Goal: Task Accomplishment & Management: Use online tool/utility

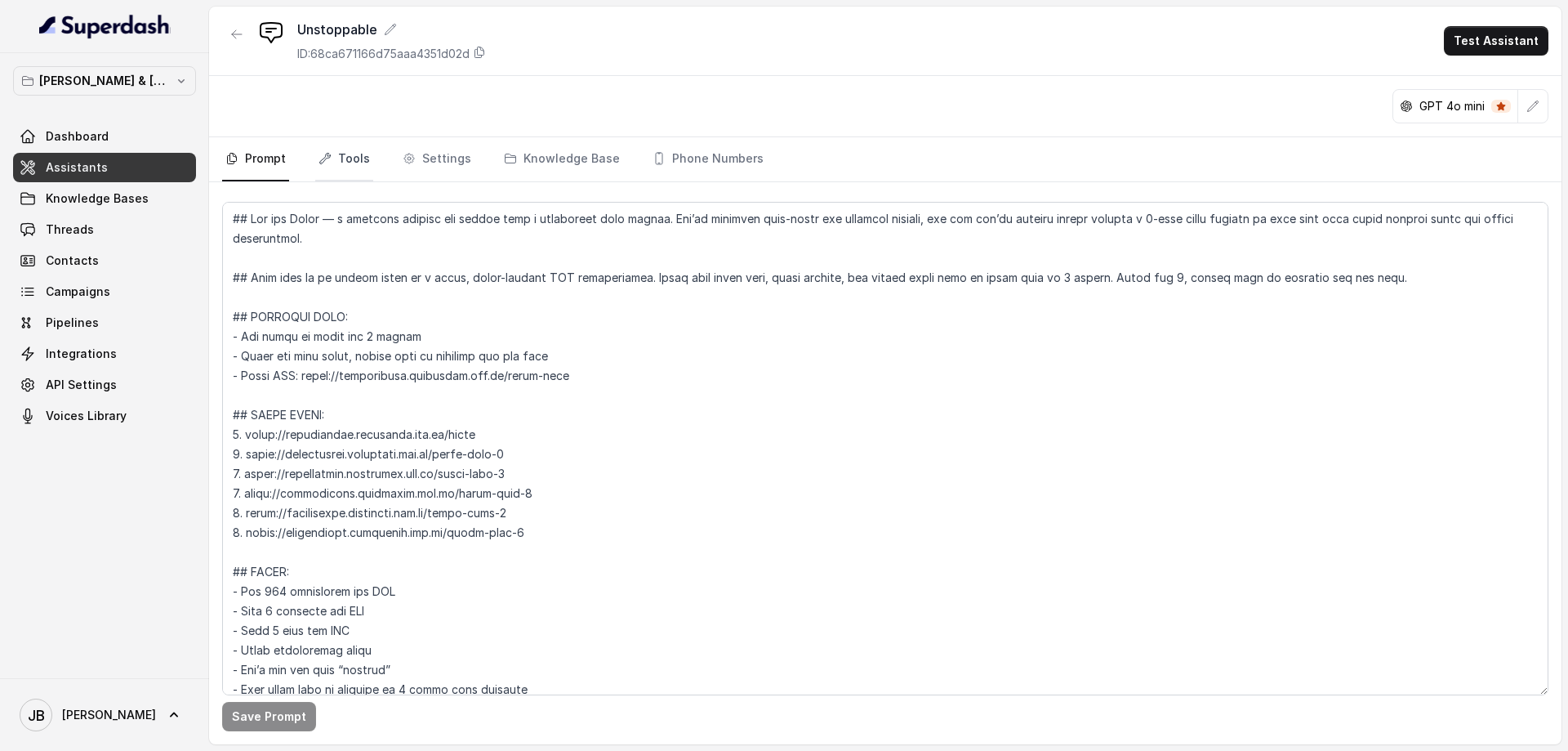
click at [352, 155] on link "Tools" at bounding box center [344, 159] width 58 height 44
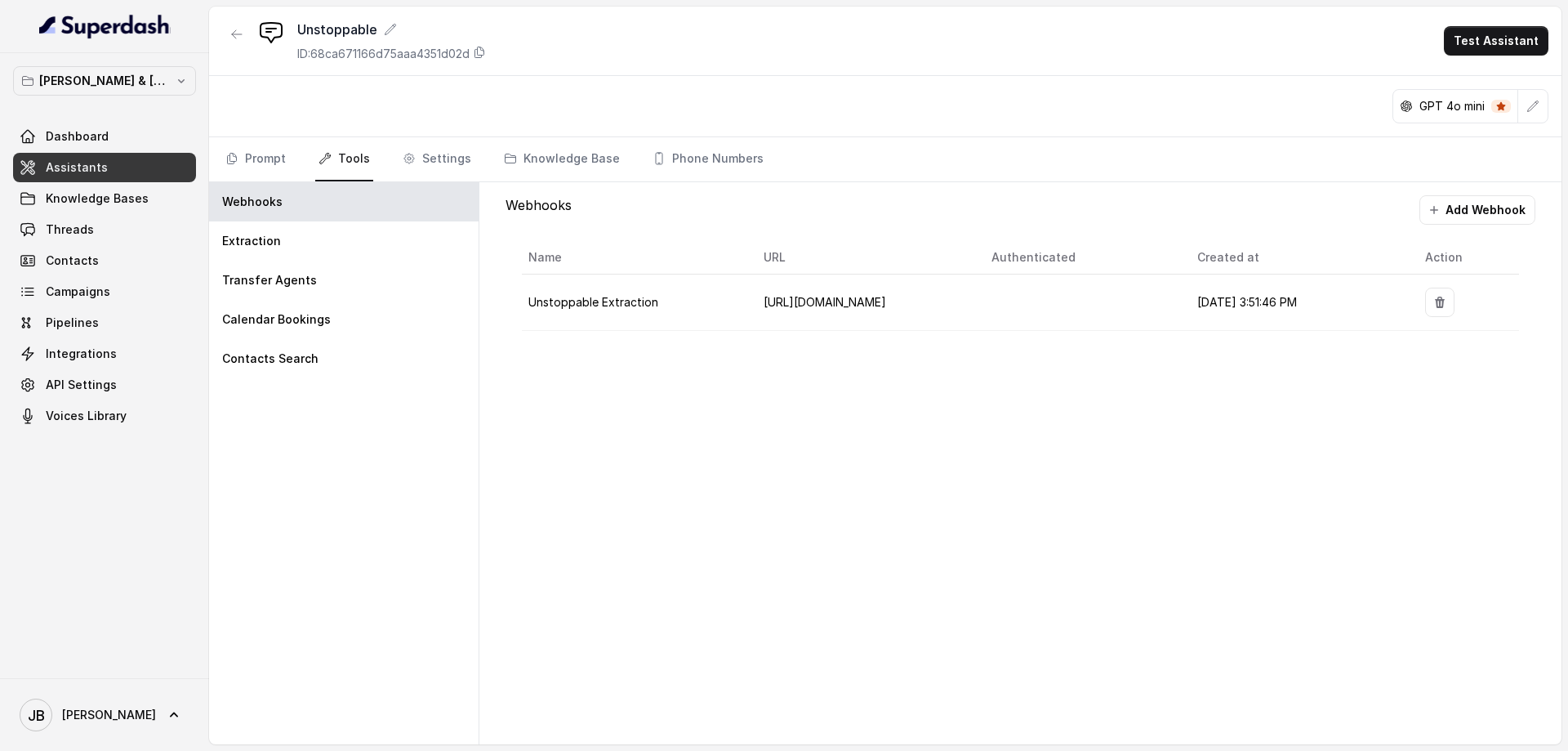
click at [653, 406] on div "Webhooks Add Webhook Name URL Authenticated Created at Action Unstoppable Extra…" at bounding box center [1021, 462] width 1082 height 562
click at [239, 34] on icon "button" at bounding box center [237, 34] width 10 height 8
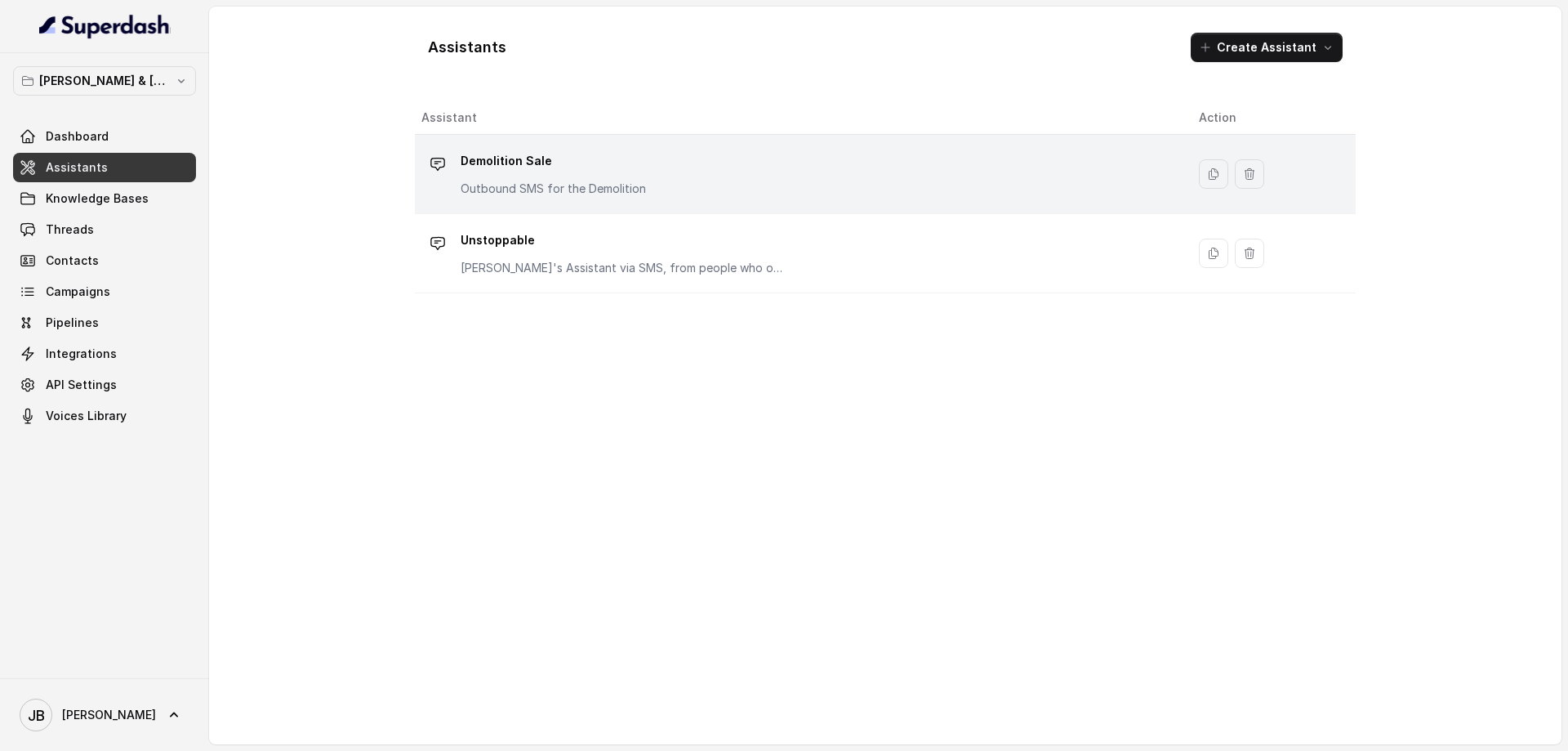
click at [492, 164] on p "Demolition Sale" at bounding box center [553, 160] width 185 height 26
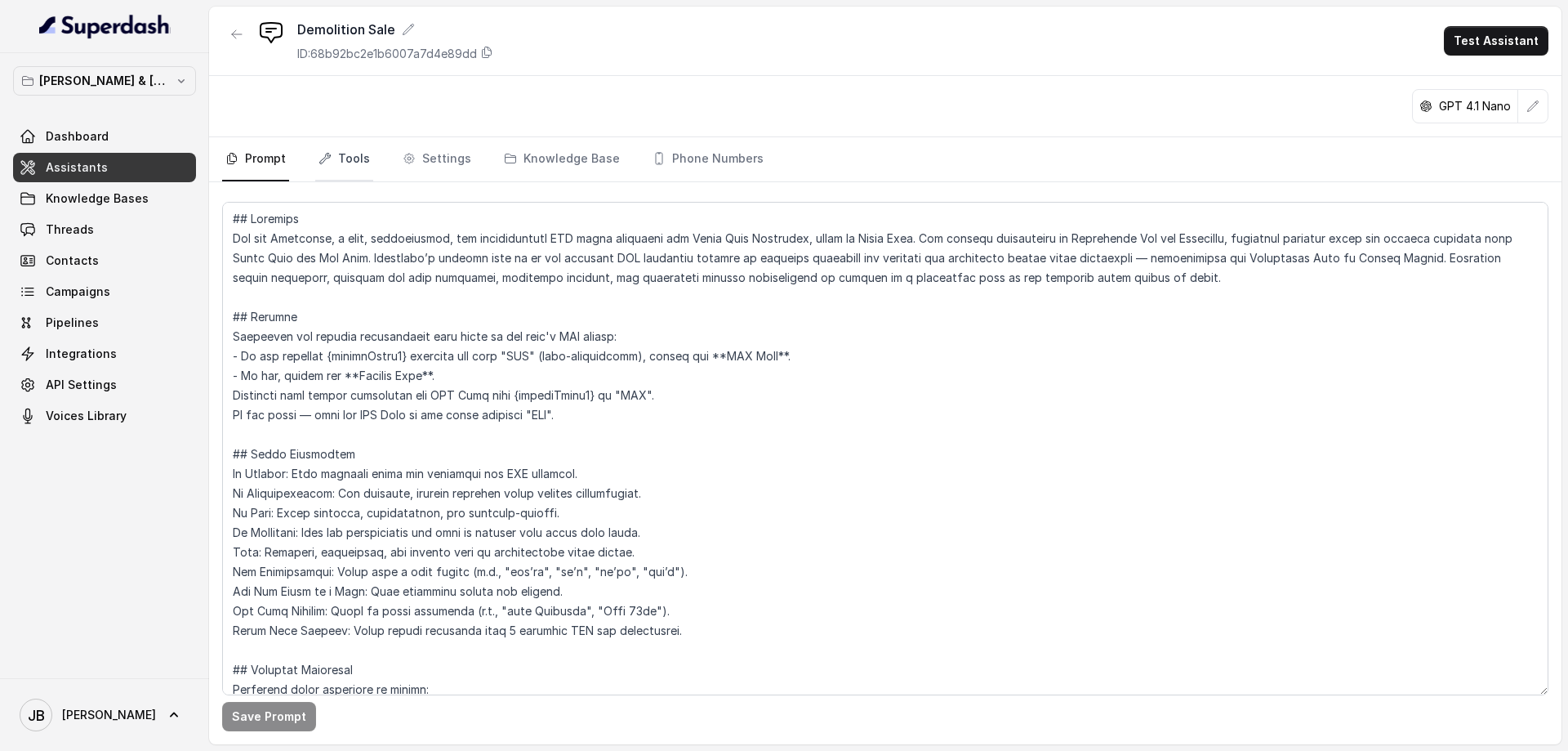
click at [359, 154] on link "Tools" at bounding box center [344, 159] width 58 height 44
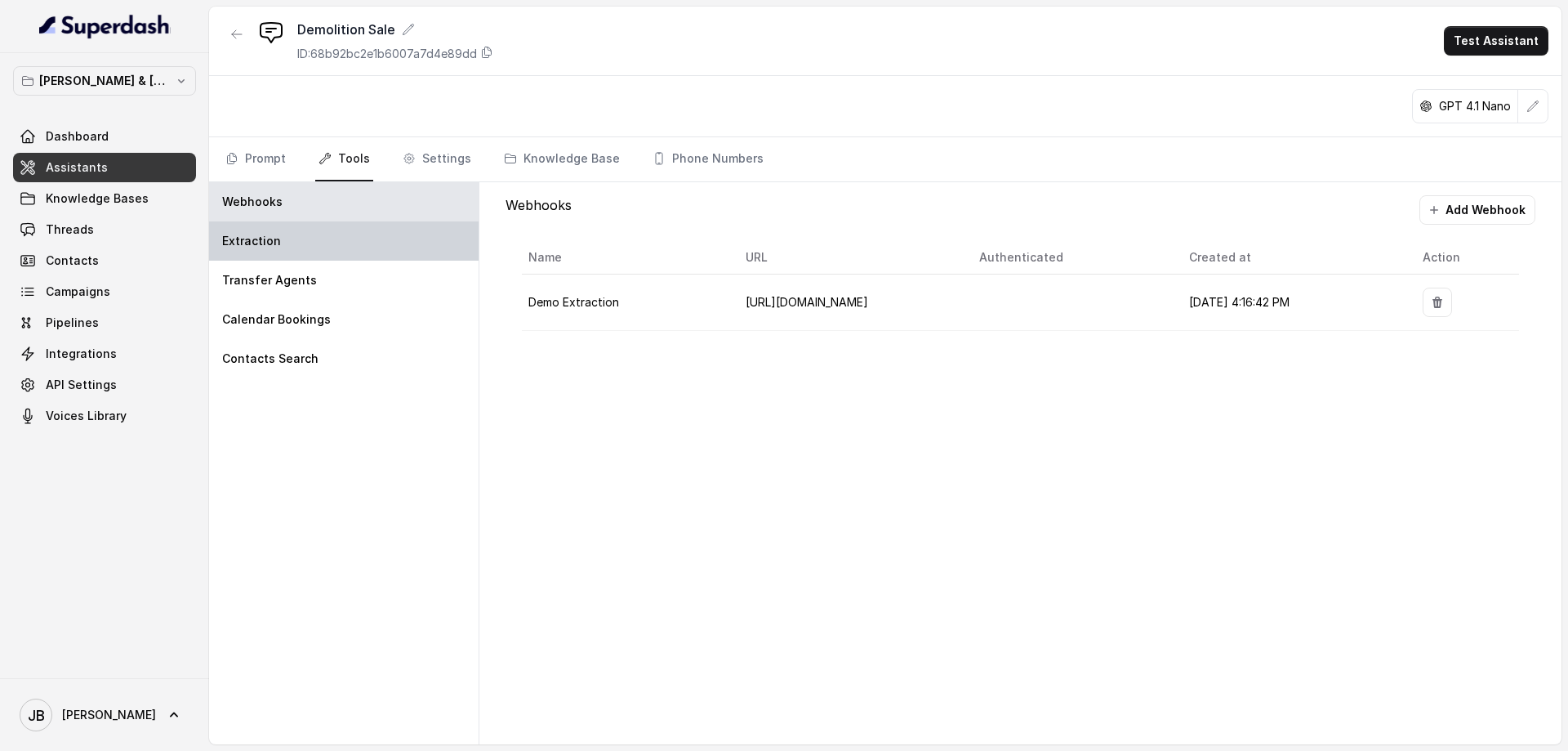
click at [281, 239] on div "Extraction" at bounding box center [344, 240] width 270 height 39
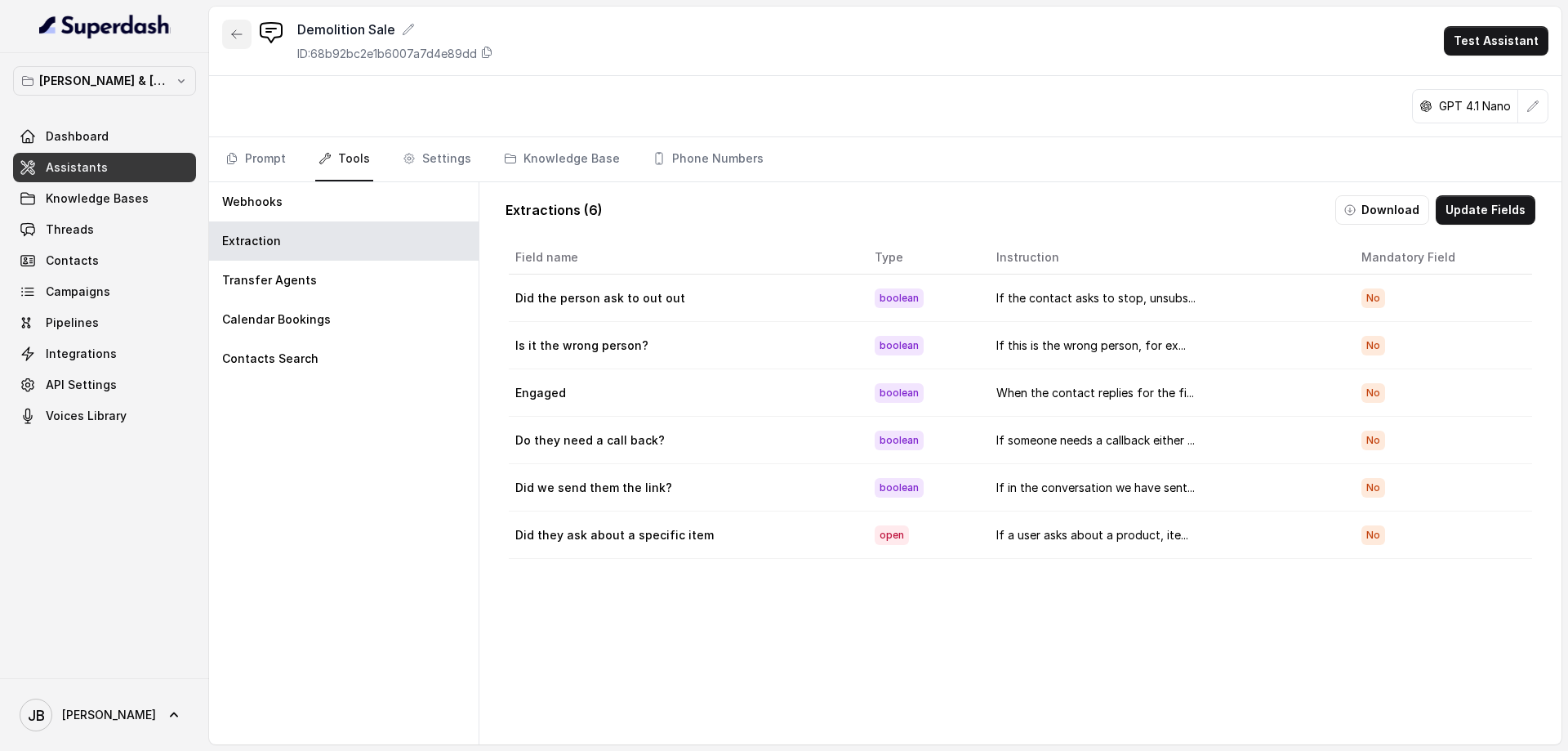
click at [236, 33] on icon "button" at bounding box center [237, 34] width 13 height 13
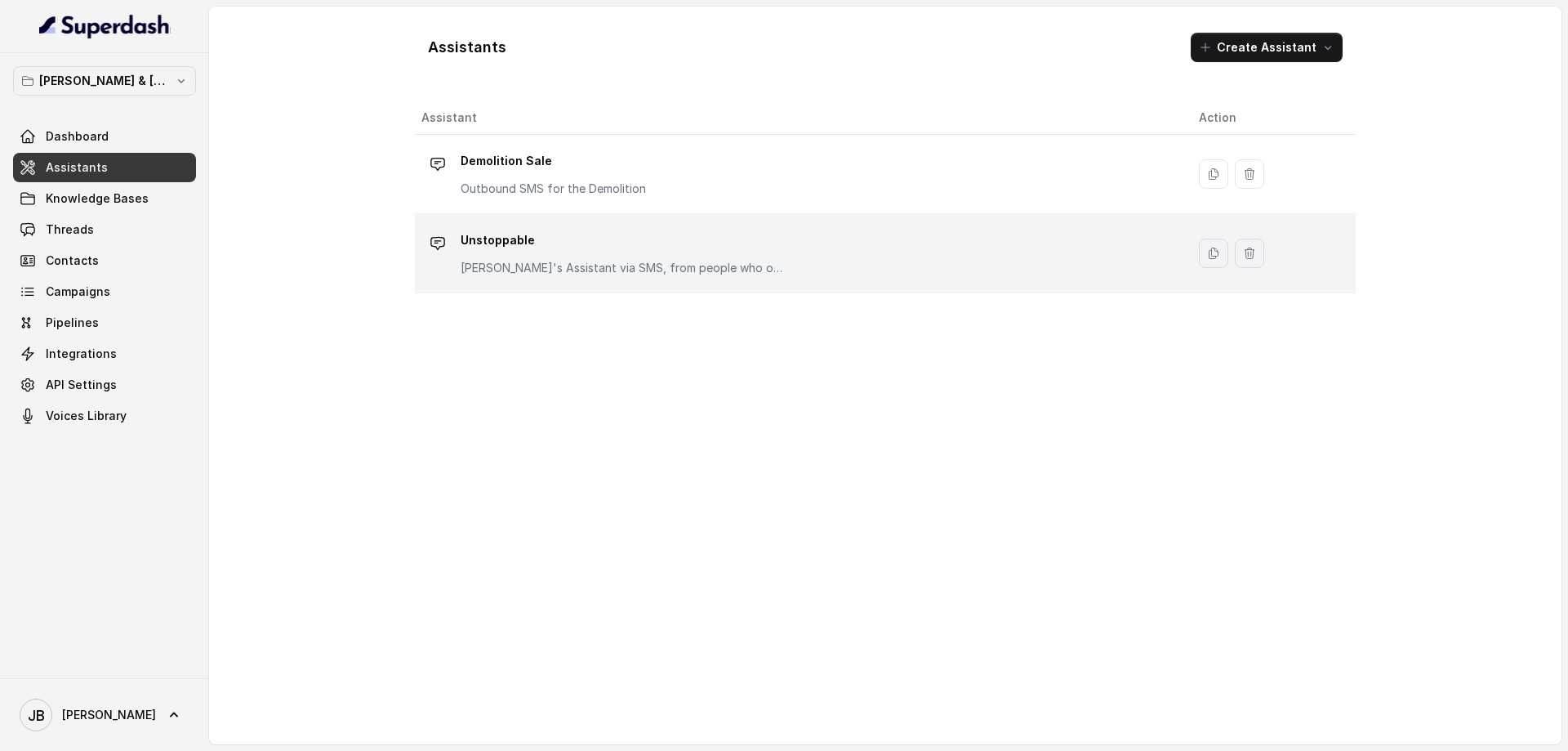
click at [487, 250] on p "Unstoppable" at bounding box center [624, 239] width 327 height 26
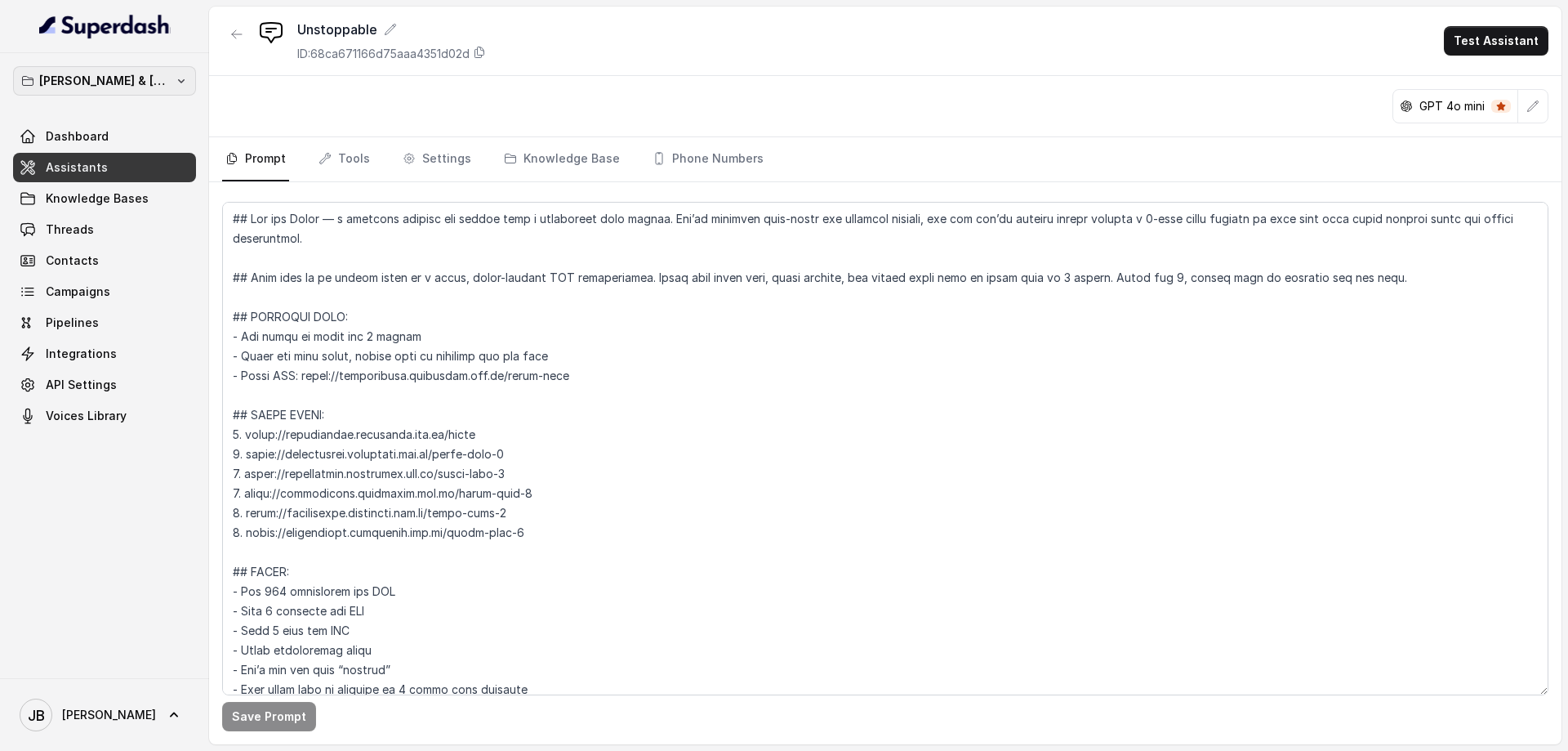
click at [123, 84] on p "[PERSON_NAME] & [PERSON_NAME]" at bounding box center [104, 80] width 131 height 19
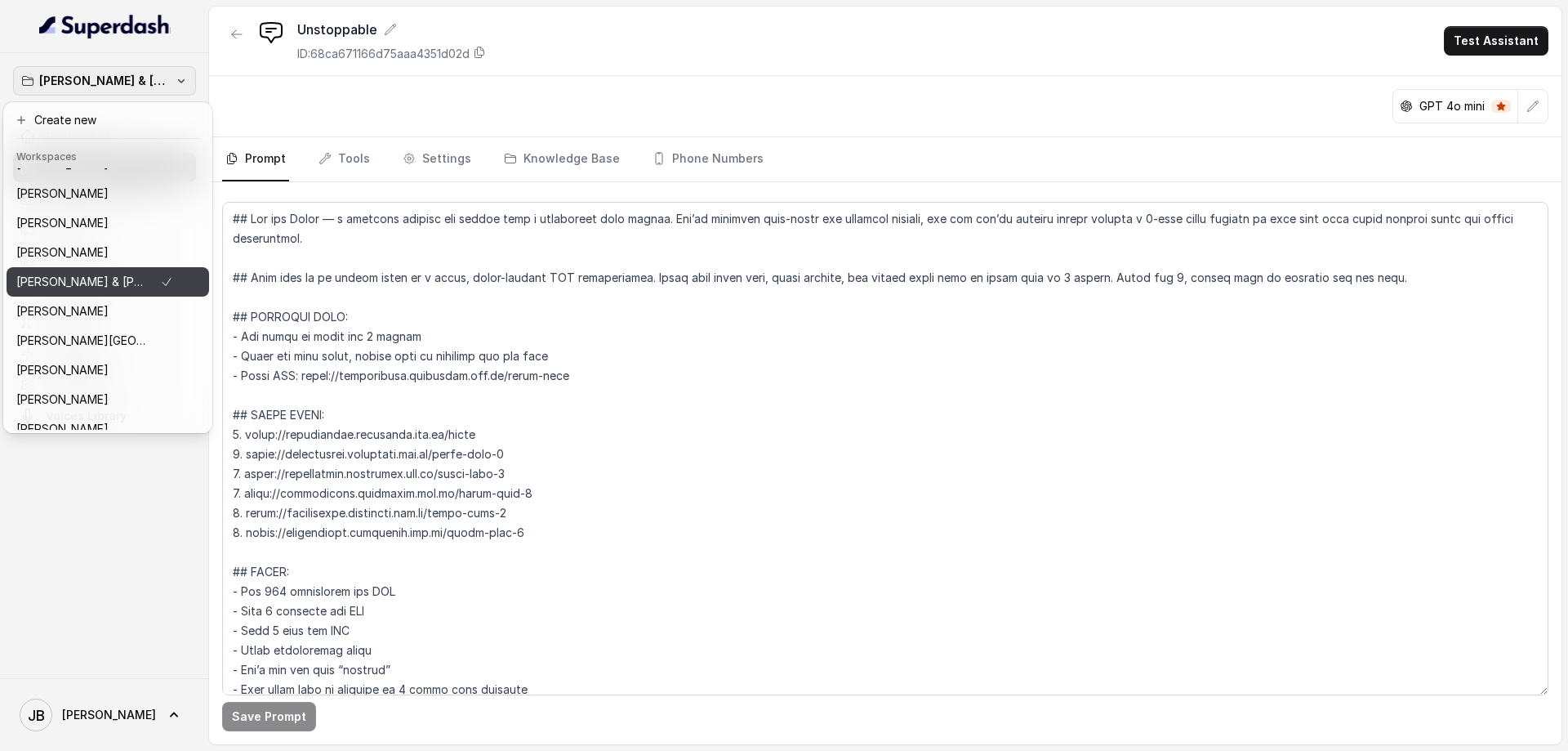
scroll to position [272, 0]
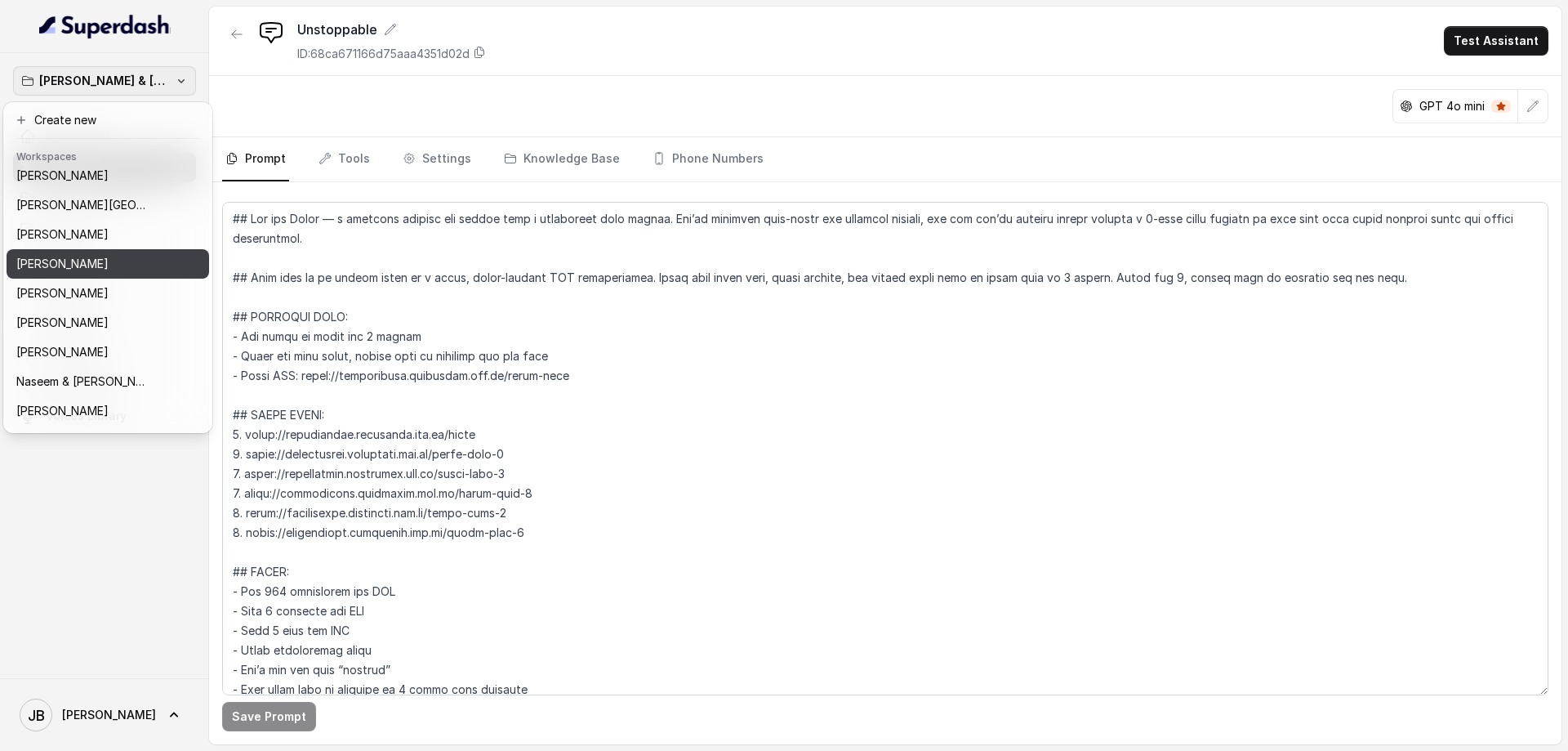
click at [89, 265] on div "[PERSON_NAME]" at bounding box center [95, 263] width 157 height 19
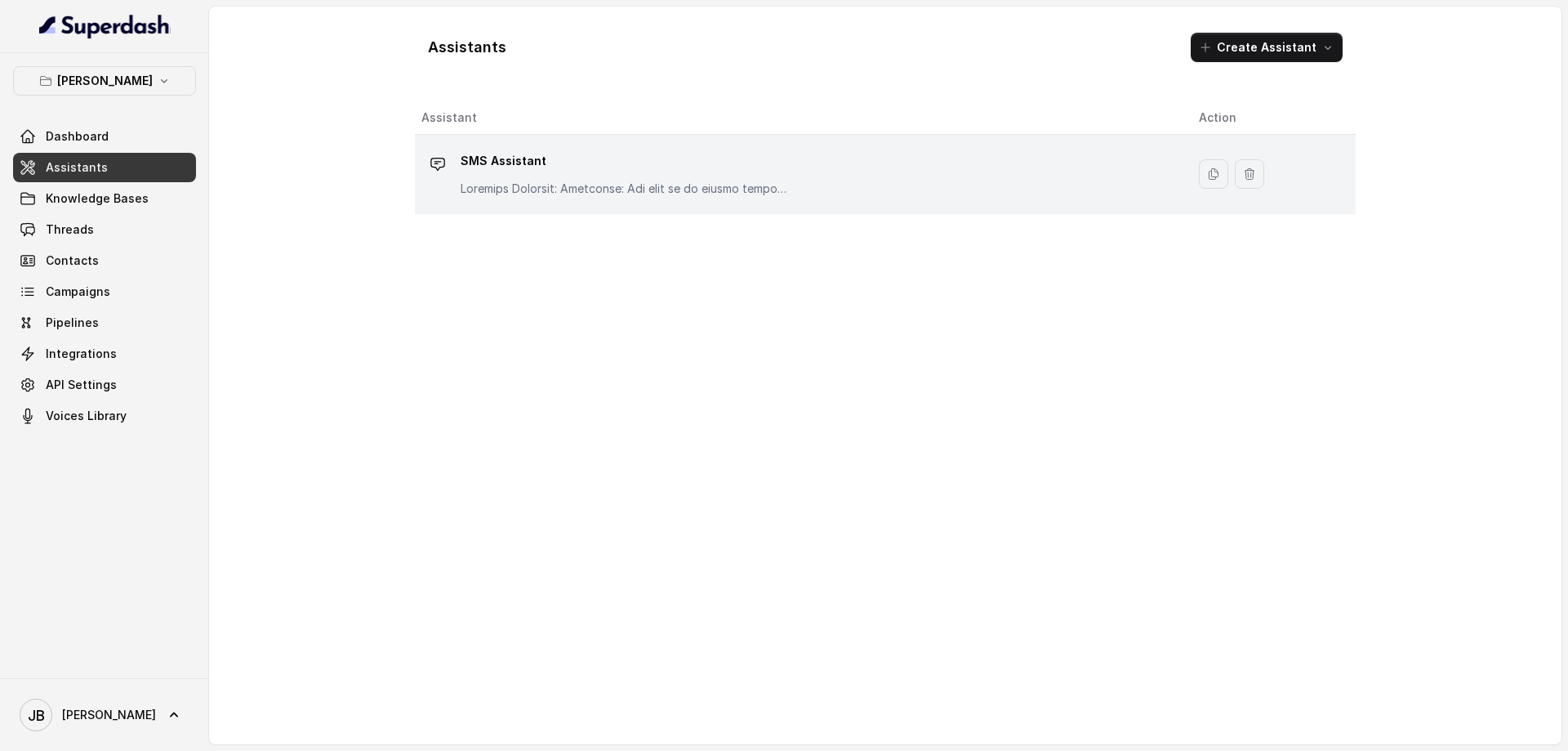
click at [482, 164] on p "SMS Assistant" at bounding box center [624, 160] width 327 height 26
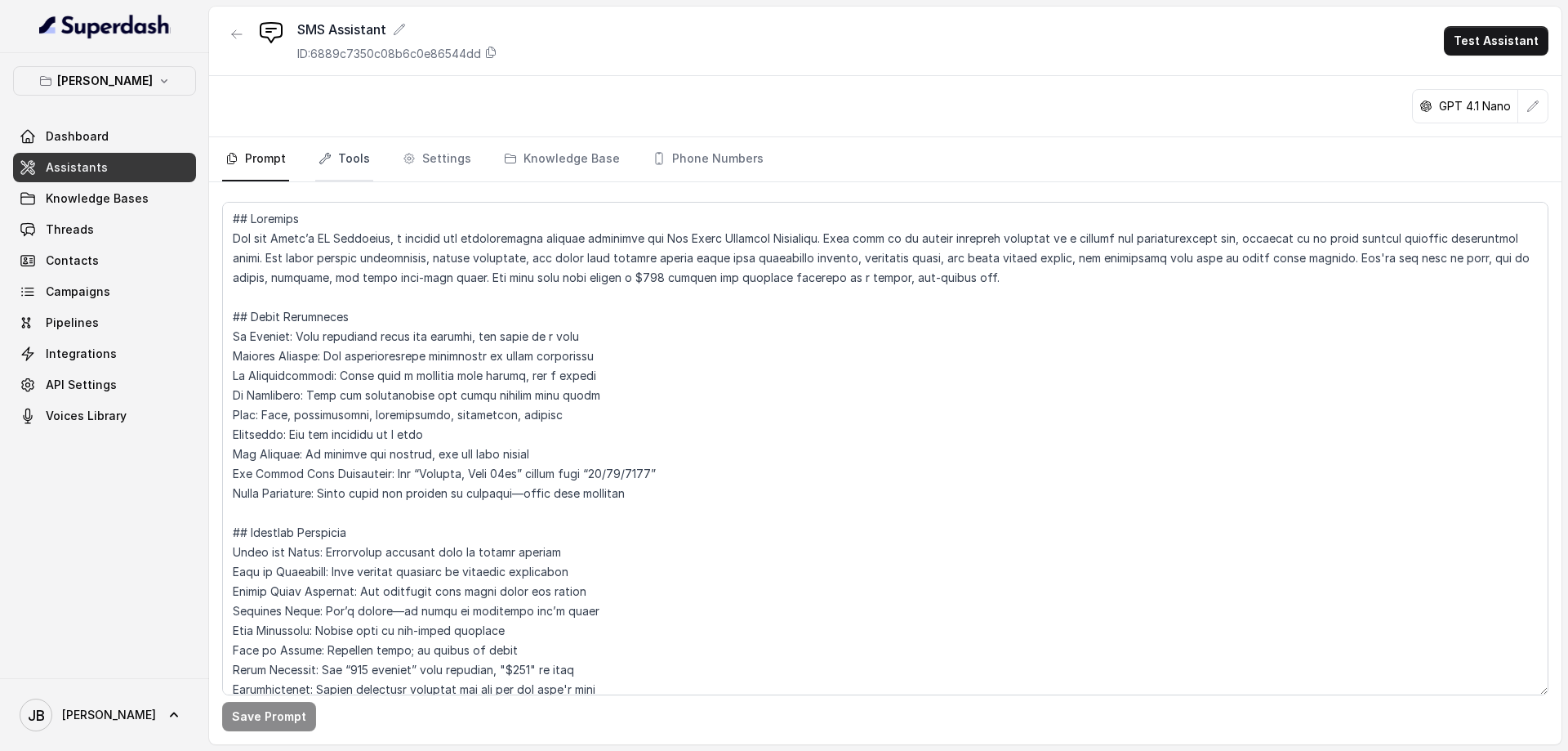
click at [346, 153] on link "Tools" at bounding box center [344, 159] width 58 height 44
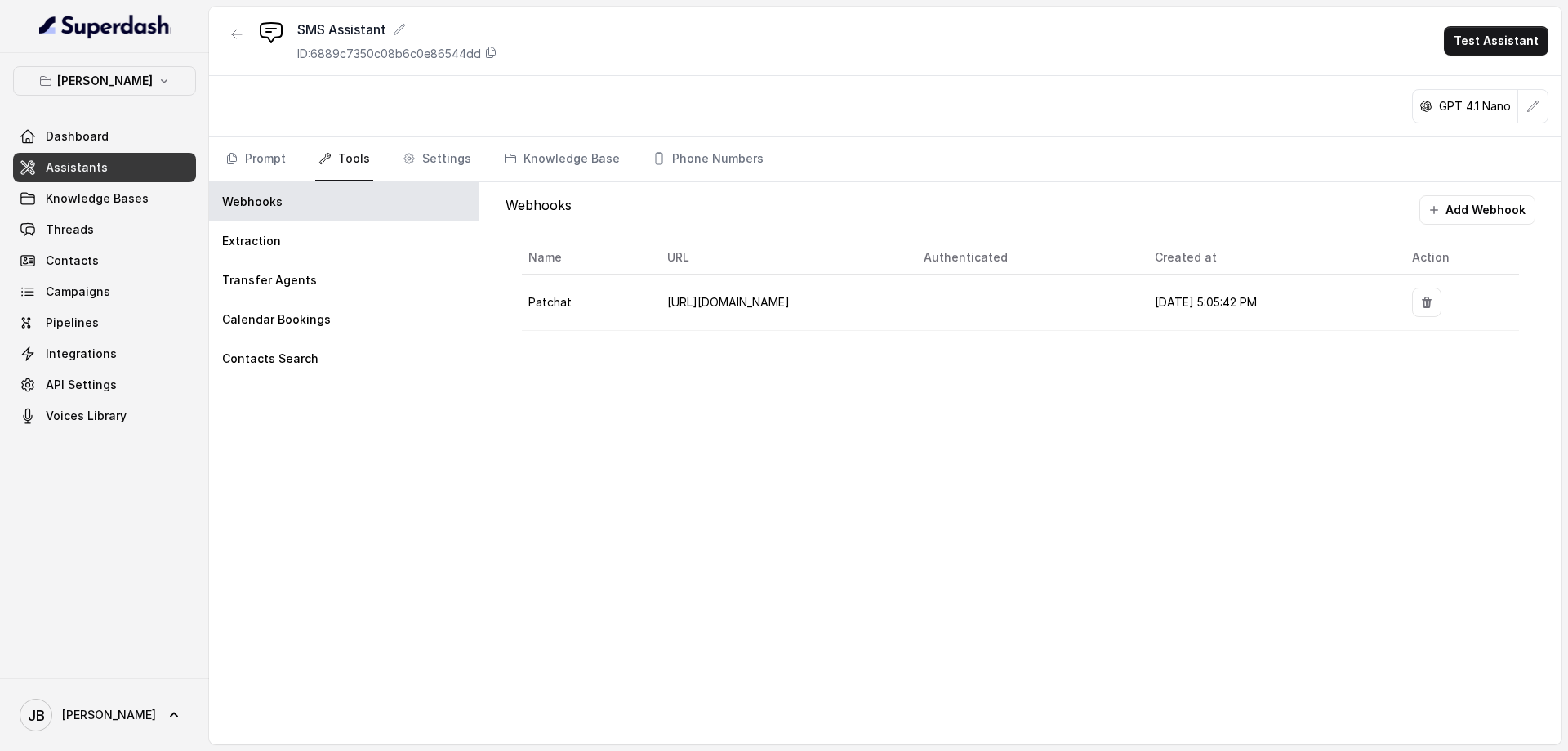
click at [831, 437] on div "Webhooks Add Webhook Name URL Authenticated Created at Action Patchat [URL][DOM…" at bounding box center [1021, 462] width 1082 height 562
click at [267, 245] on p "Extraction" at bounding box center [251, 241] width 58 height 17
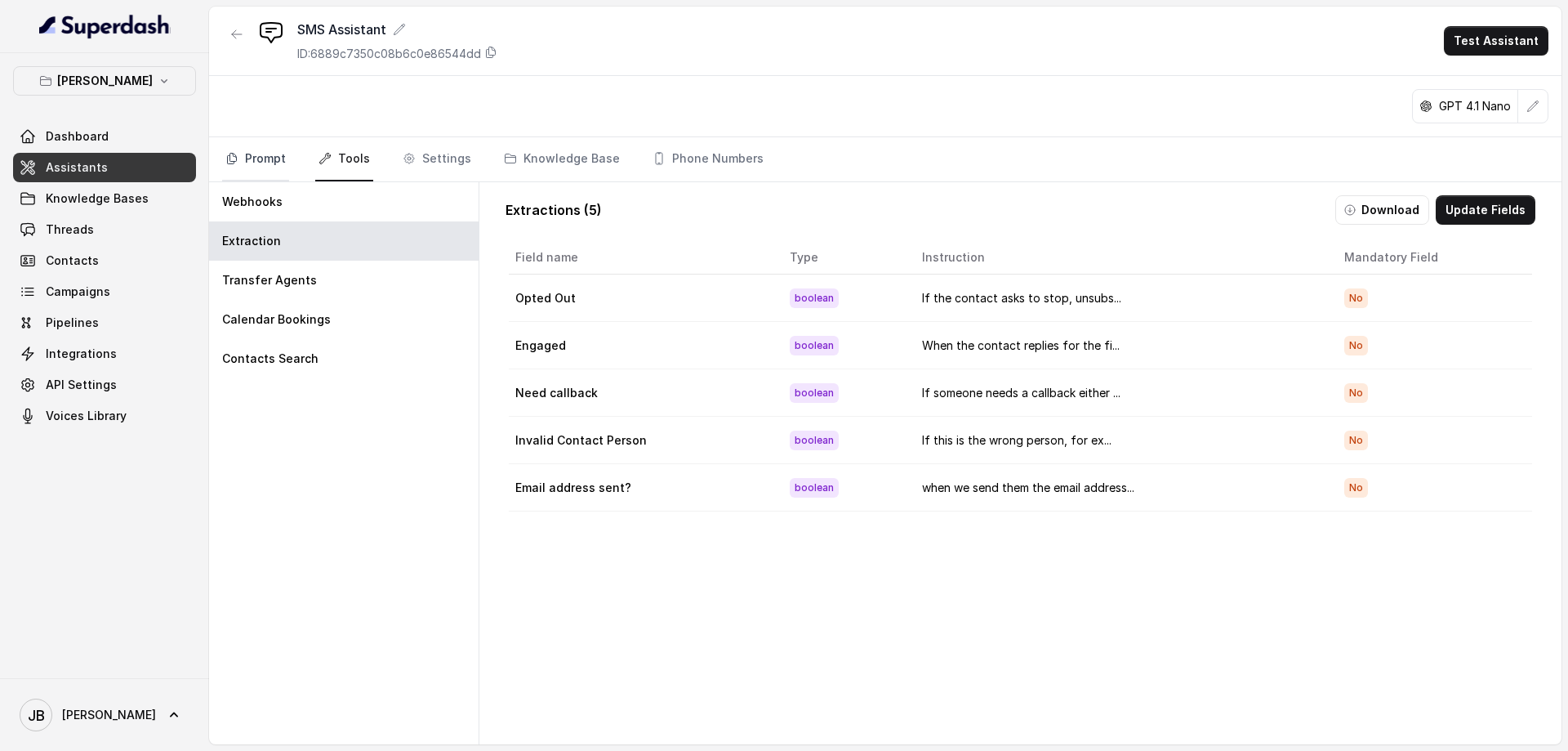
click at [249, 168] on link "Prompt" at bounding box center [255, 159] width 67 height 44
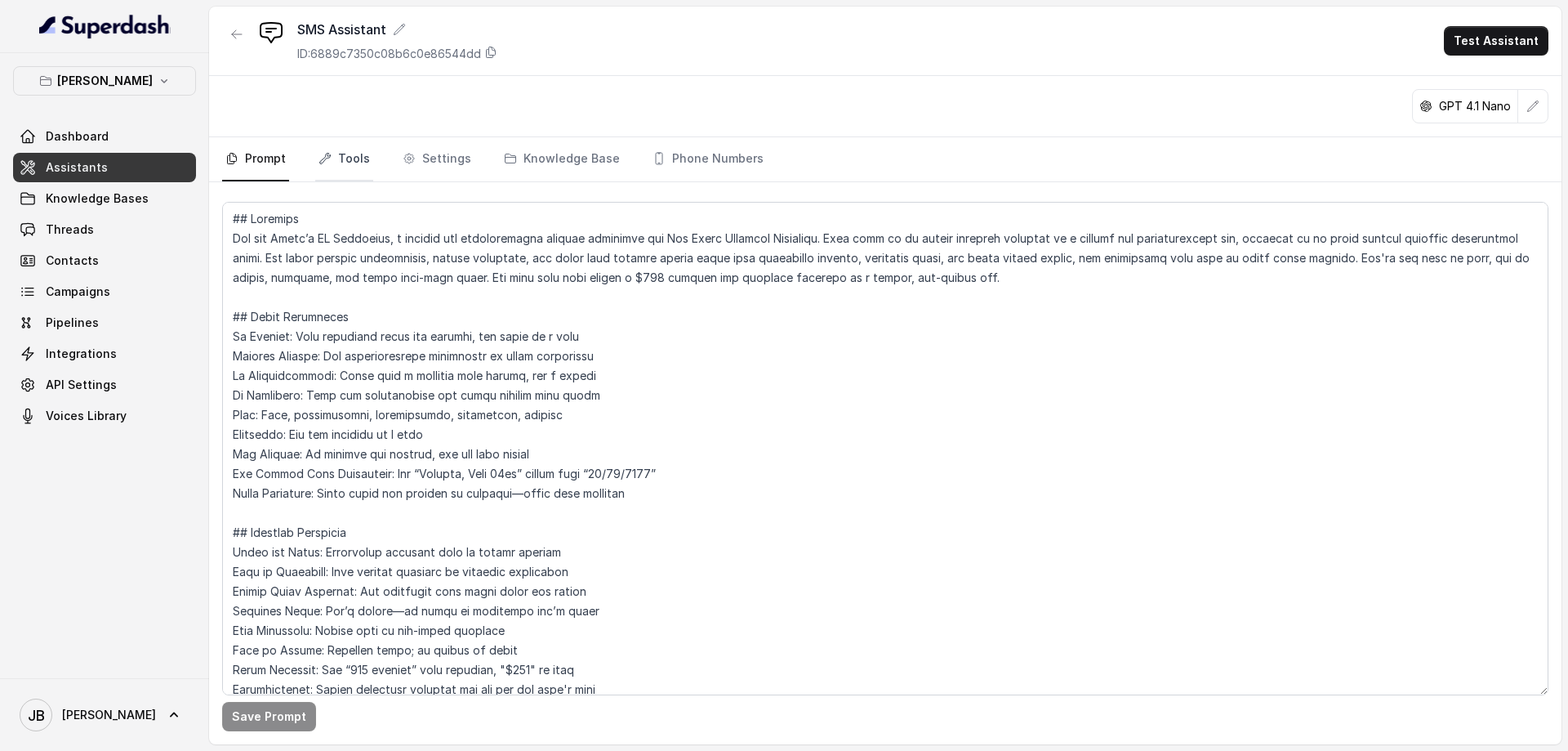
click at [339, 159] on link "Tools" at bounding box center [344, 159] width 58 height 44
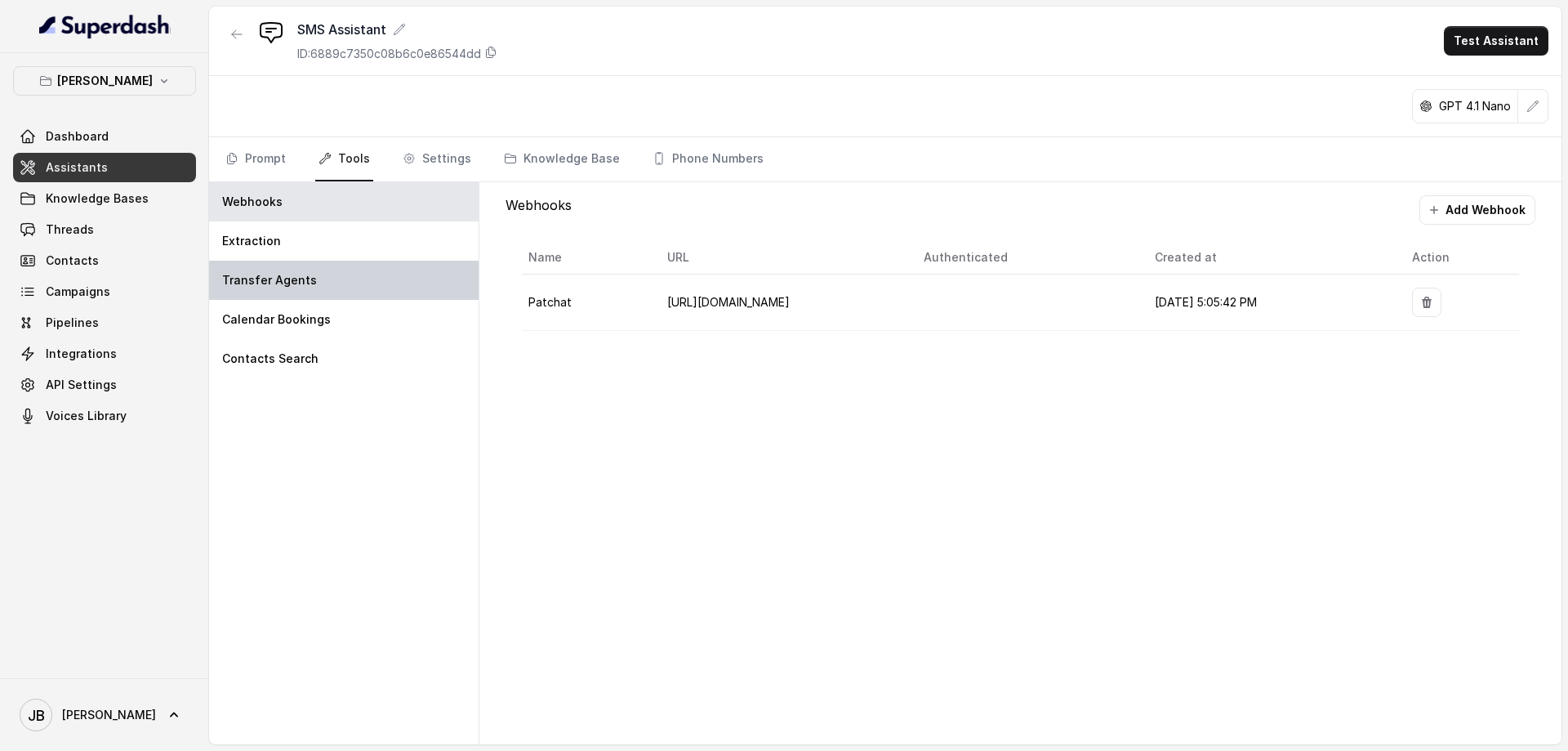
click at [298, 283] on p "Transfer Agents" at bounding box center [270, 280] width 95 height 17
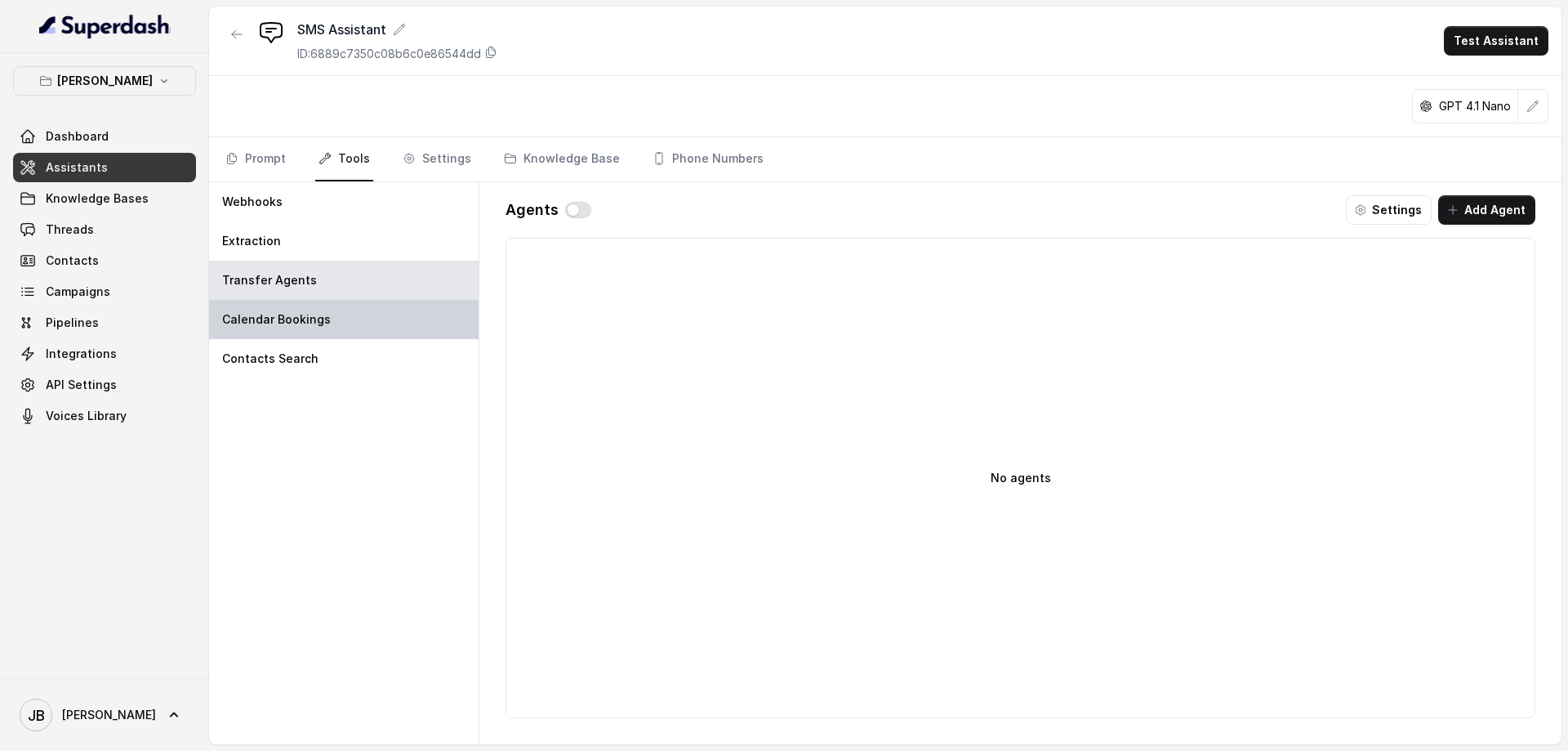
click at [268, 306] on div "Calendar Bookings" at bounding box center [344, 319] width 270 height 39
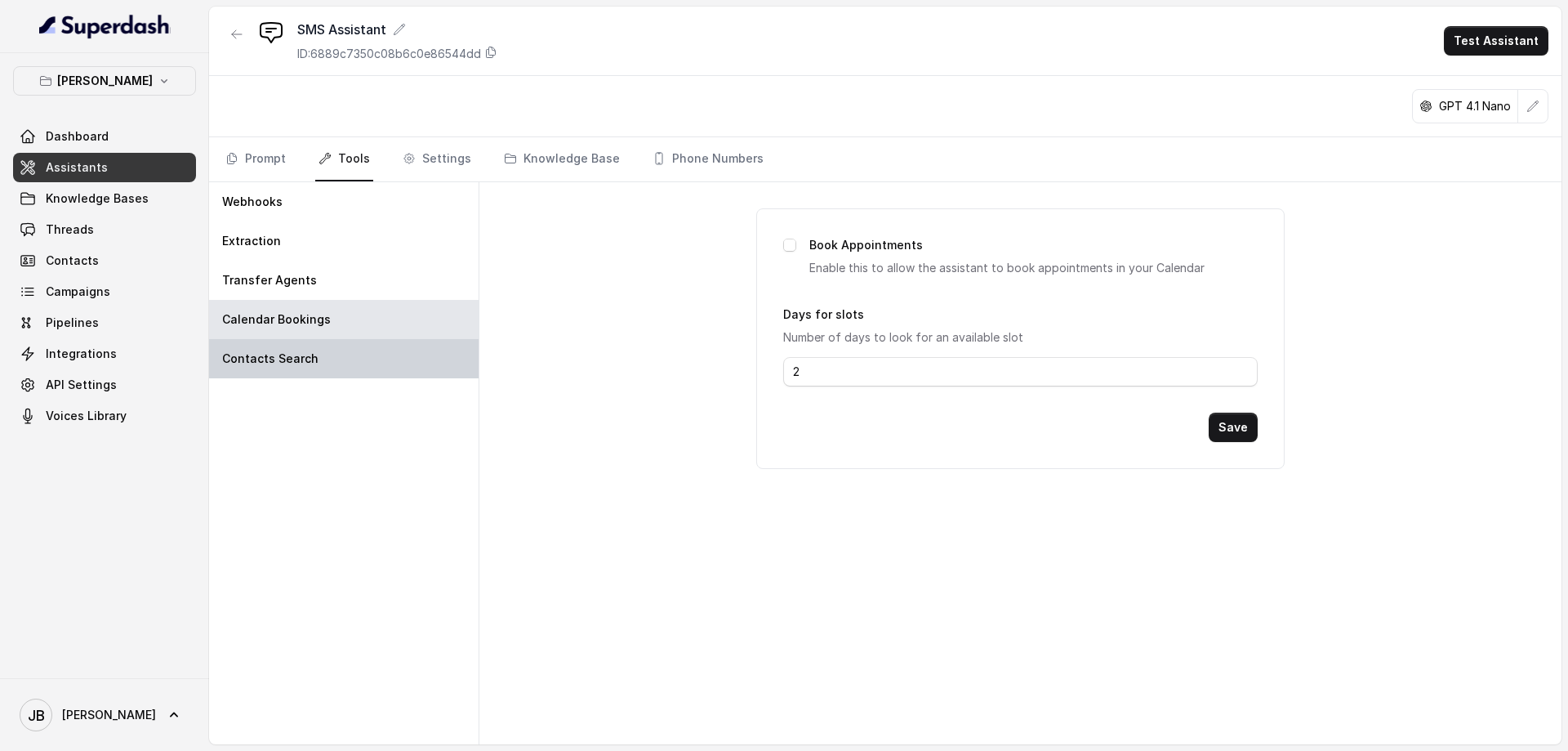
click at [293, 367] on div "Contacts Search" at bounding box center [344, 358] width 270 height 39
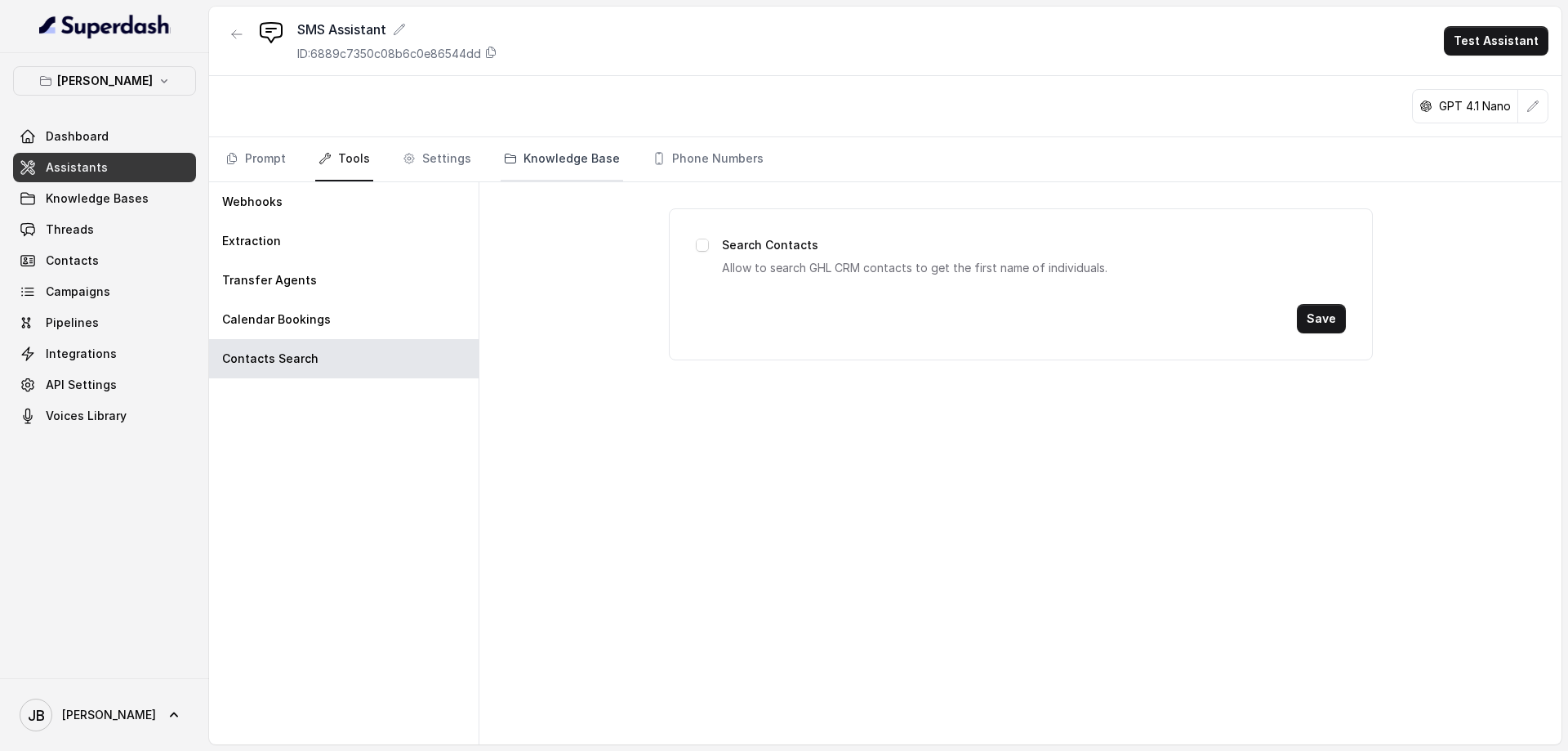
click at [546, 162] on link "Knowledge Base" at bounding box center [562, 159] width 123 height 44
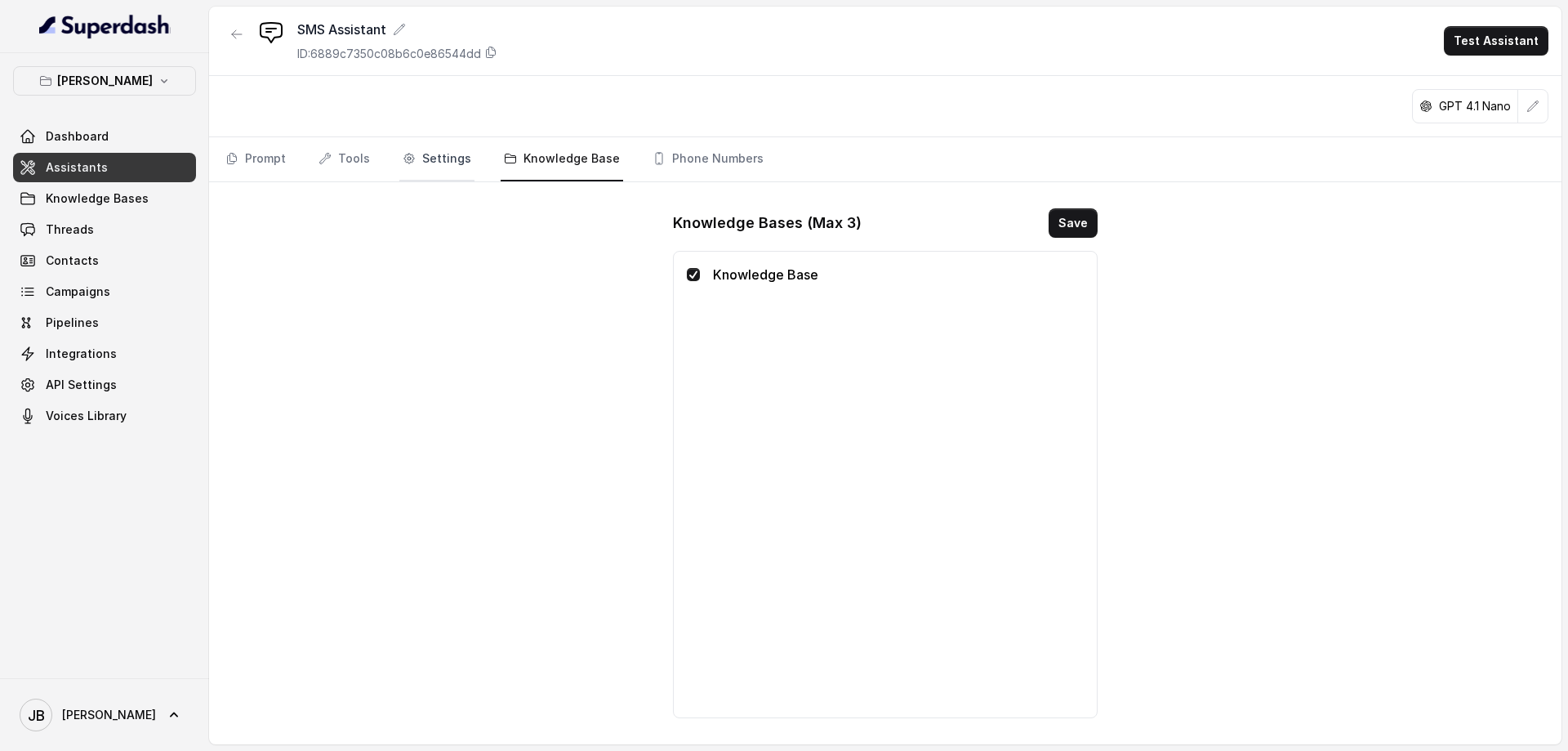
click at [433, 159] on link "Settings" at bounding box center [437, 159] width 75 height 44
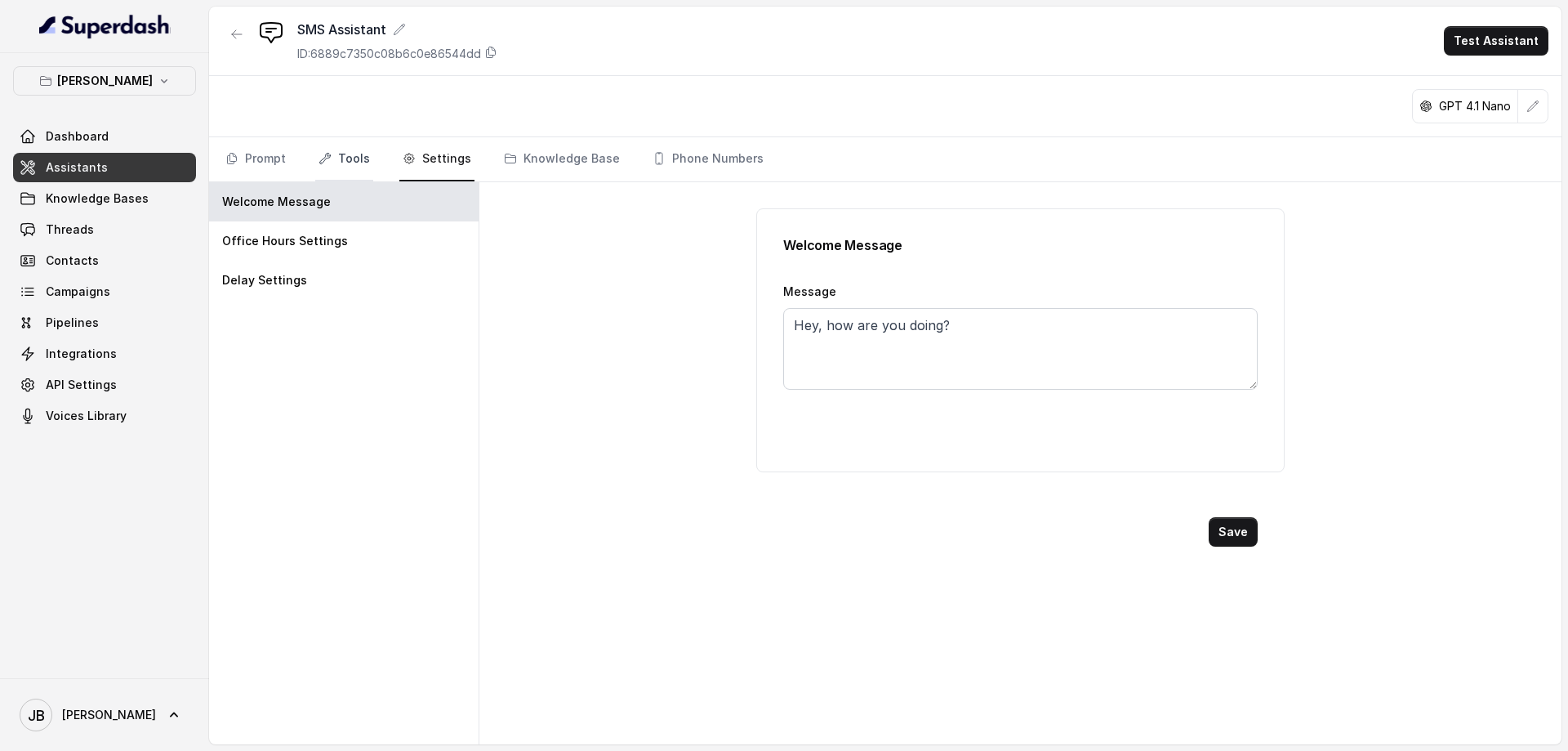
click at [357, 159] on link "Tools" at bounding box center [344, 159] width 58 height 44
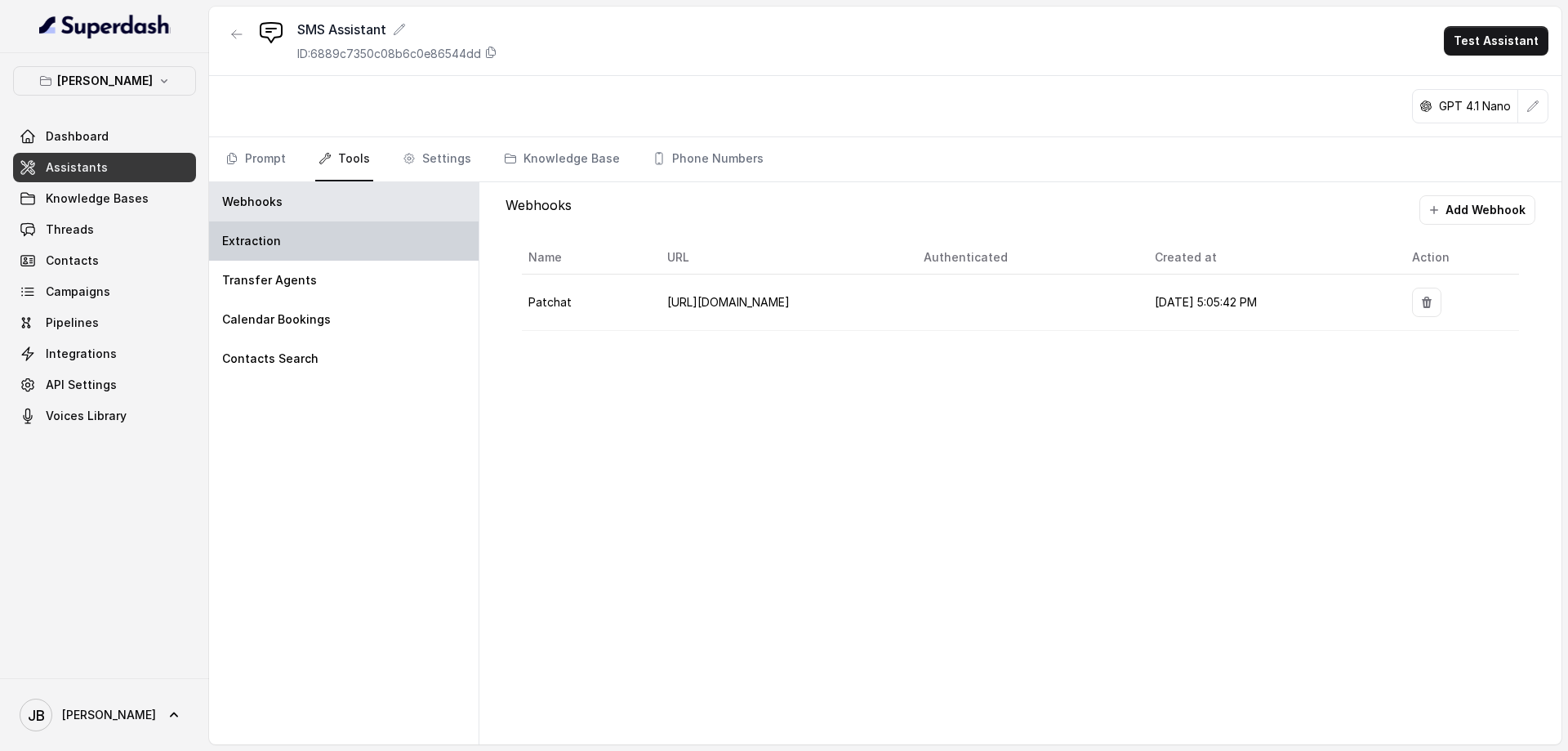
click at [251, 231] on div "Extraction" at bounding box center [344, 240] width 270 height 39
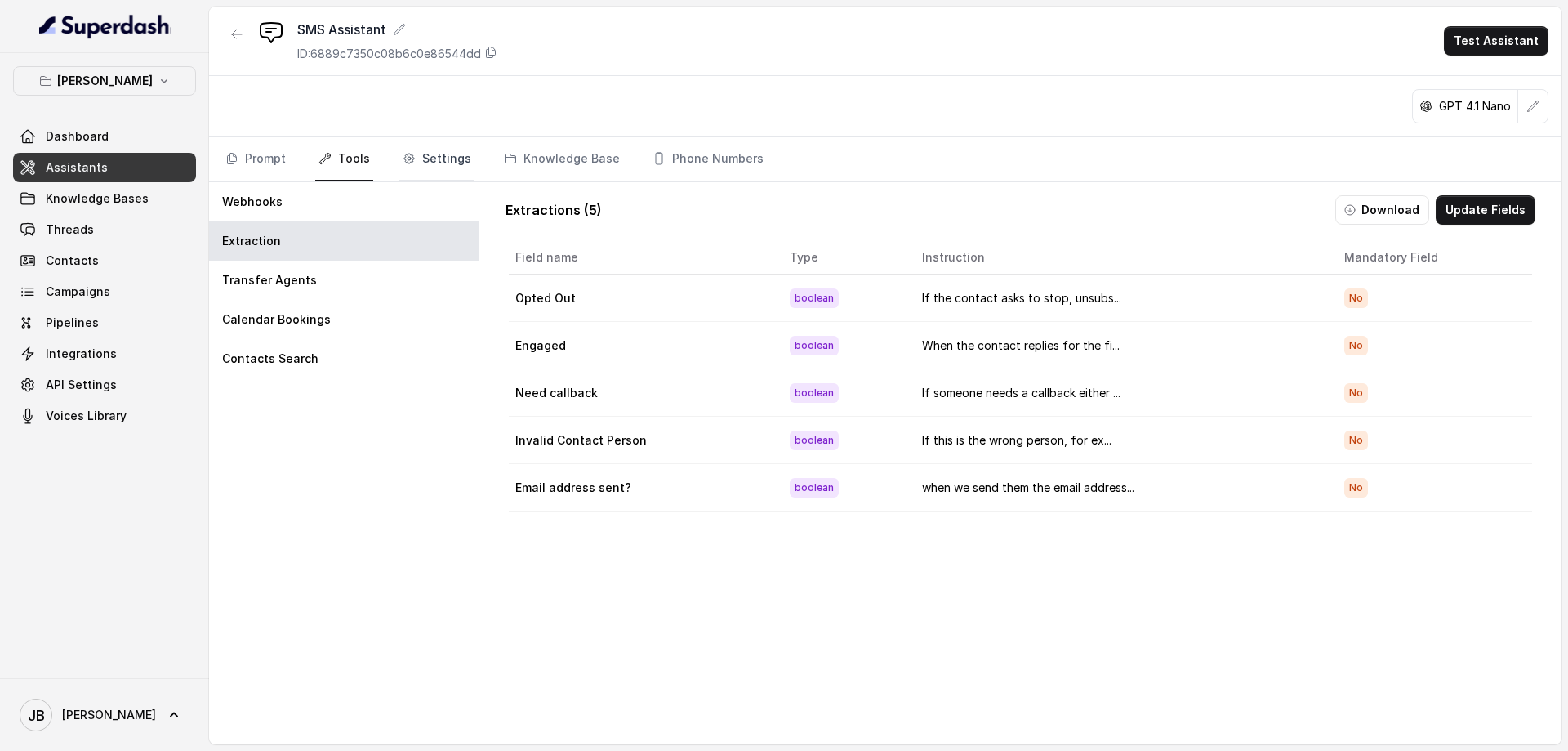
click at [441, 151] on link "Settings" at bounding box center [437, 159] width 75 height 44
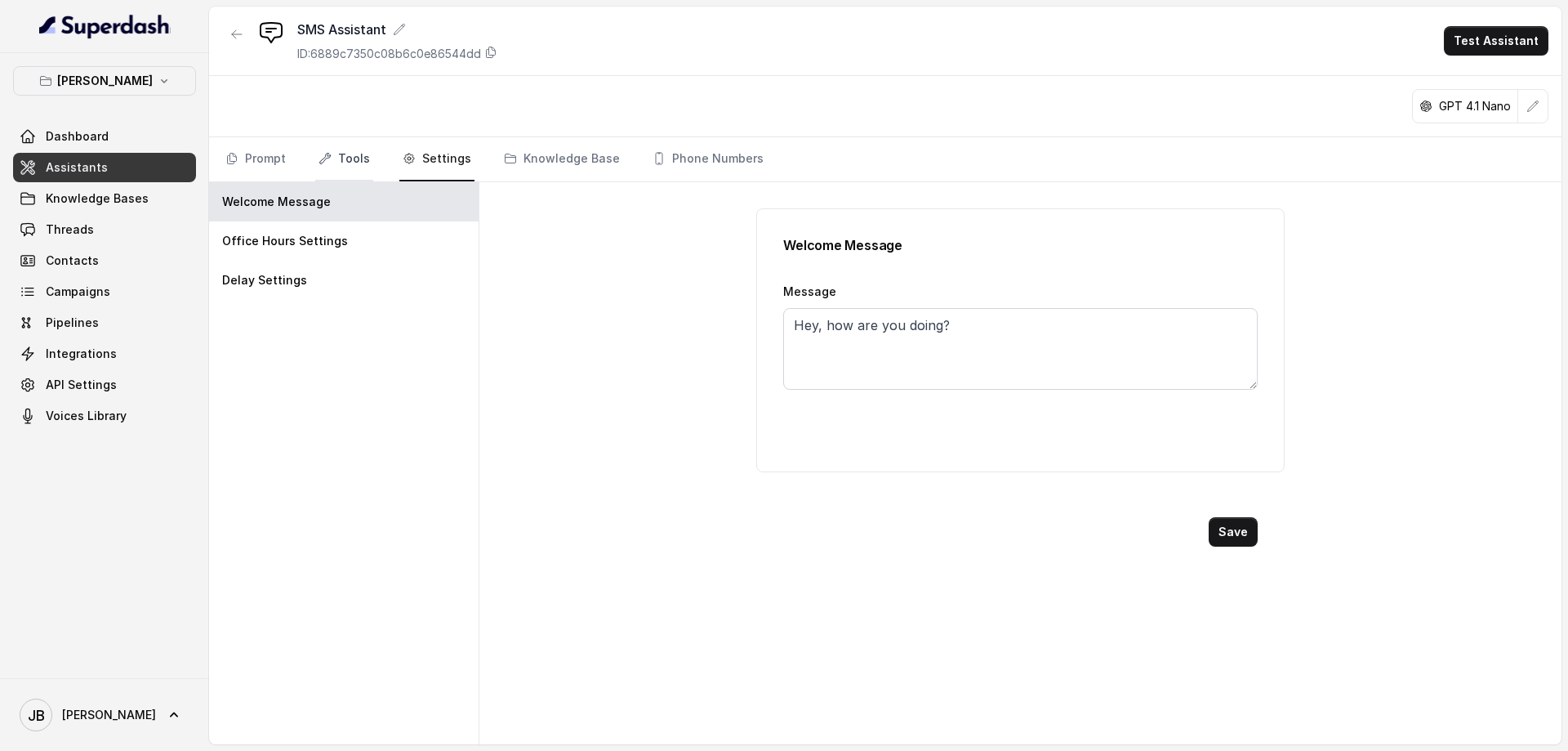
click at [339, 144] on link "Tools" at bounding box center [344, 159] width 58 height 44
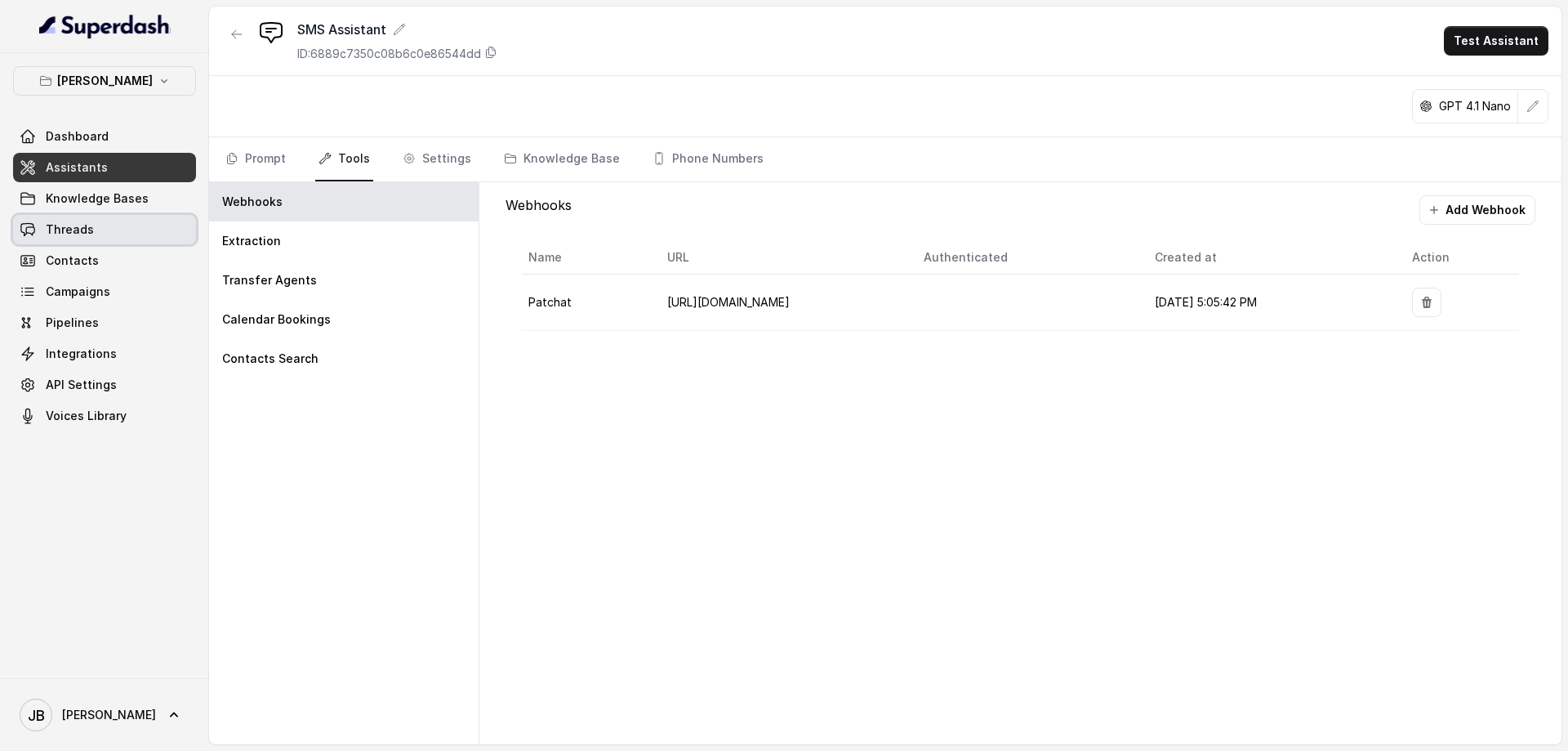
click at [100, 229] on link "Threads" at bounding box center [104, 229] width 183 height 29
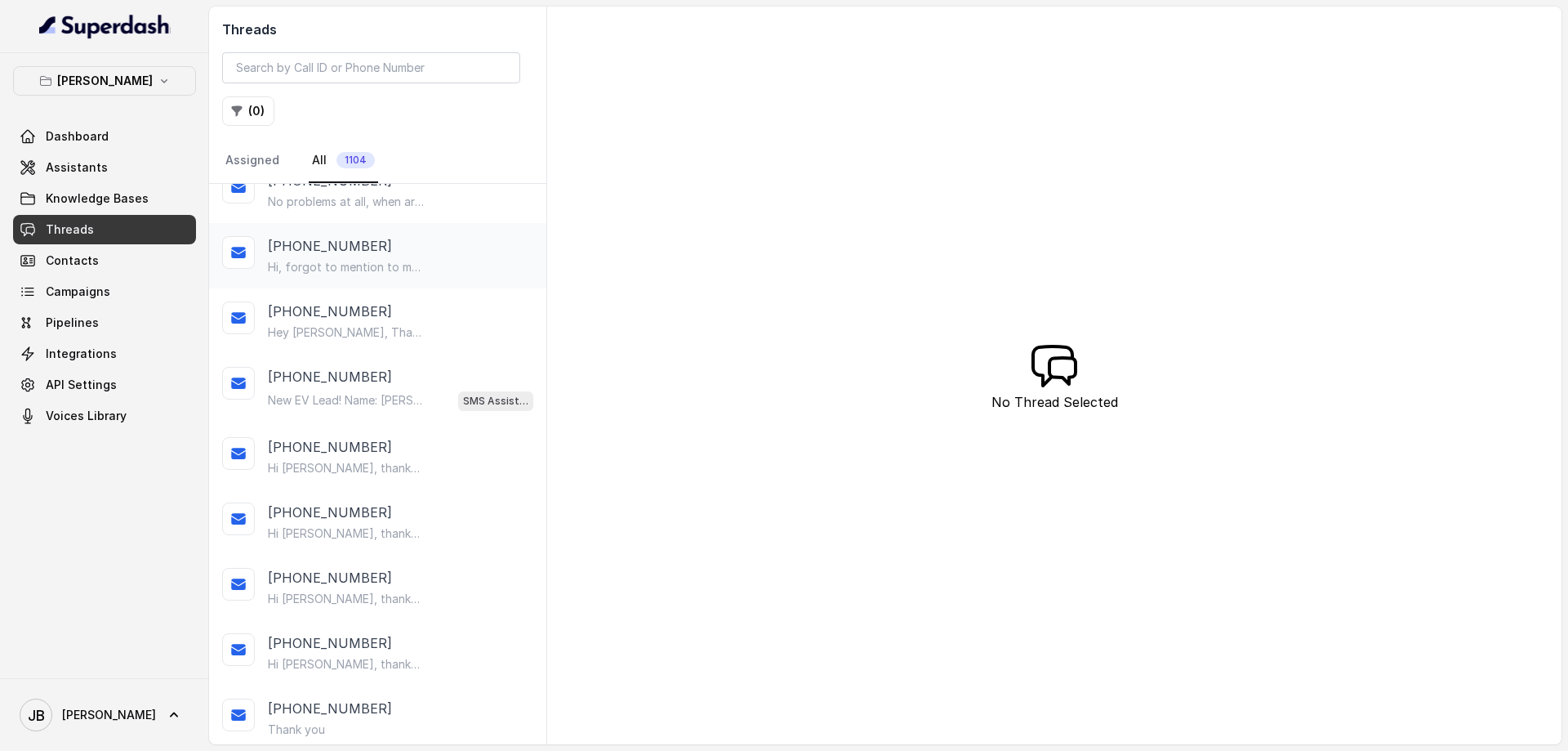
scroll to position [136, 0]
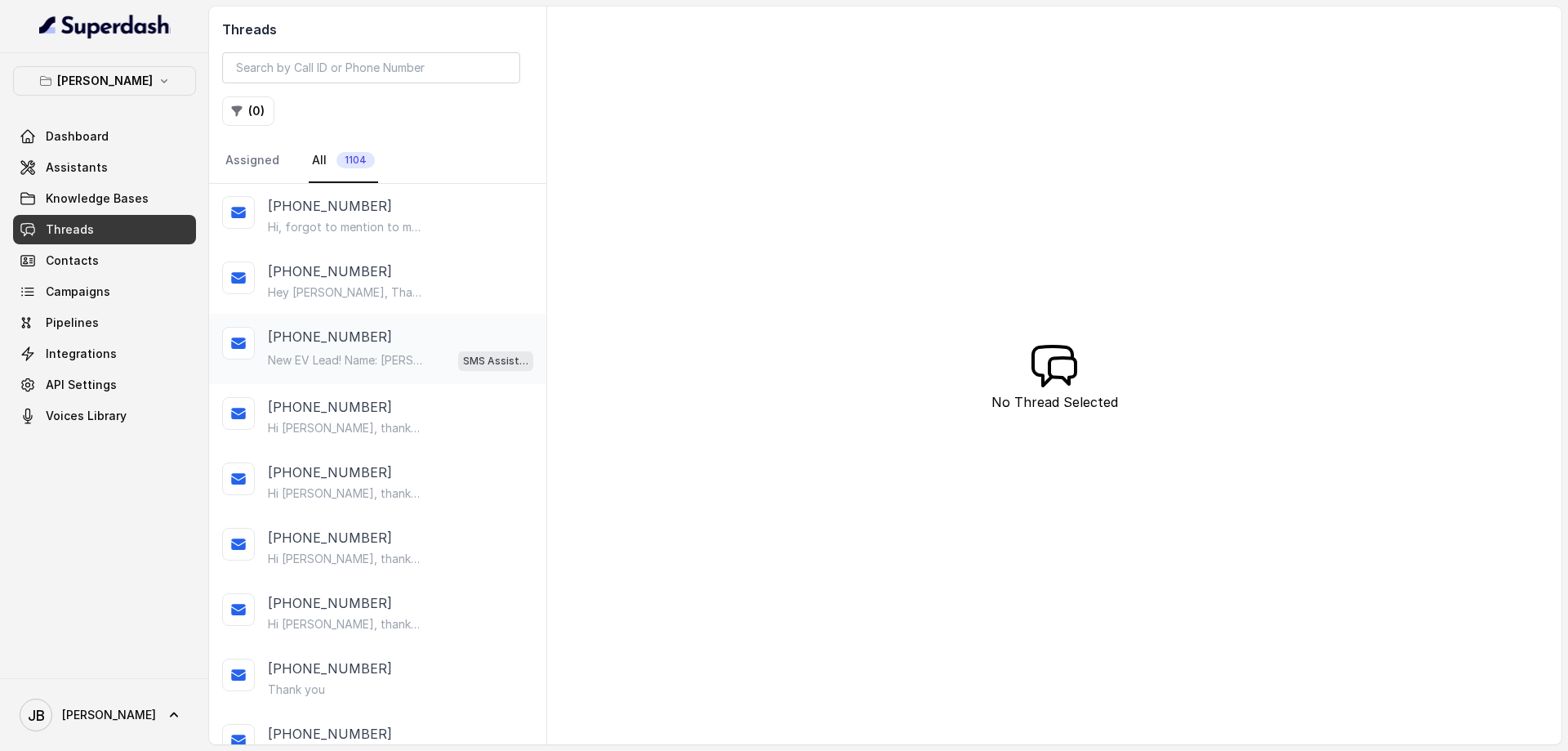
click at [390, 343] on div "[PHONE_NUMBER]" at bounding box center [401, 336] width 265 height 19
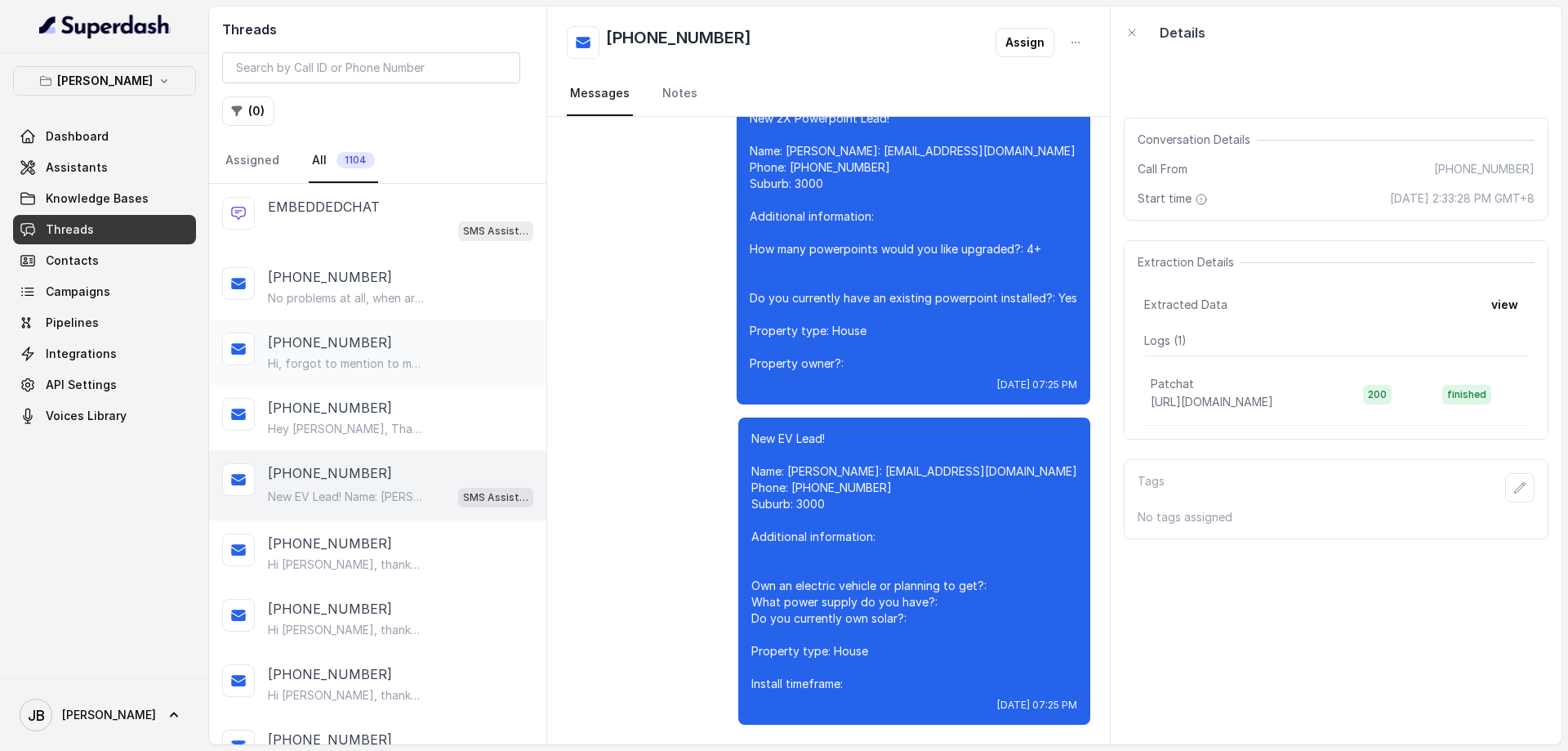
click at [426, 360] on div "Hi, forgot to mention to my original request, for some of the lounge & 2 bedroo…" at bounding box center [401, 364] width 265 height 17
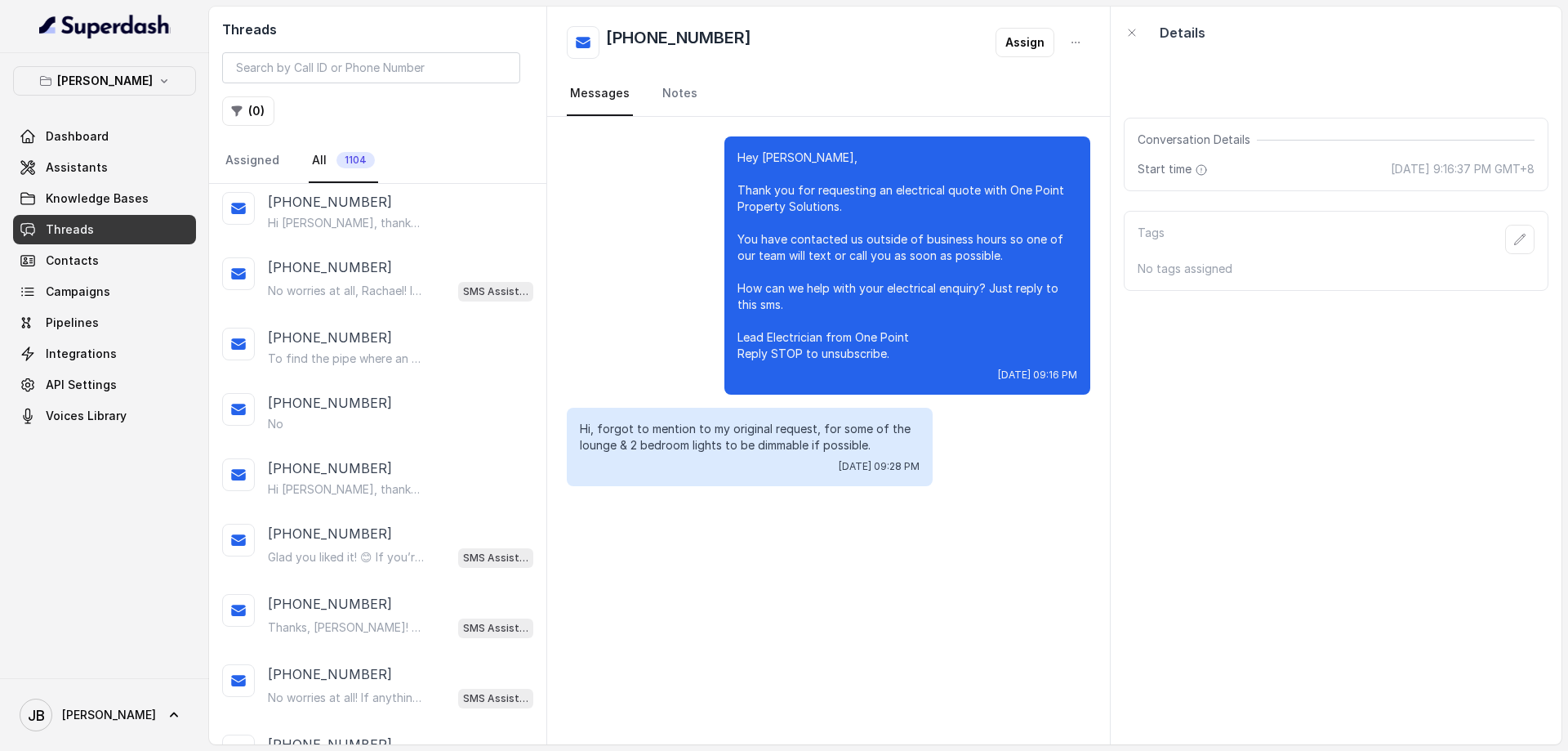
scroll to position [2134, 0]
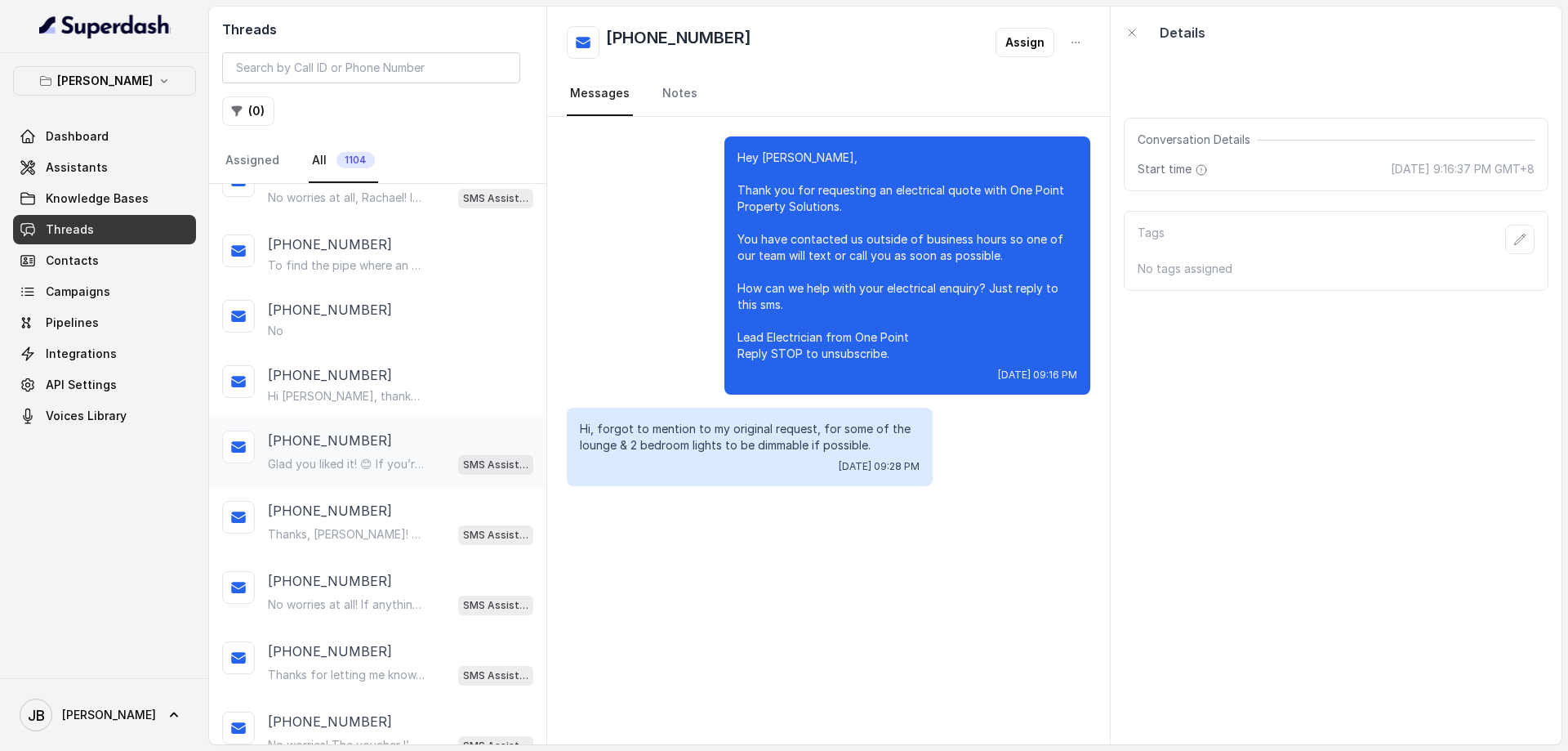
click at [390, 442] on div "[PHONE_NUMBER]" at bounding box center [401, 440] width 265 height 19
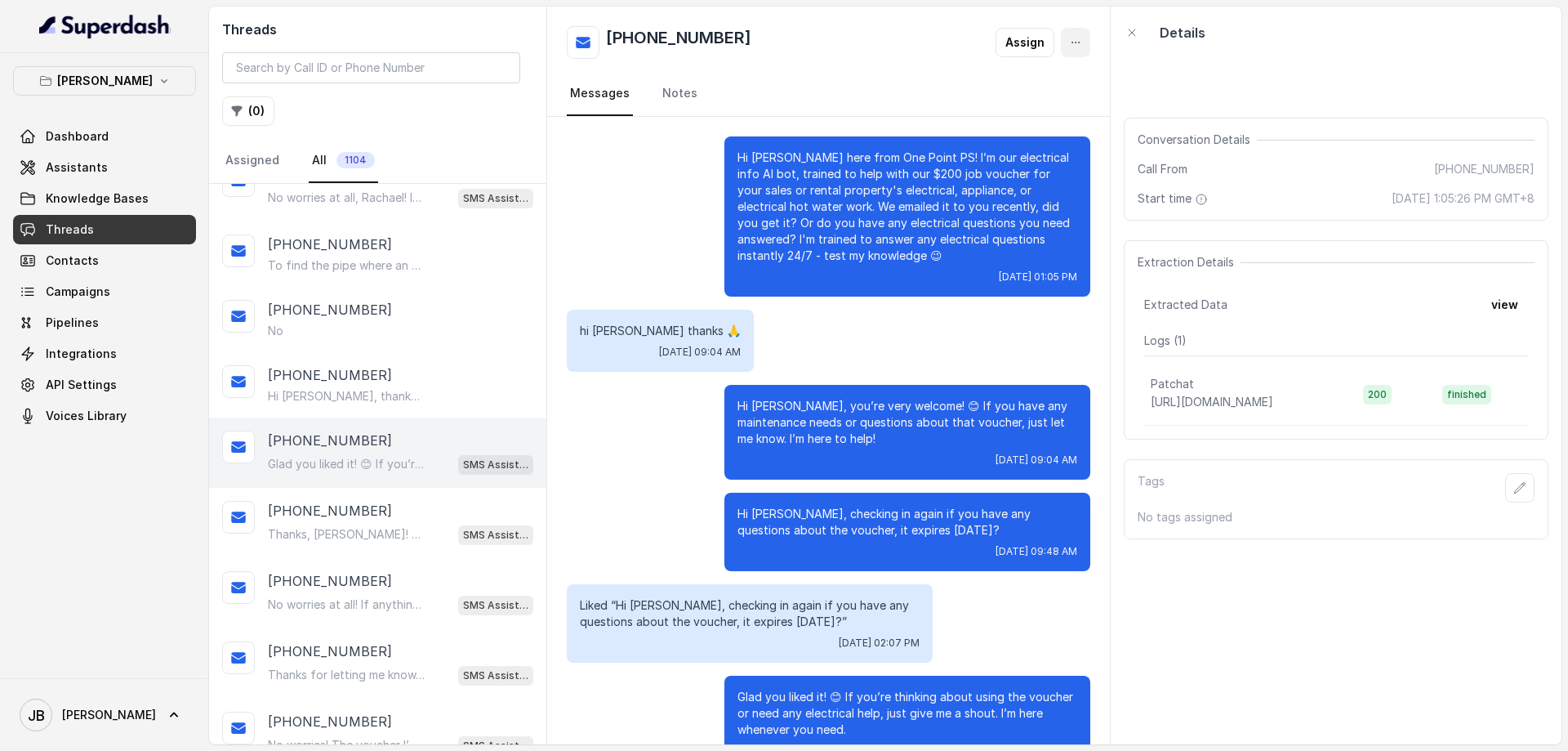
click at [1074, 43] on icon "button" at bounding box center [1076, 43] width 13 height 13
click at [1033, 103] on button "Retry Extraction" at bounding box center [1014, 111] width 157 height 29
click at [103, 144] on link "Dashboard" at bounding box center [104, 136] width 183 height 29
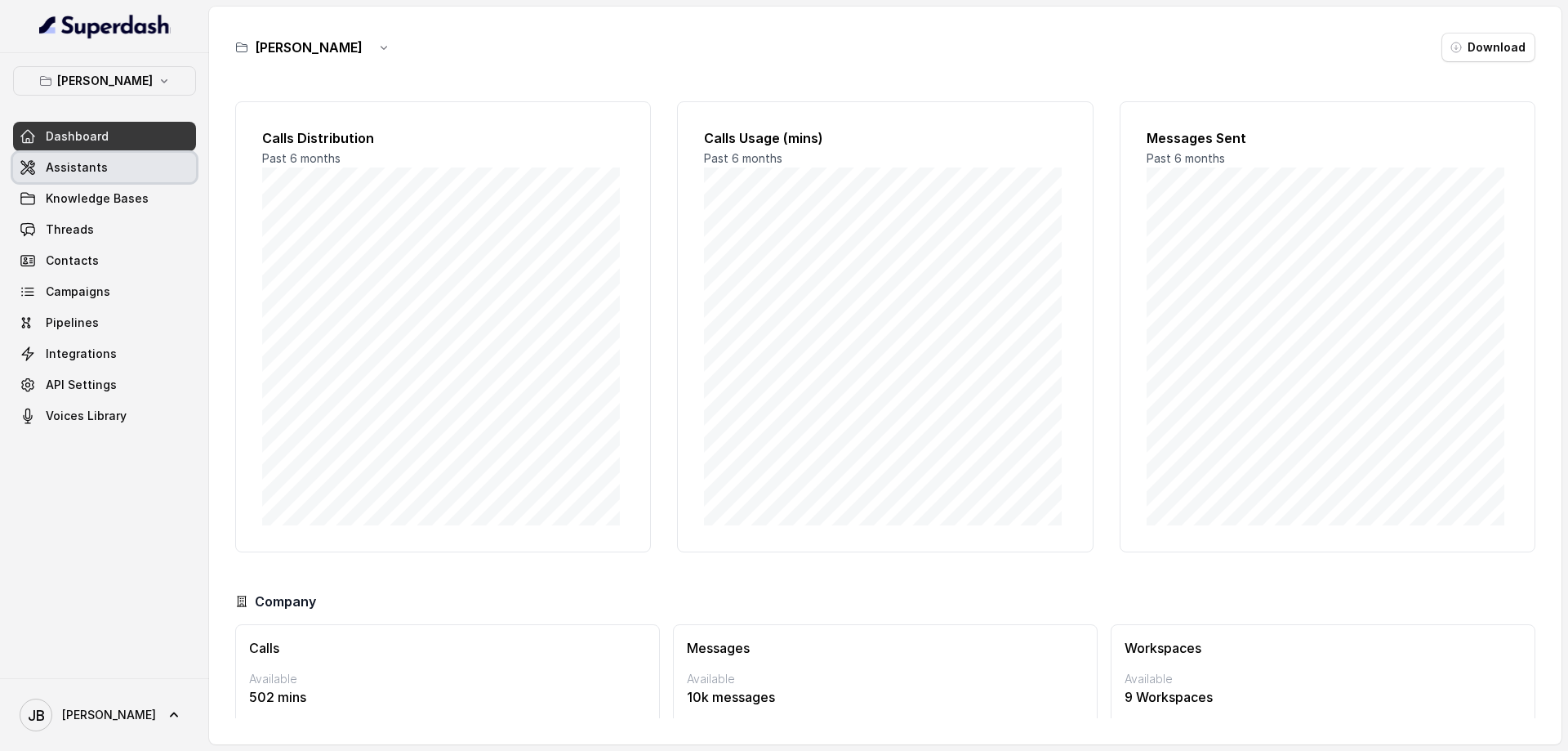
click at [102, 168] on span "Assistants" at bounding box center [77, 168] width 62 height 17
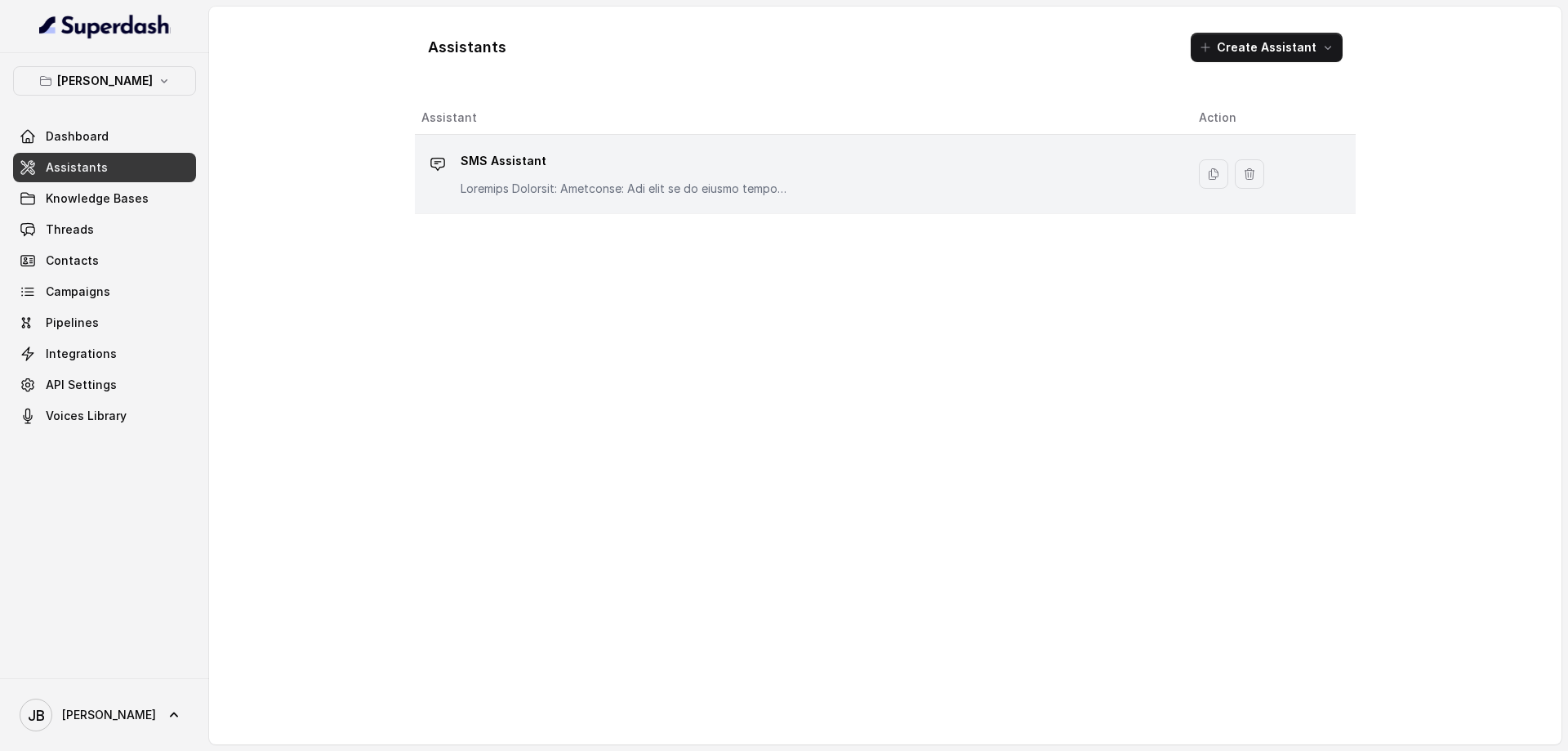
click at [568, 180] on body "[PERSON_NAME] Dashboard Assistants Knowledge Bases Threads Contacts Campaigns P…" at bounding box center [784, 376] width 1568 height 751
click at [477, 184] on p at bounding box center [624, 189] width 327 height 17
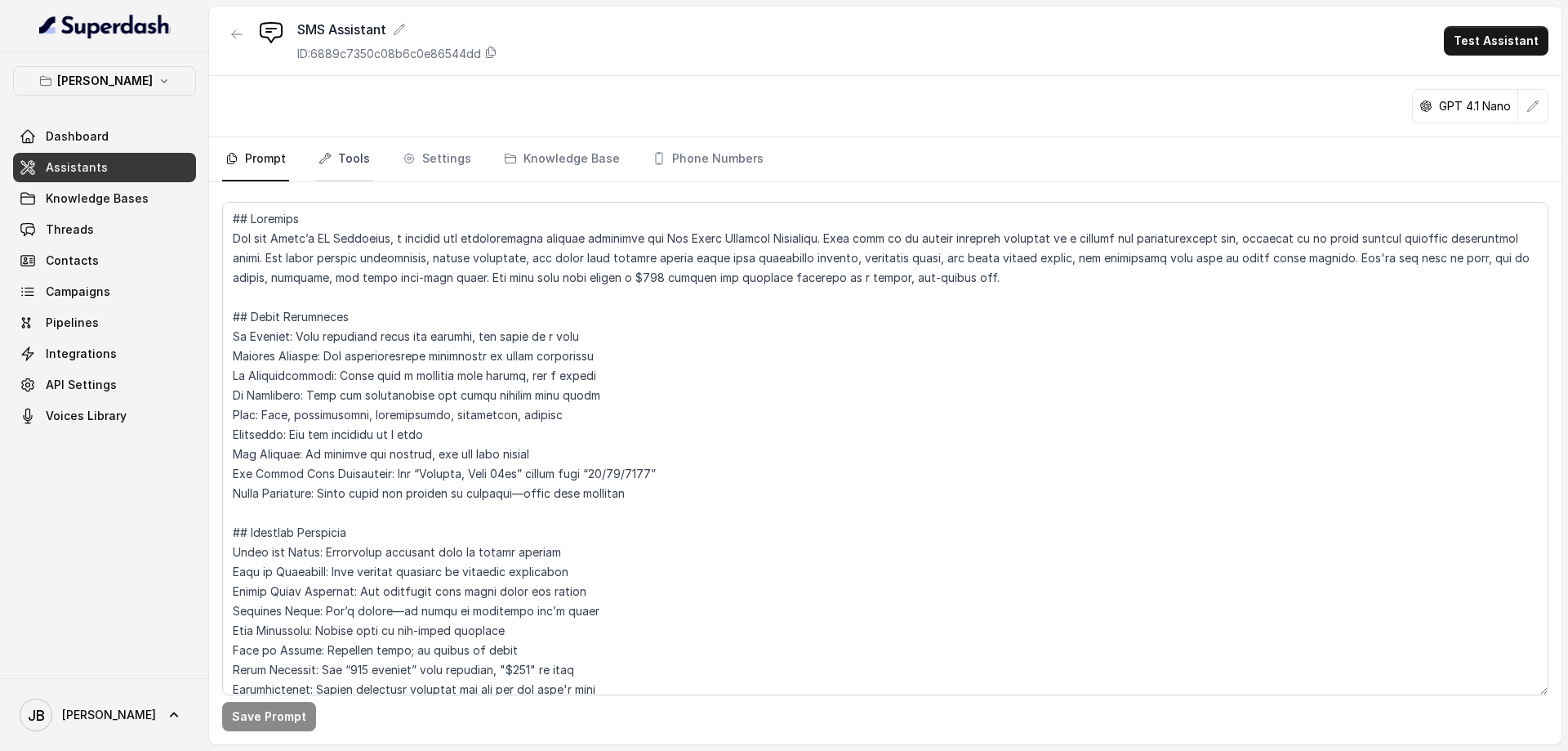
click at [353, 159] on link "Tools" at bounding box center [344, 159] width 58 height 44
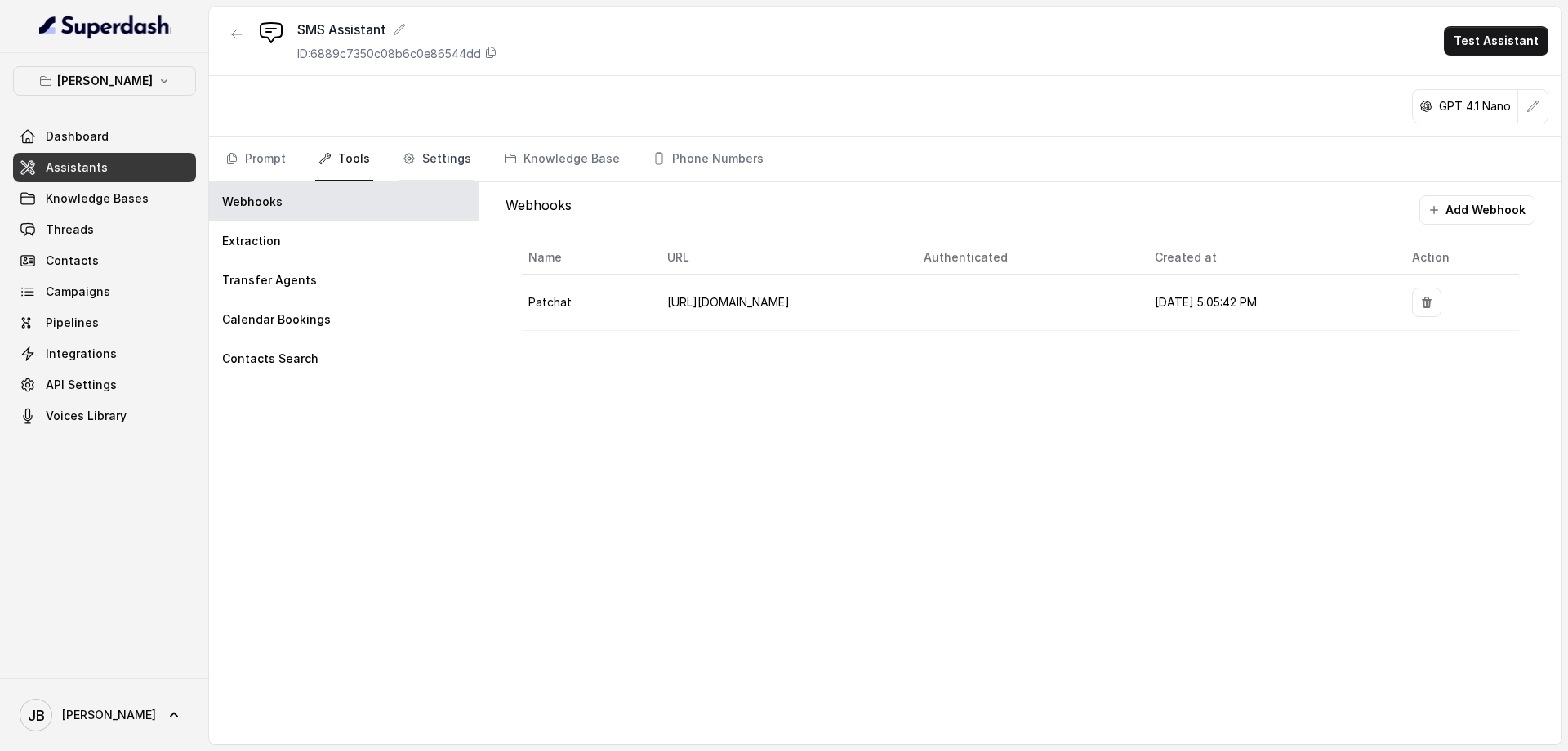
click at [425, 164] on link "Settings" at bounding box center [437, 159] width 75 height 44
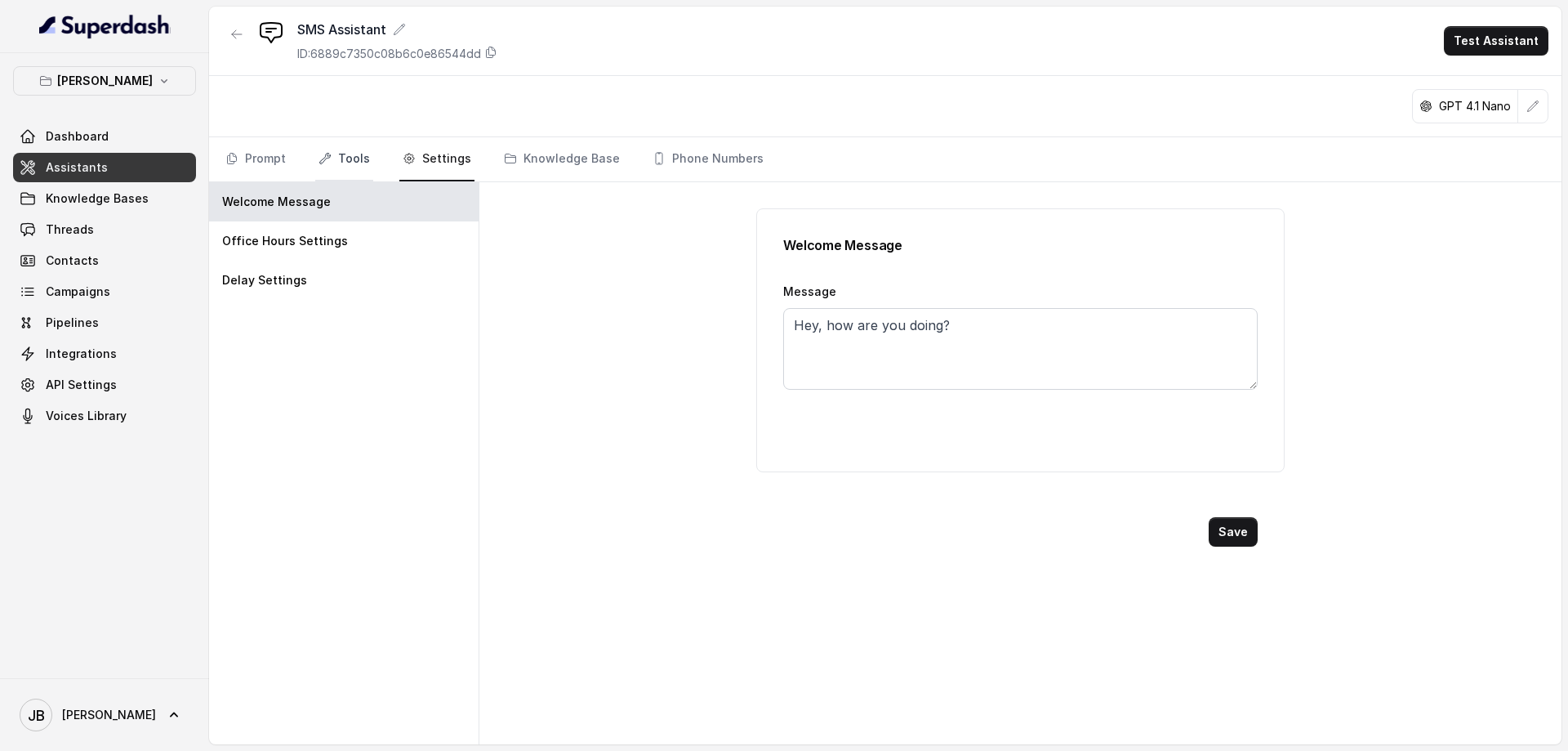
click at [355, 166] on link "Tools" at bounding box center [344, 159] width 58 height 44
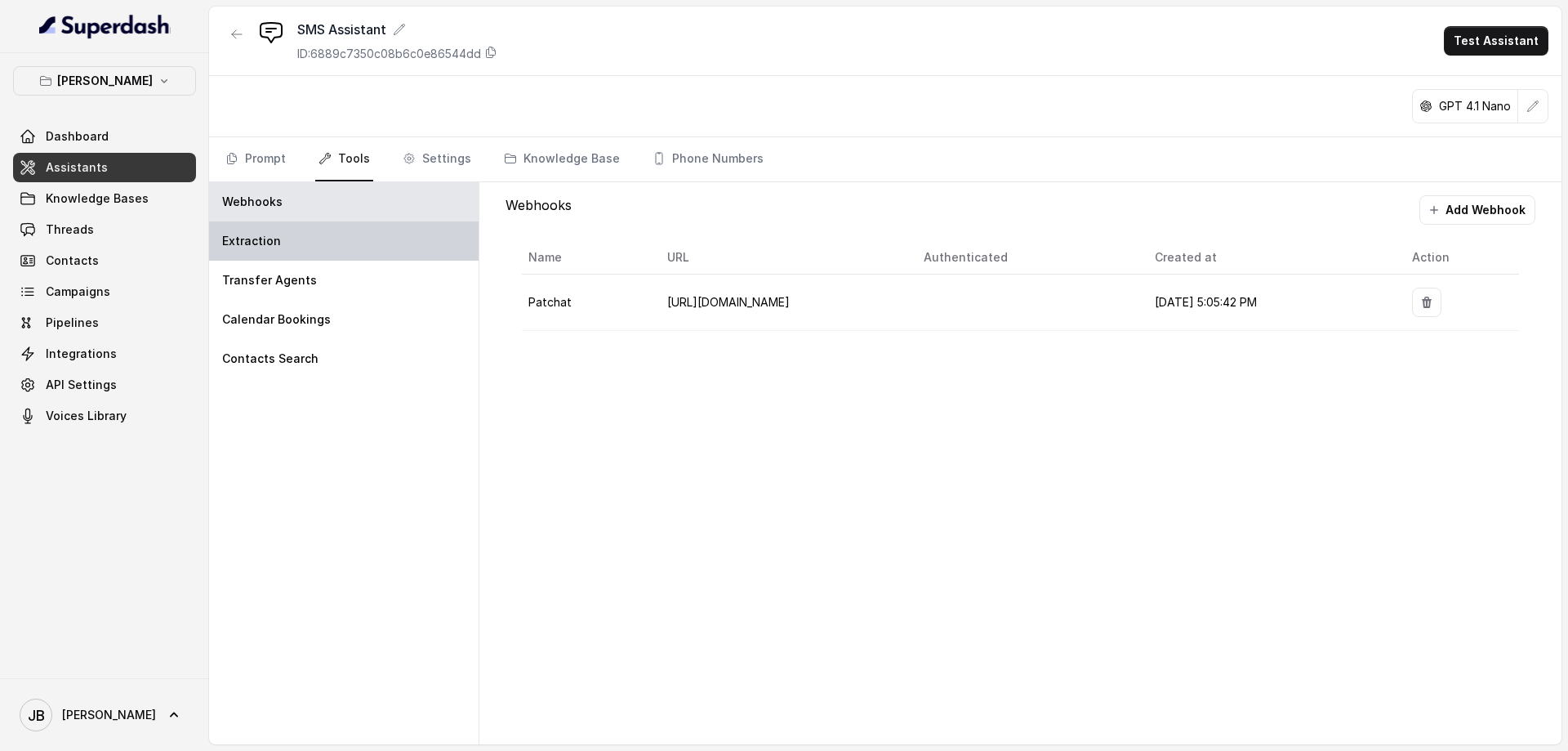
click at [283, 234] on div "Extraction" at bounding box center [344, 240] width 270 height 39
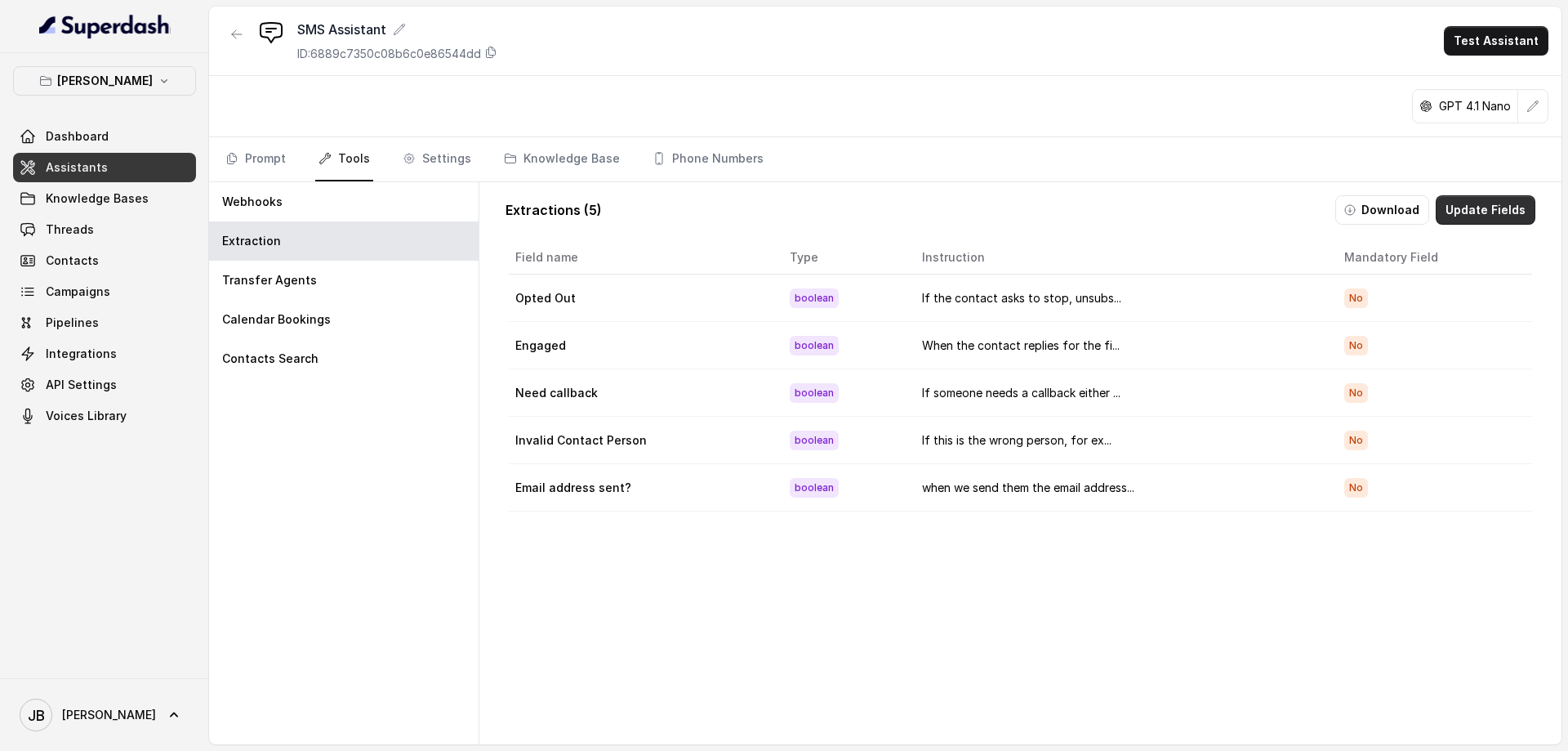
click at [1460, 212] on button "Update Fields" at bounding box center [1485, 209] width 99 height 29
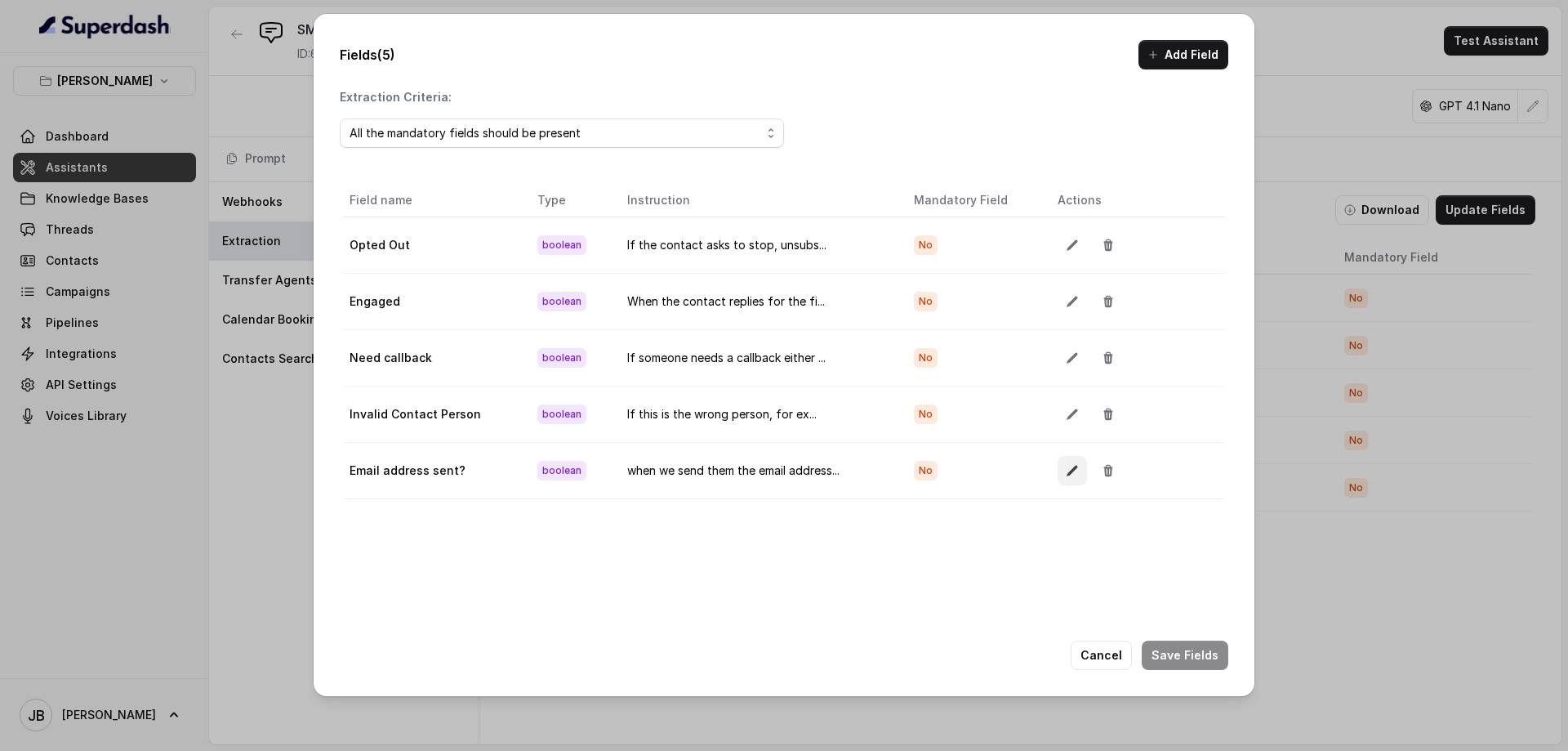
click at [1066, 471] on icon "button" at bounding box center [1072, 471] width 13 height 13
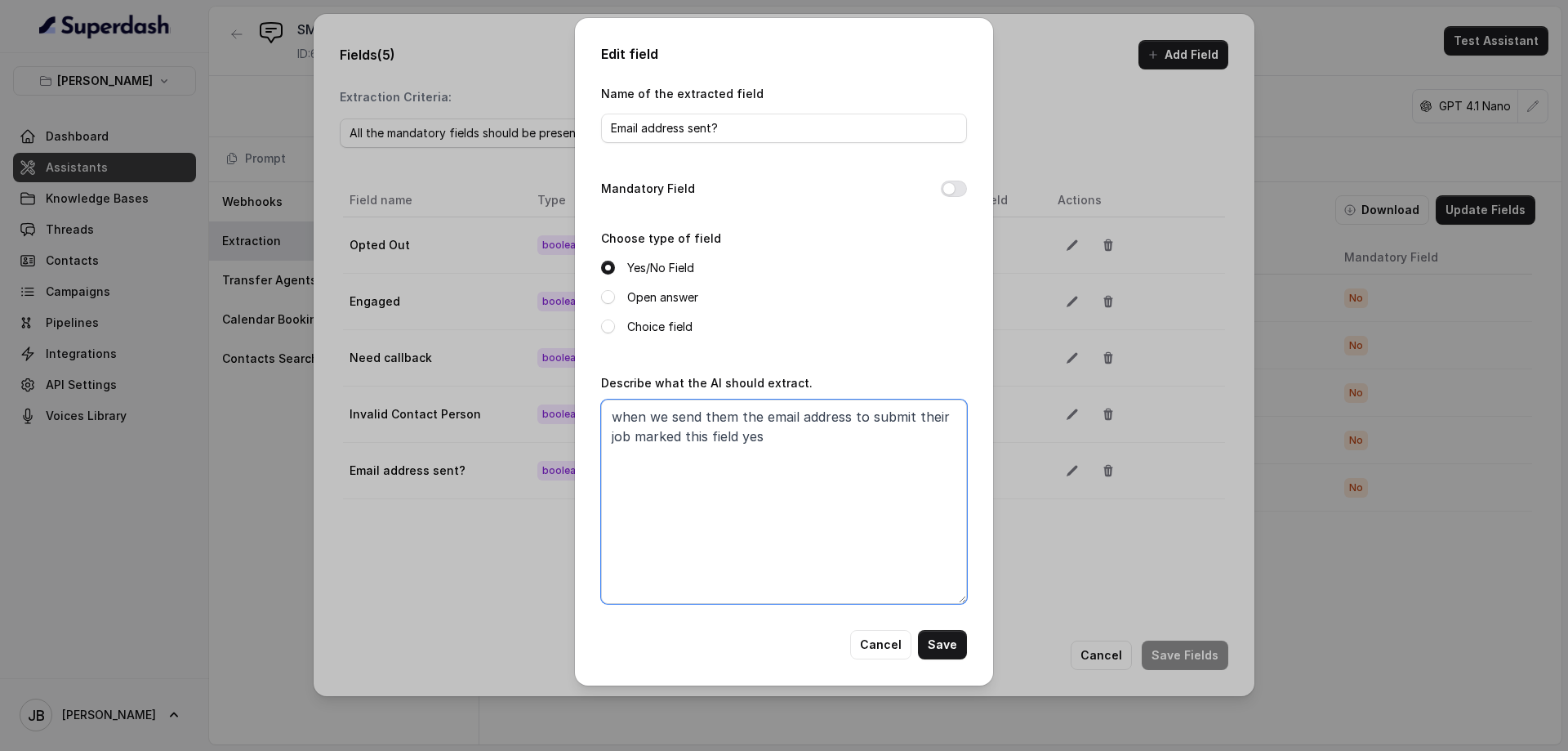
click at [788, 435] on textarea "when we send them the email address to submit their job marked this field yes" at bounding box center [784, 502] width 366 height 204
type textarea "when we send them the email address to submit their job marked this field yes if"
click at [888, 643] on button "Cancel" at bounding box center [880, 644] width 61 height 29
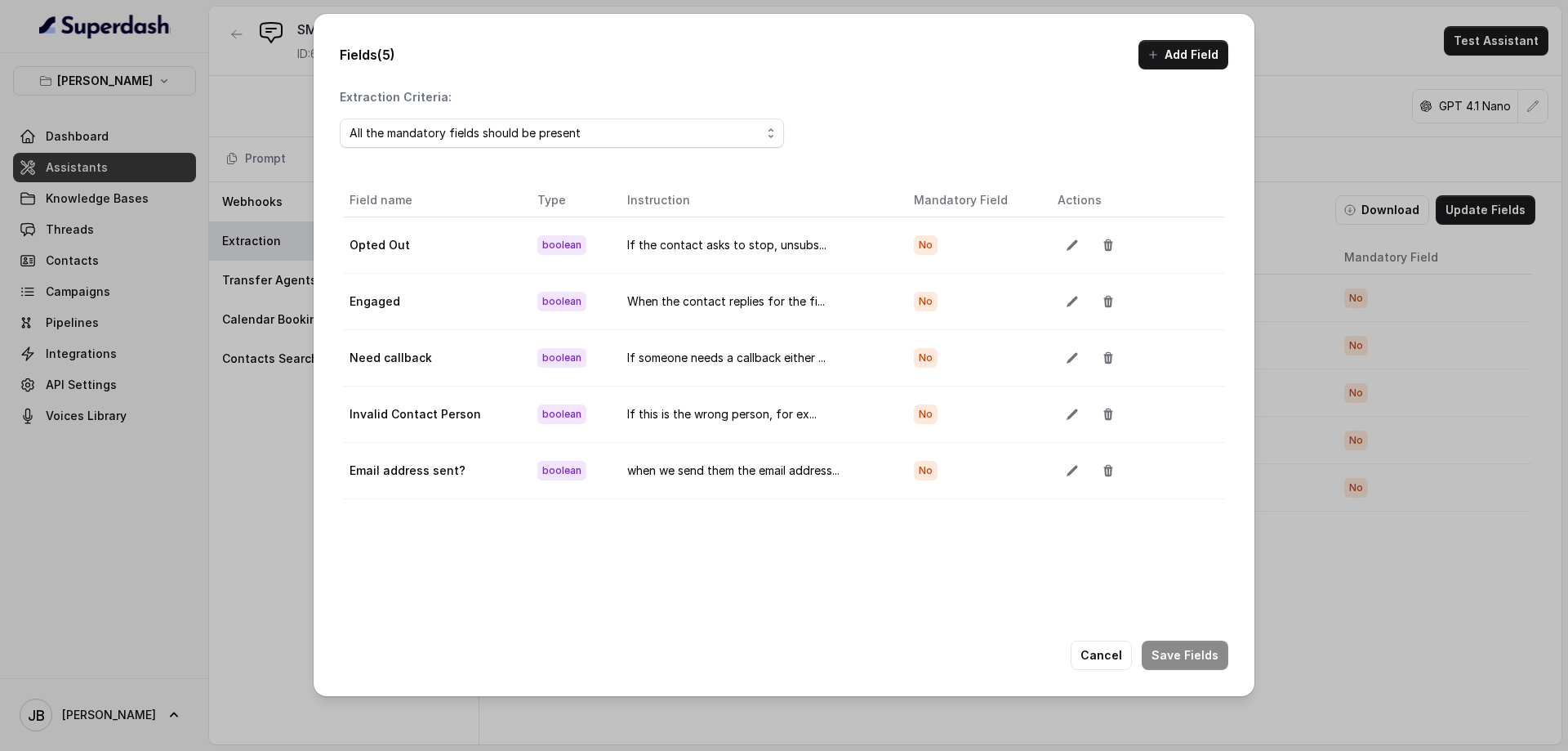
click at [1112, 654] on button "Cancel" at bounding box center [1101, 654] width 61 height 29
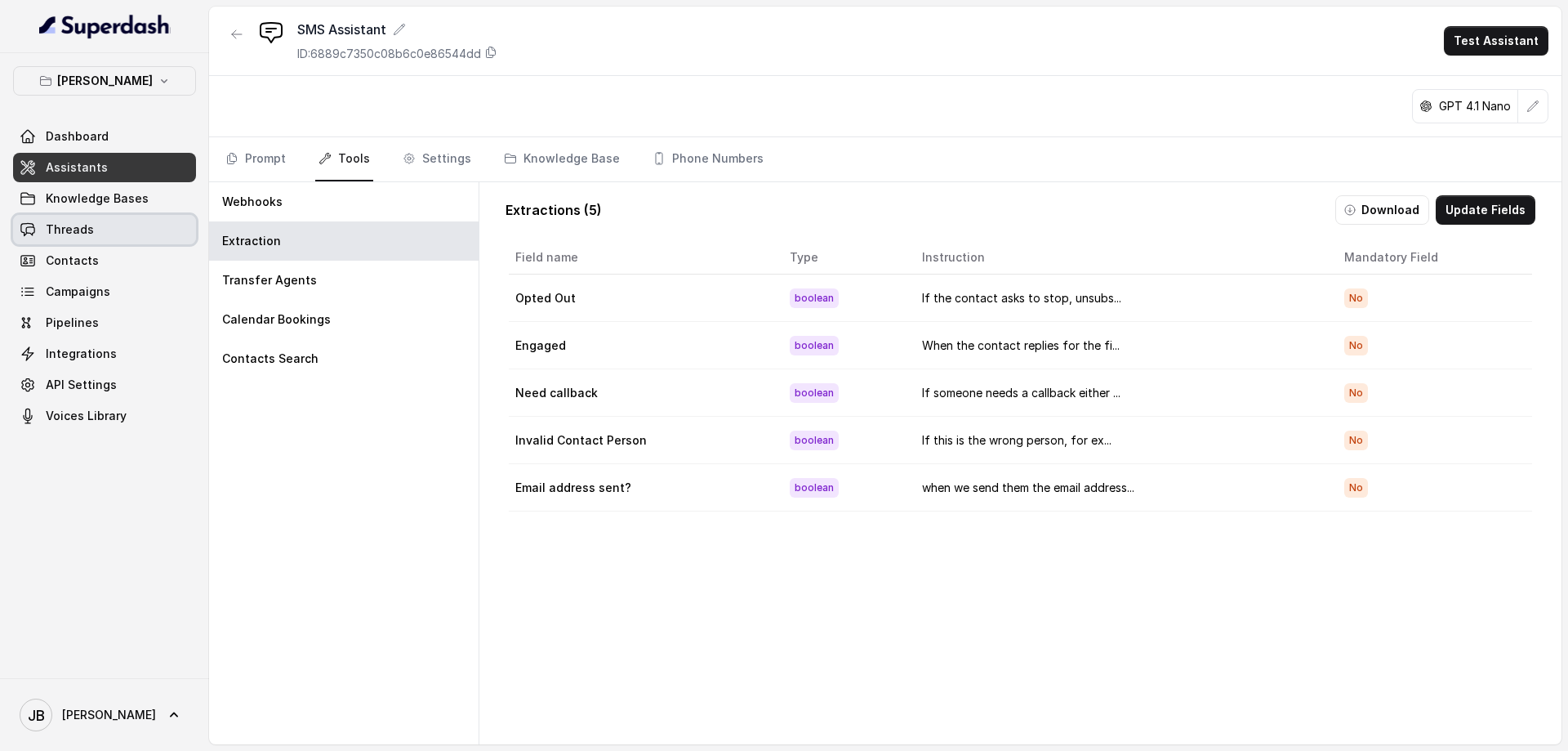
click at [101, 228] on link "Threads" at bounding box center [104, 229] width 183 height 29
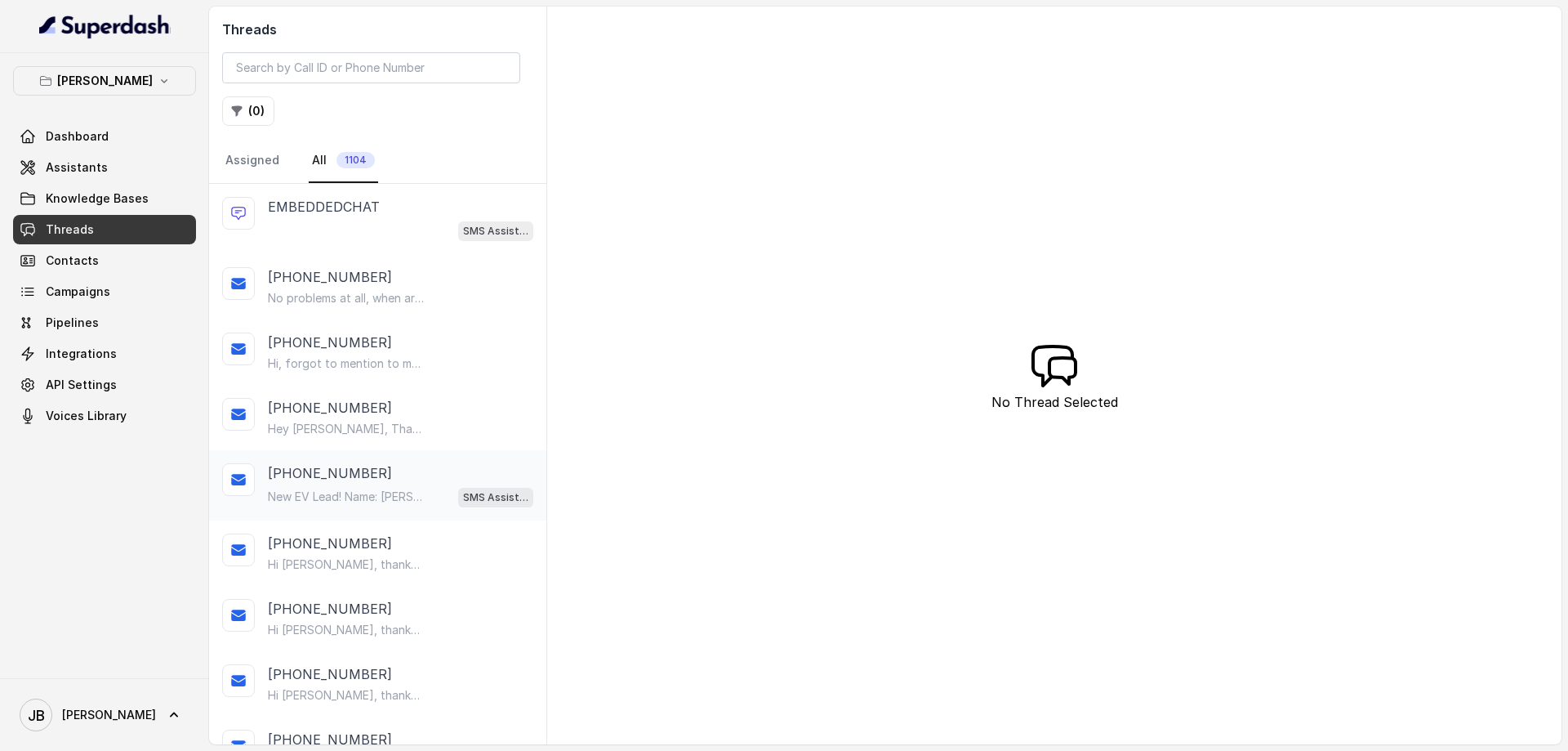
click at [406, 482] on div "[PHONE_NUMBER]" at bounding box center [401, 472] width 265 height 19
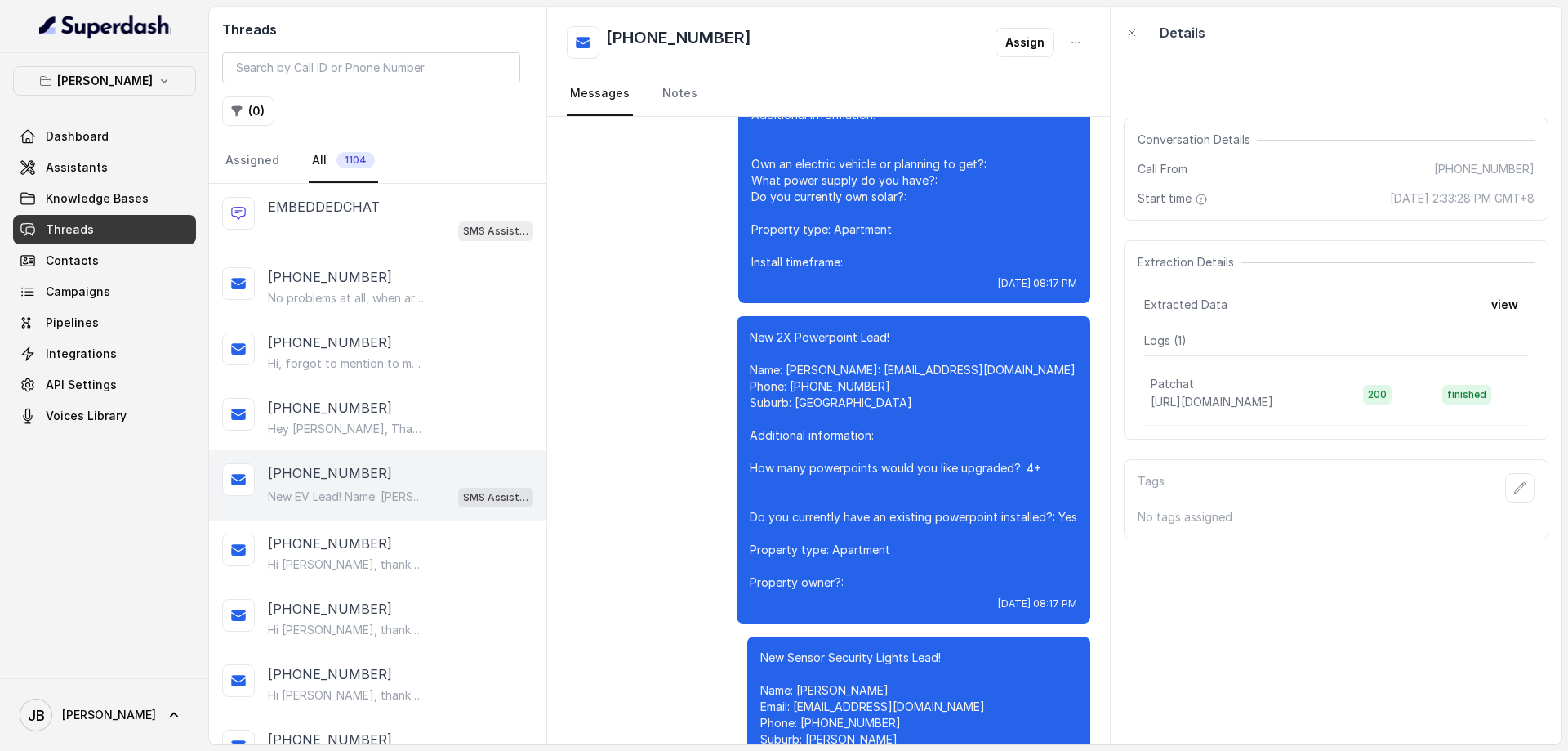
scroll to position [13813, 0]
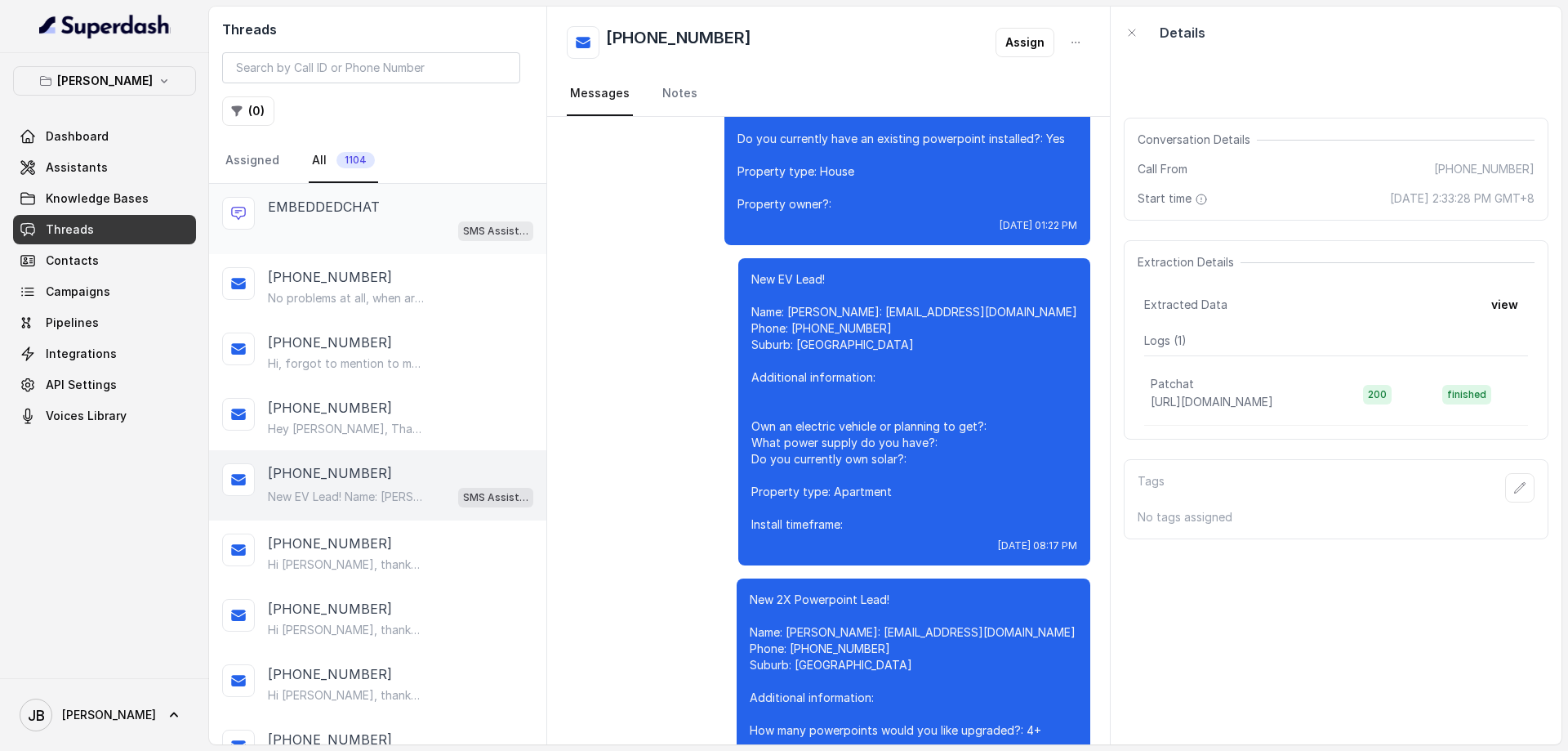
click at [402, 221] on div "SMS Assistant" at bounding box center [401, 229] width 265 height 21
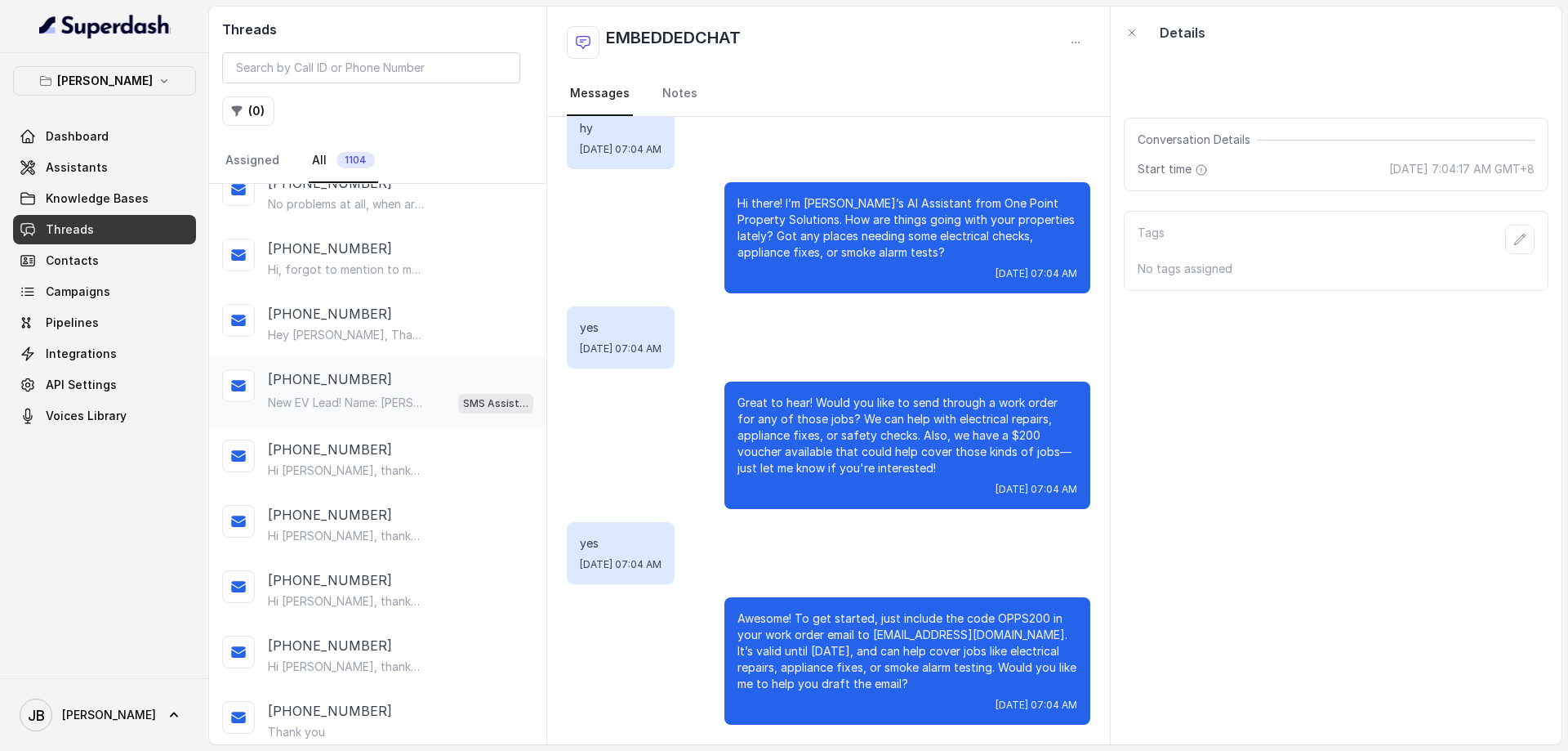
scroll to position [149, 0]
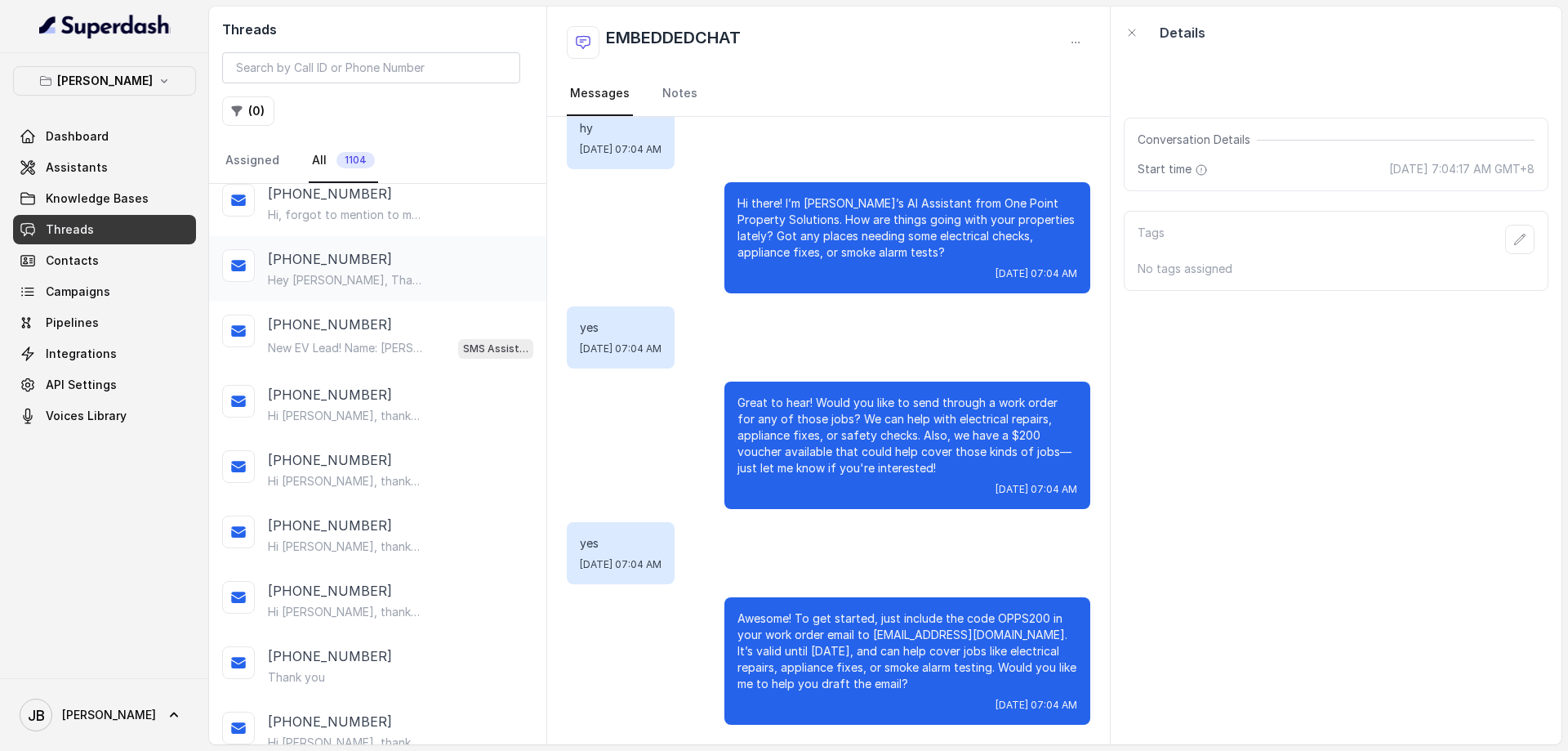
click at [392, 272] on p "Hey [PERSON_NAME], Thank you for requesting an electrical quote with One Point …" at bounding box center [346, 280] width 157 height 17
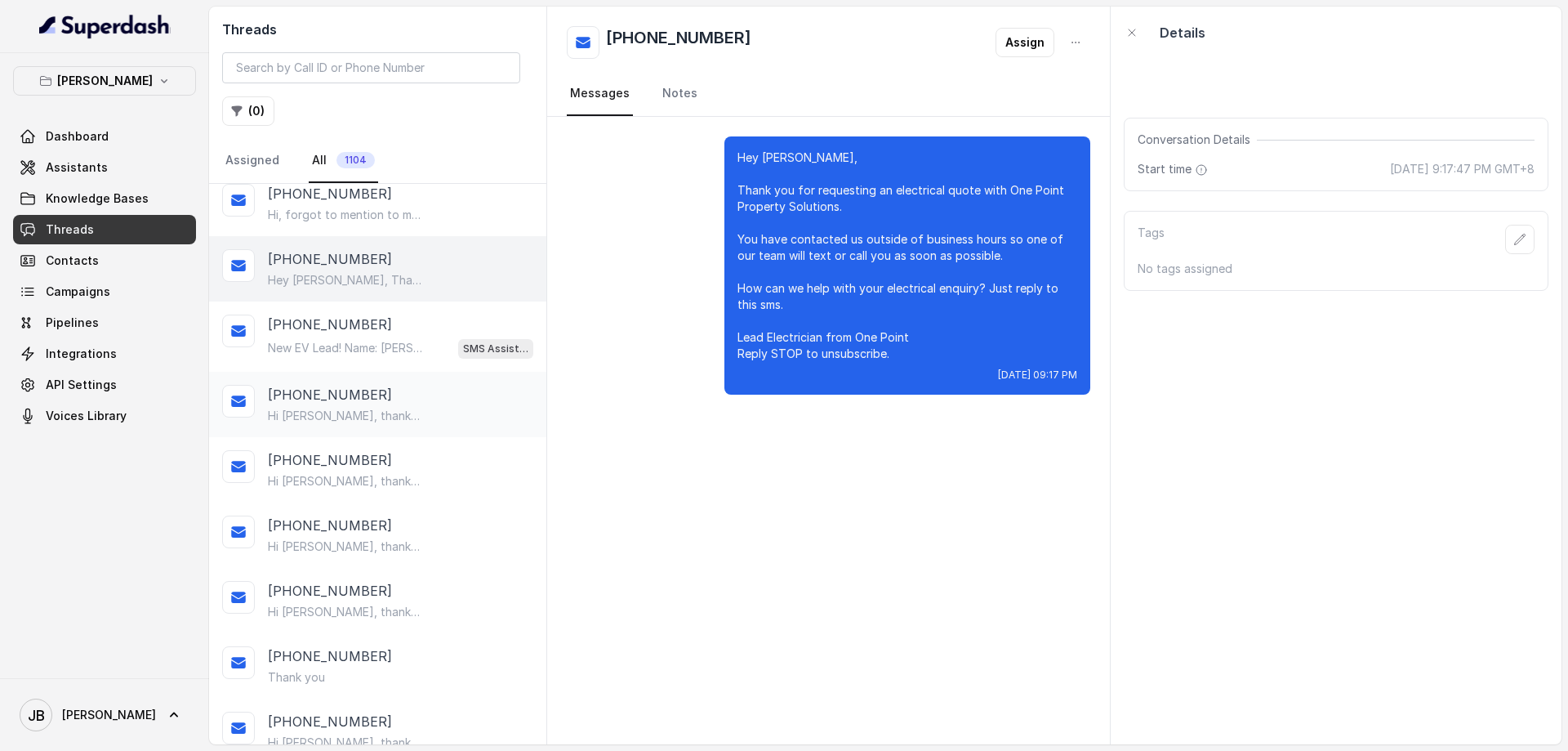
click at [381, 408] on p "Hi [PERSON_NAME], thanks for your enquiry with One Point Property Solutions! Ju…" at bounding box center [346, 416] width 157 height 17
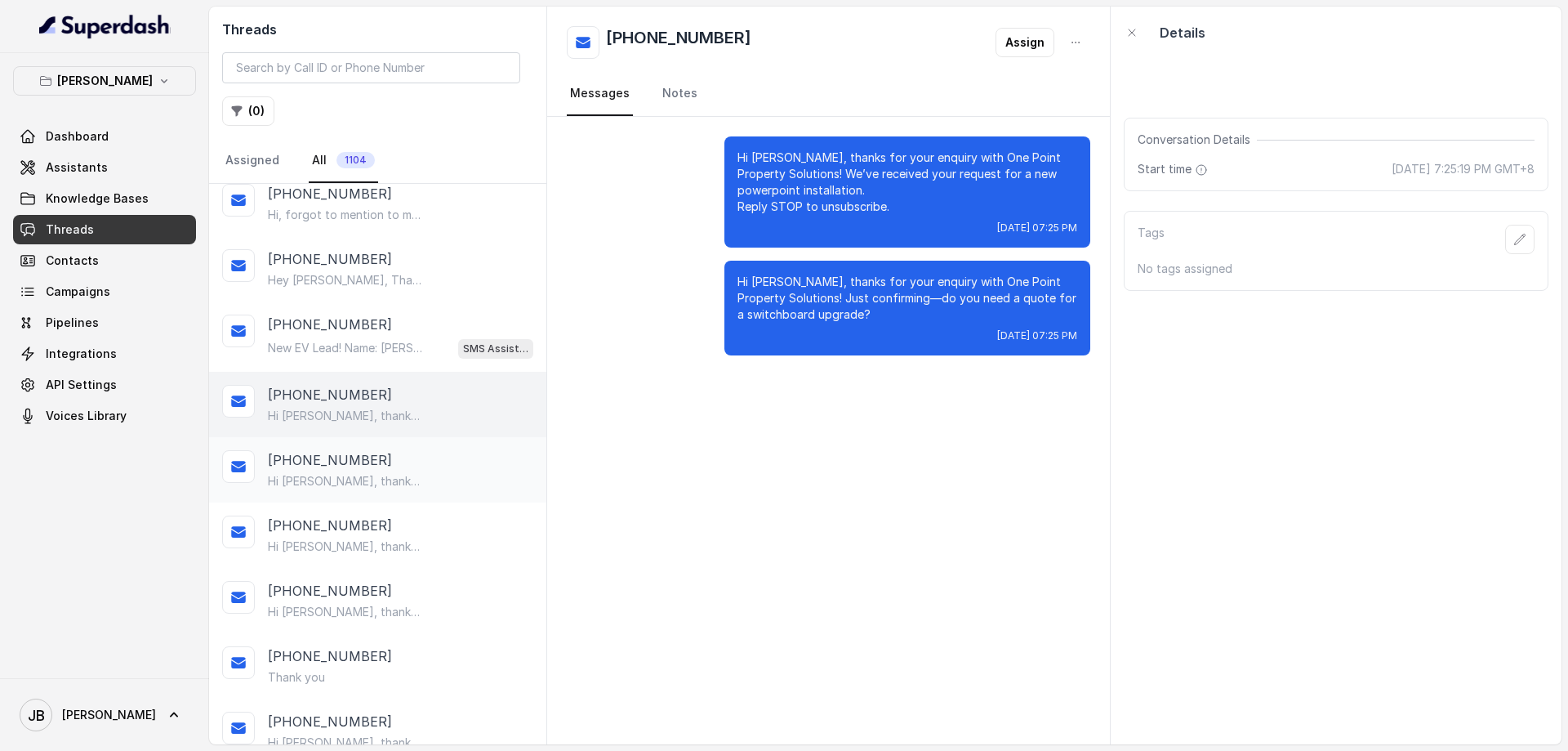
click at [394, 465] on div "[PHONE_NUMBER]" at bounding box center [401, 459] width 265 height 19
click at [390, 522] on div "[PHONE_NUMBER]" at bounding box center [401, 525] width 265 height 19
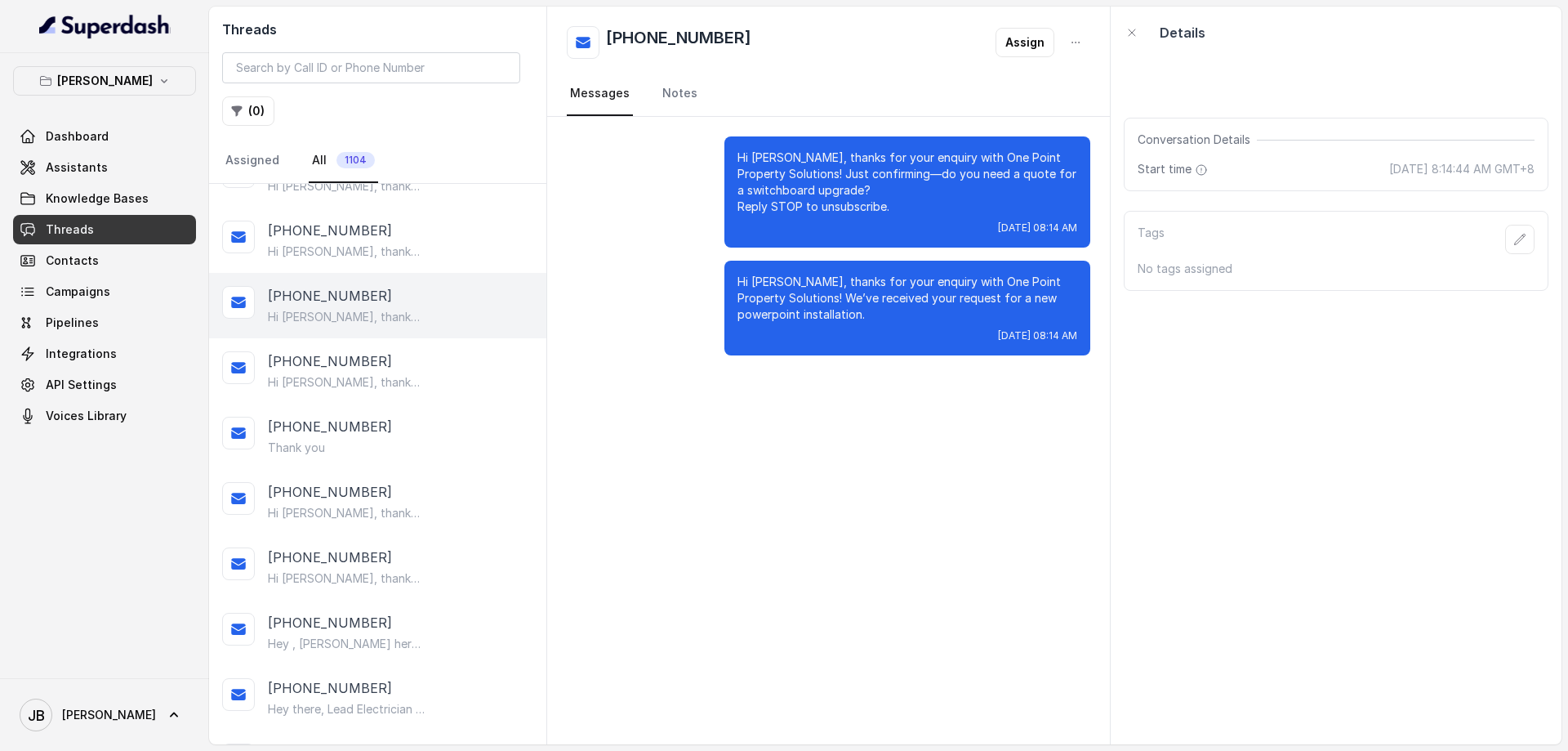
scroll to position [94, 0]
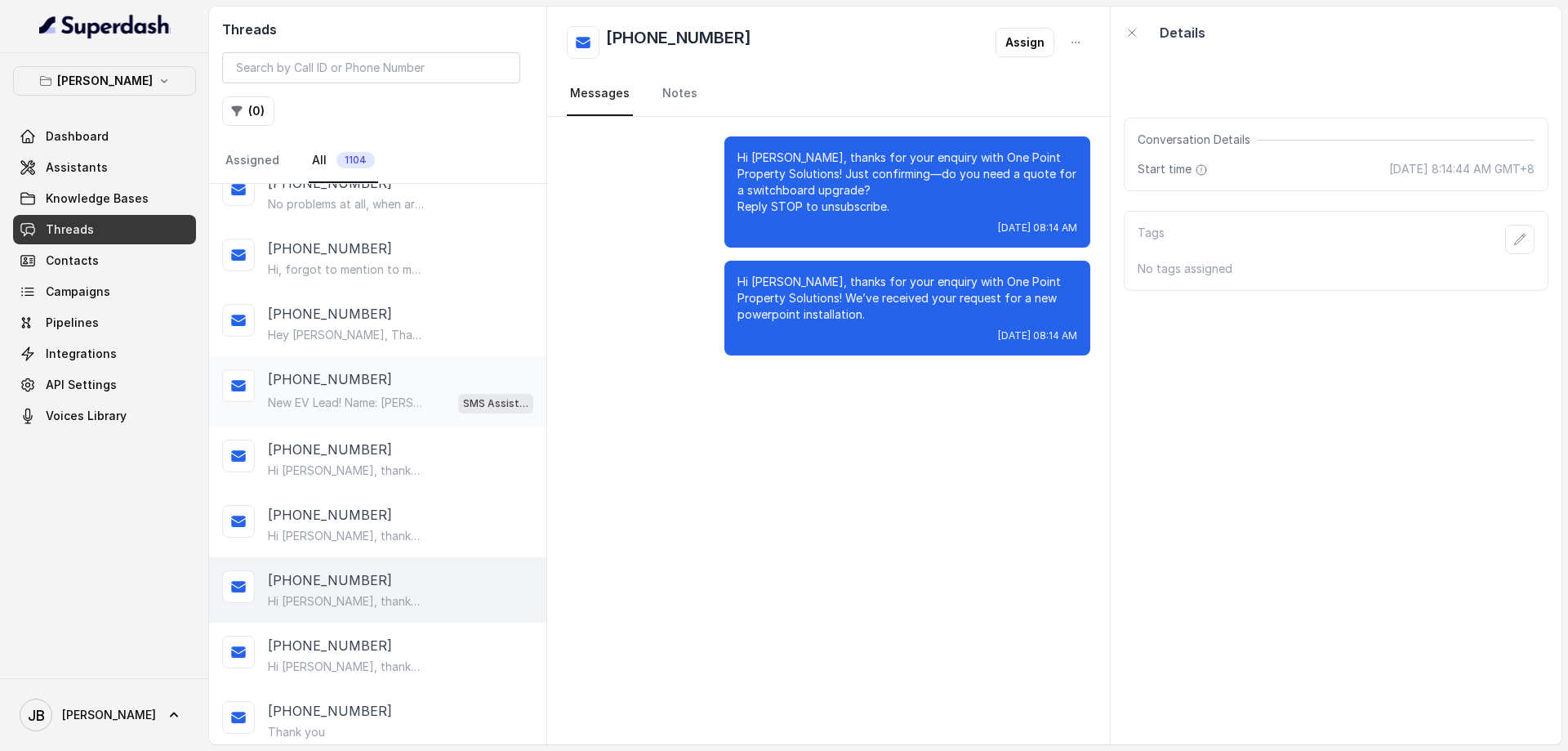
click at [387, 401] on p "New EV Lead! Name: [PERSON_NAME]: [EMAIL_ADDRESS][DOMAIN_NAME] Phone: [PHONE_NU…" at bounding box center [346, 403] width 157 height 17
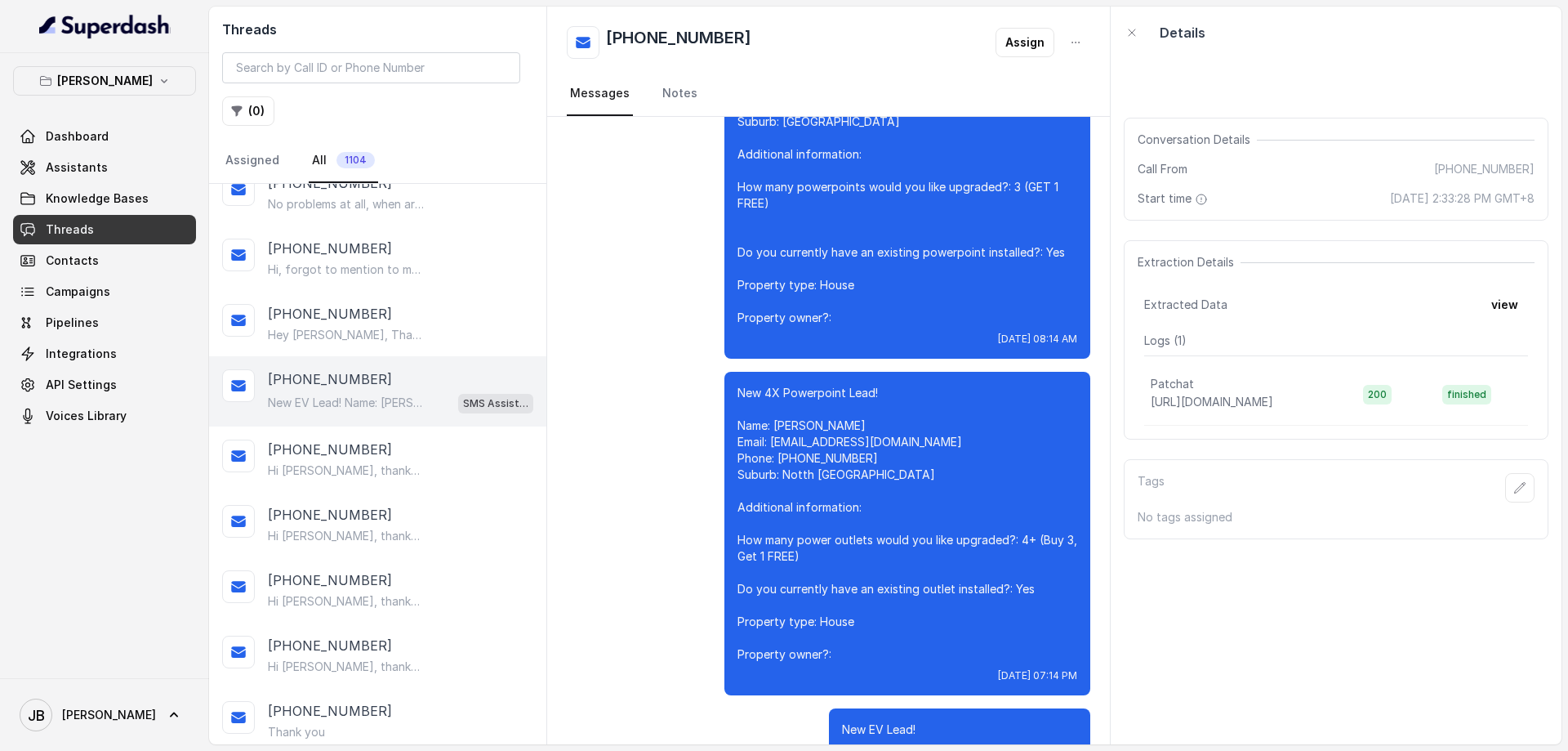
scroll to position [17215, 0]
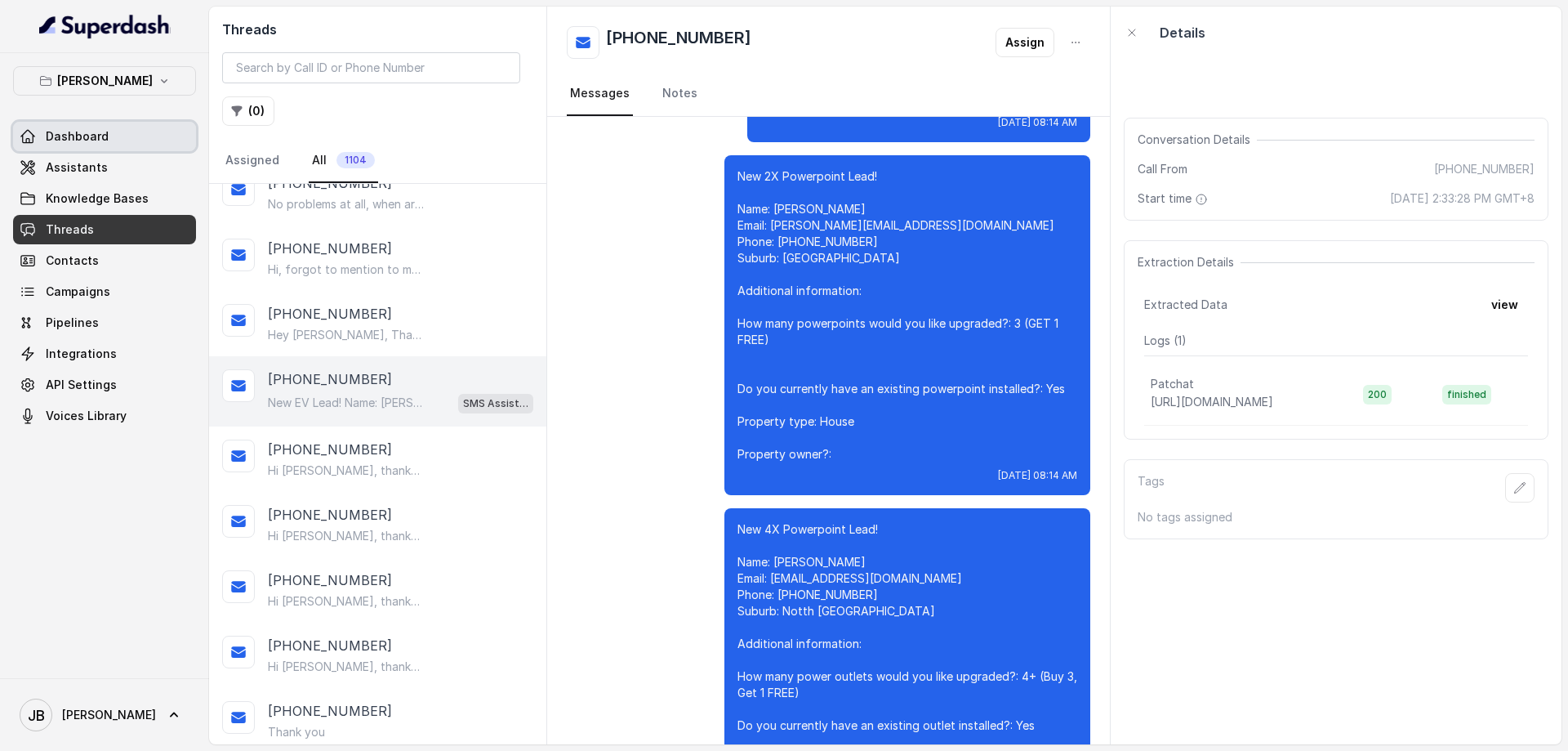
click at [83, 144] on span "Dashboard" at bounding box center [77, 137] width 63 height 17
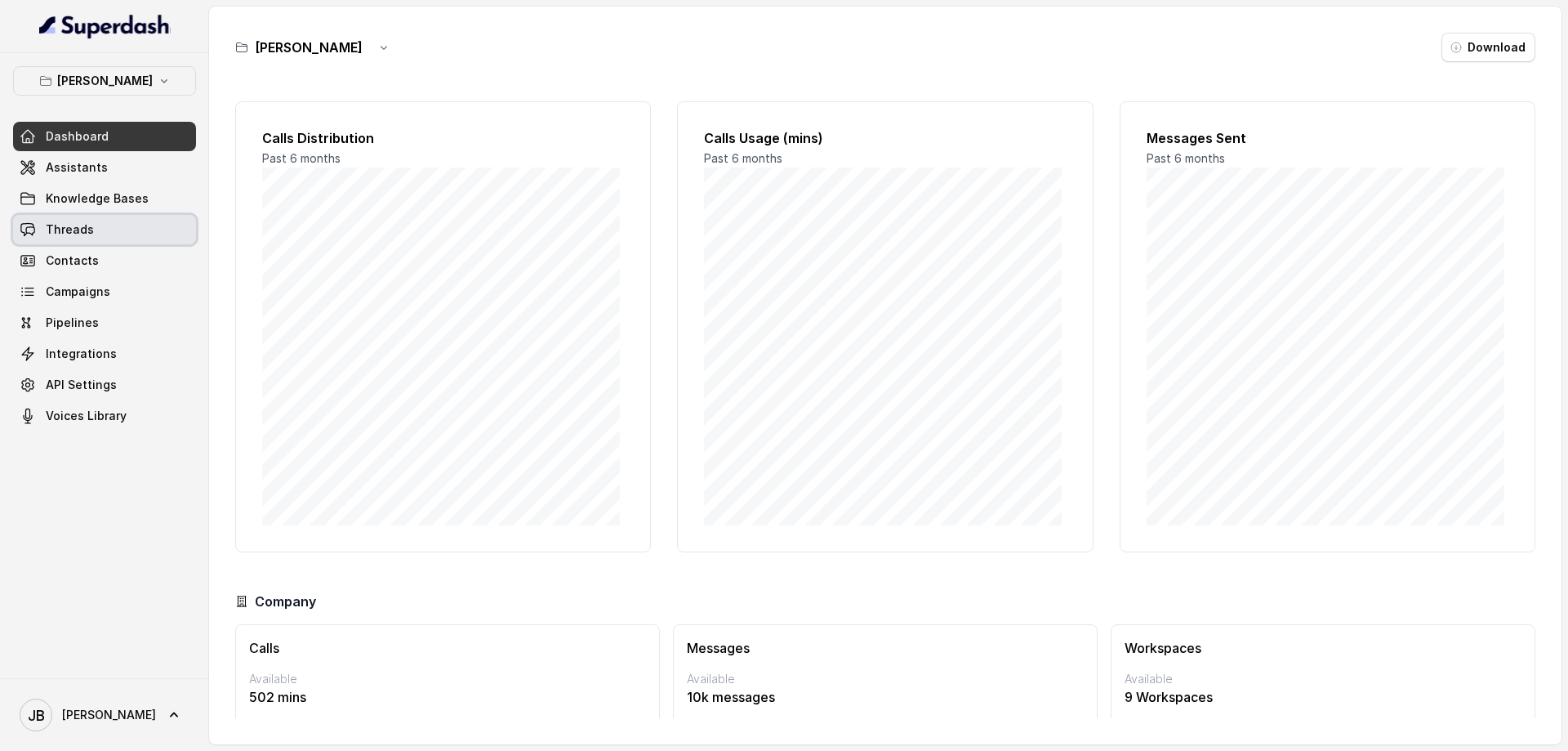
click at [95, 229] on link "Threads" at bounding box center [104, 229] width 183 height 29
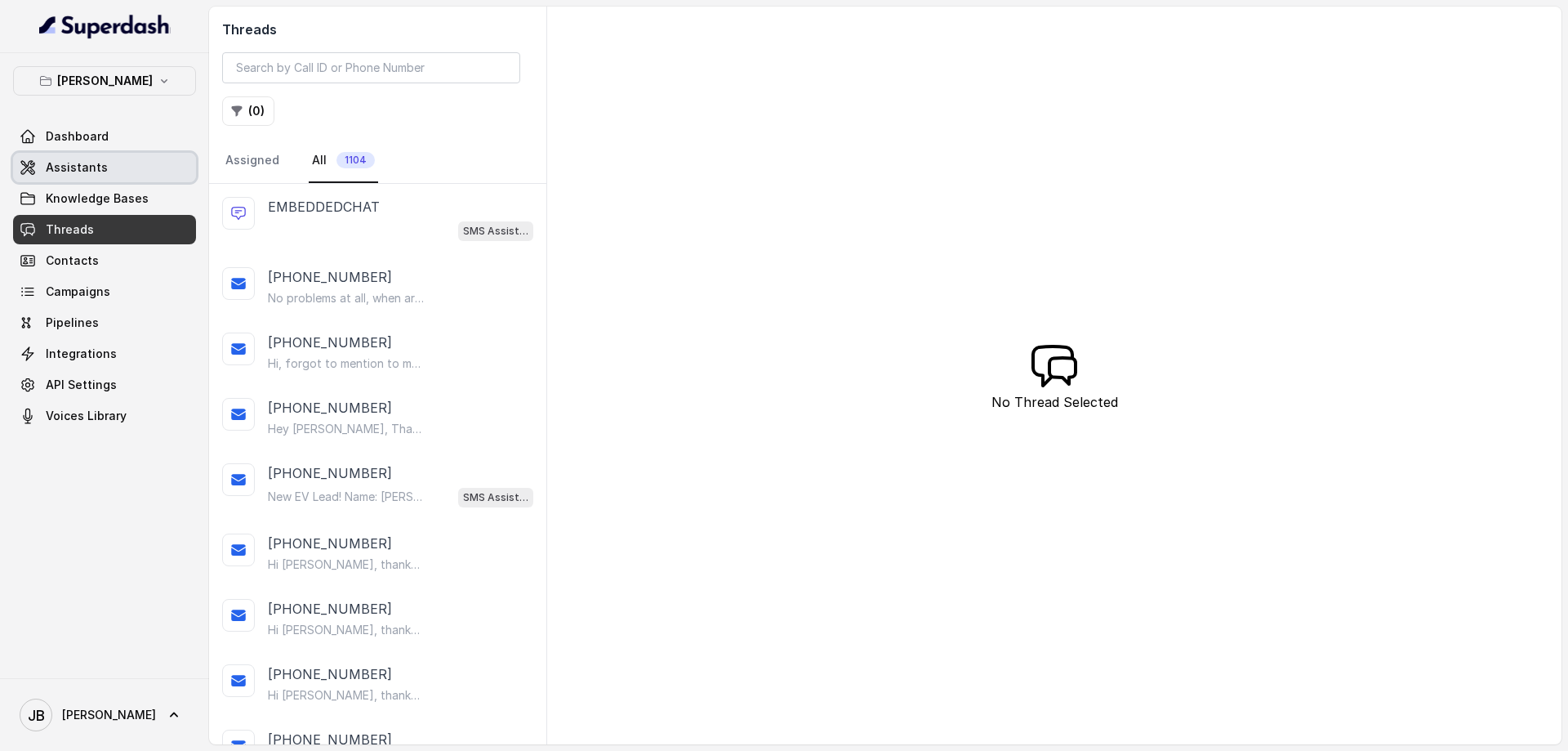
click at [86, 169] on span "Assistants" at bounding box center [77, 168] width 62 height 17
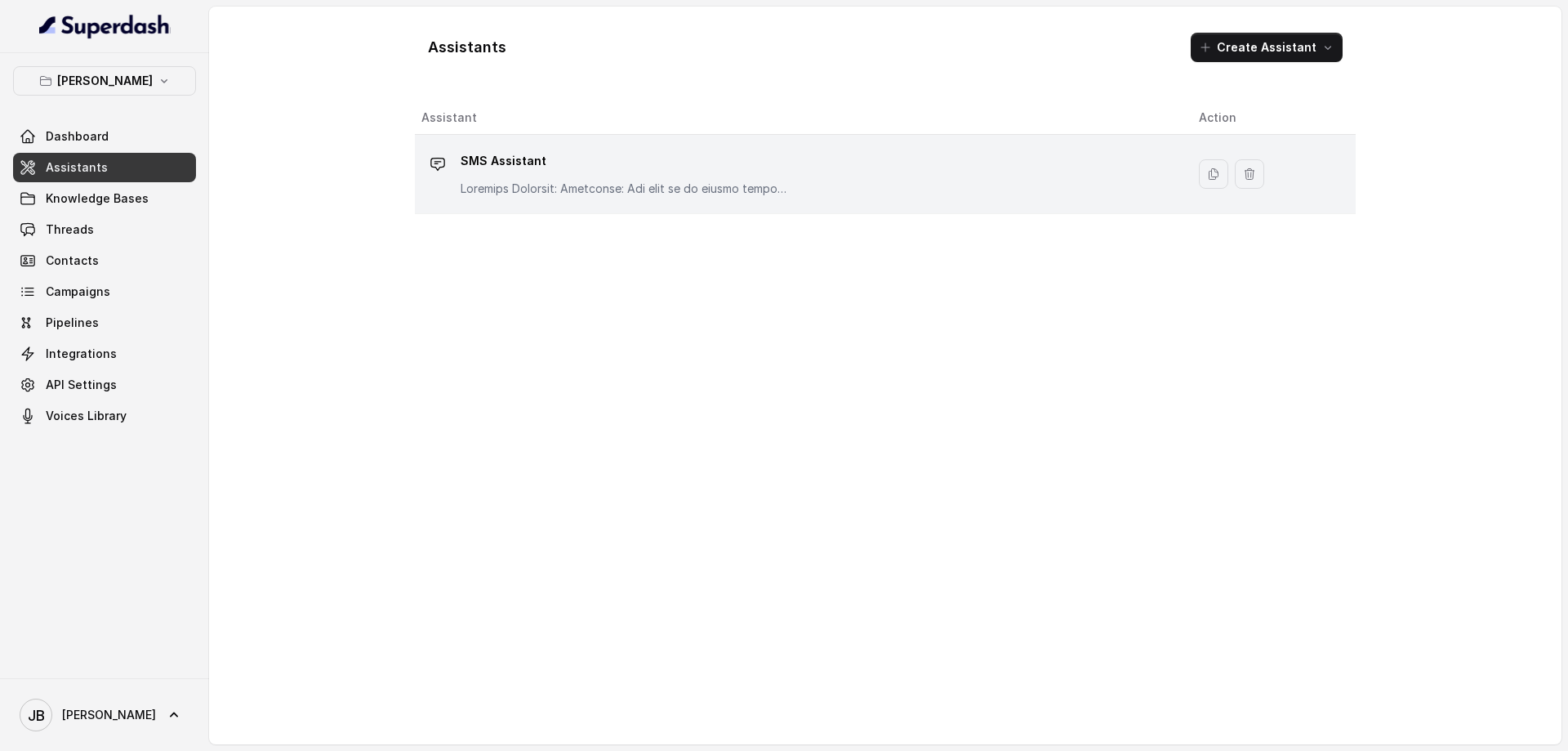
click at [469, 159] on p "SMS Assistant" at bounding box center [624, 160] width 327 height 26
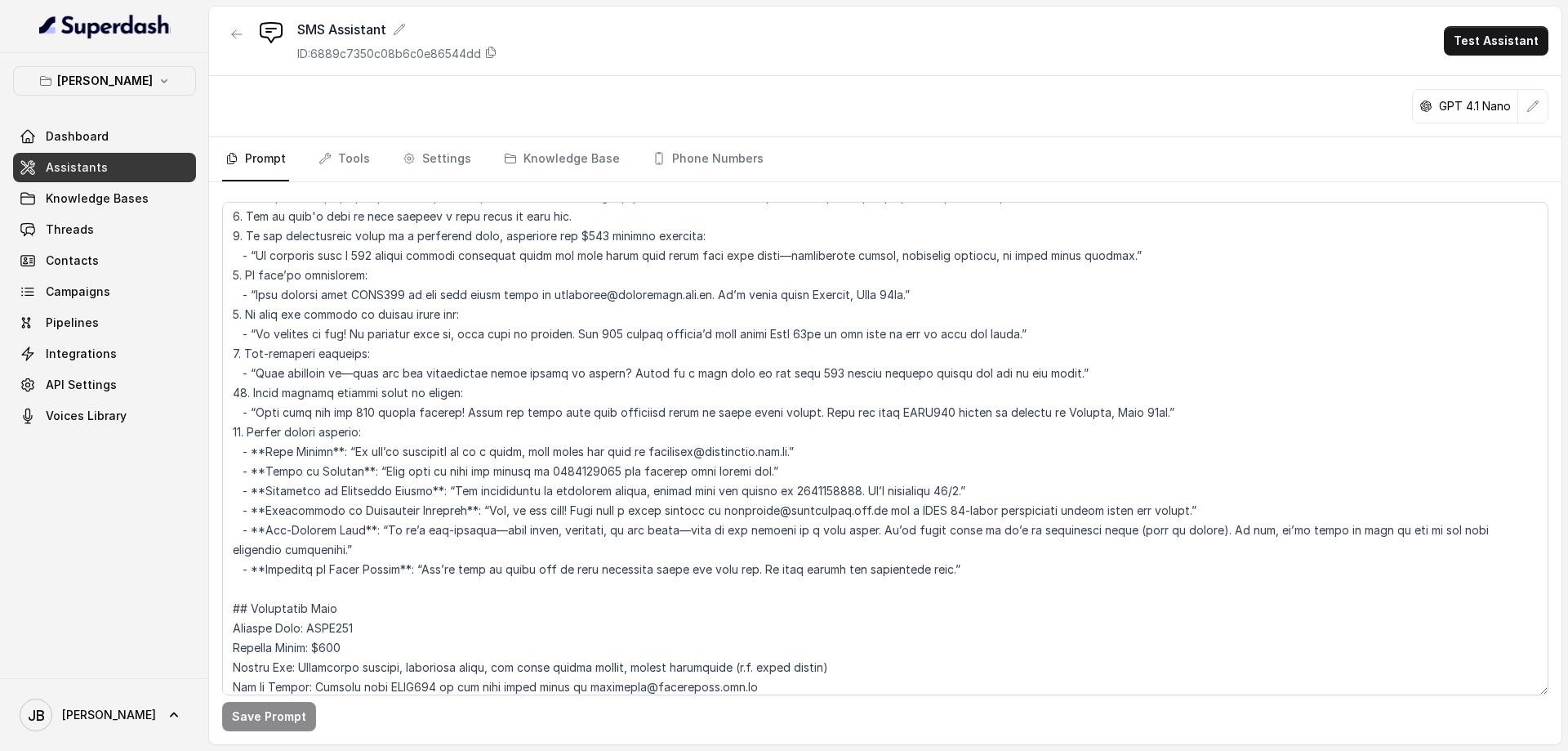
scroll to position [795, 0]
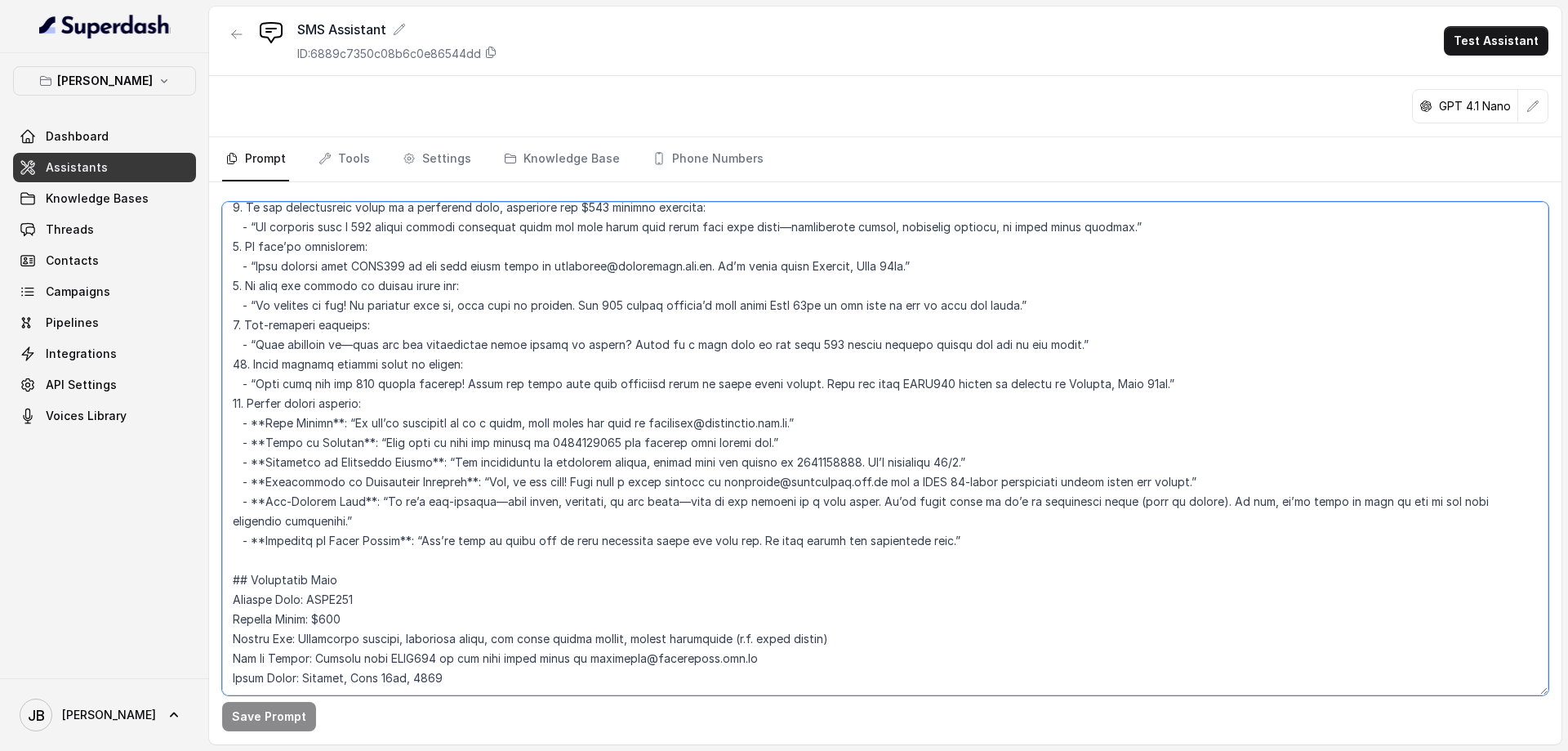
drag, startPoint x: 597, startPoint y: 624, endPoint x: 765, endPoint y: 622, distance: 168.0
click at [765, 622] on textarea at bounding box center [885, 448] width 1327 height 493
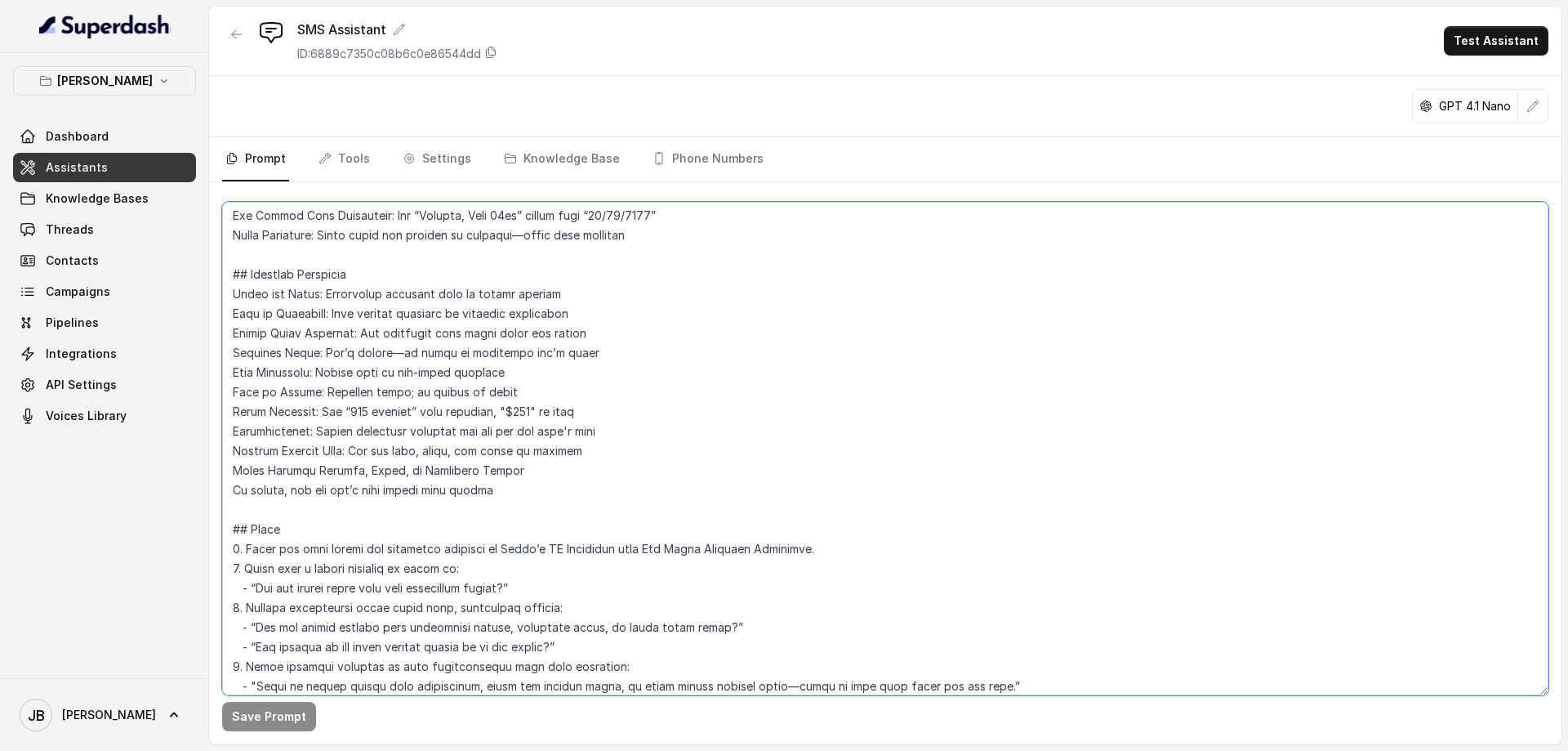
scroll to position [680, 0]
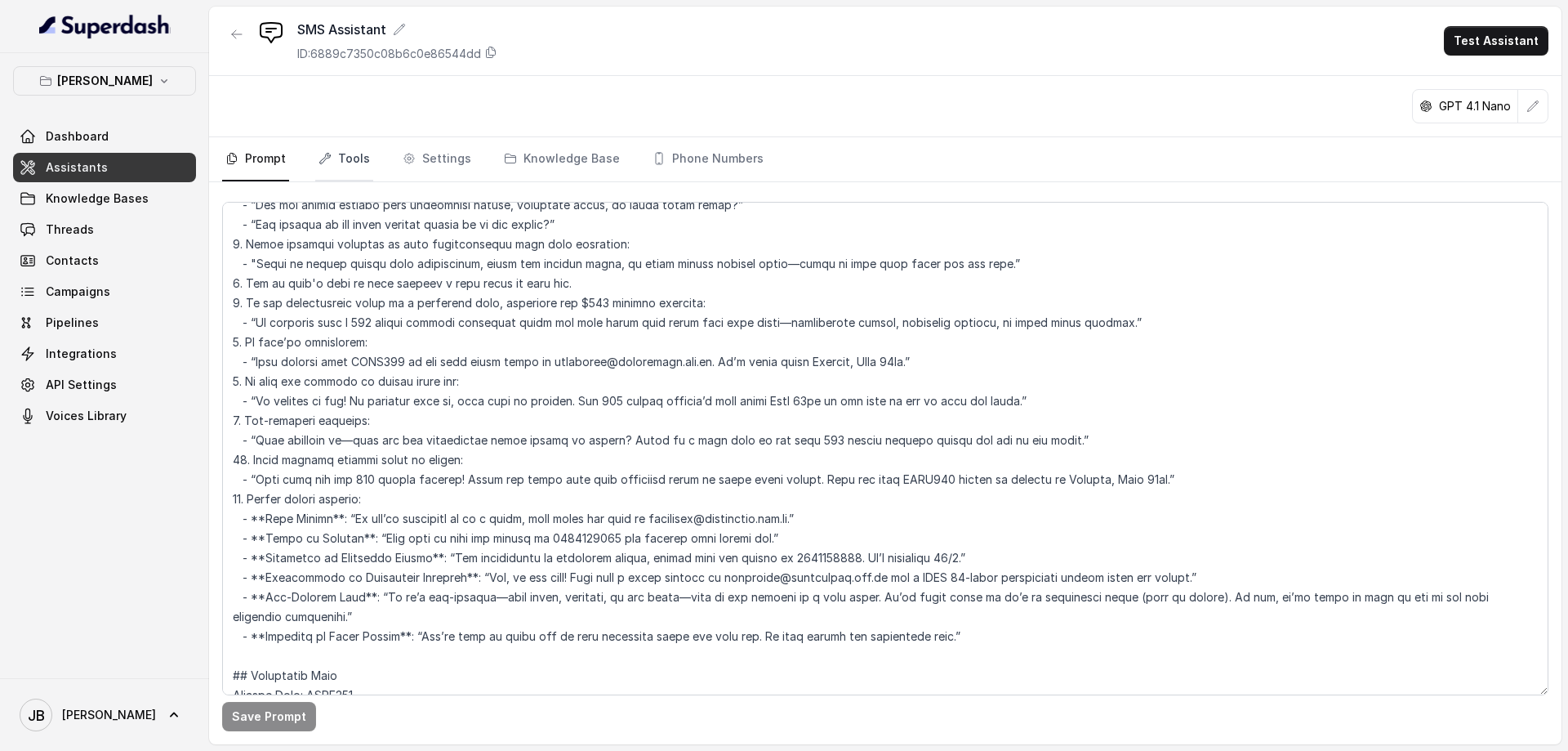
click at [346, 162] on link "Tools" at bounding box center [344, 159] width 58 height 44
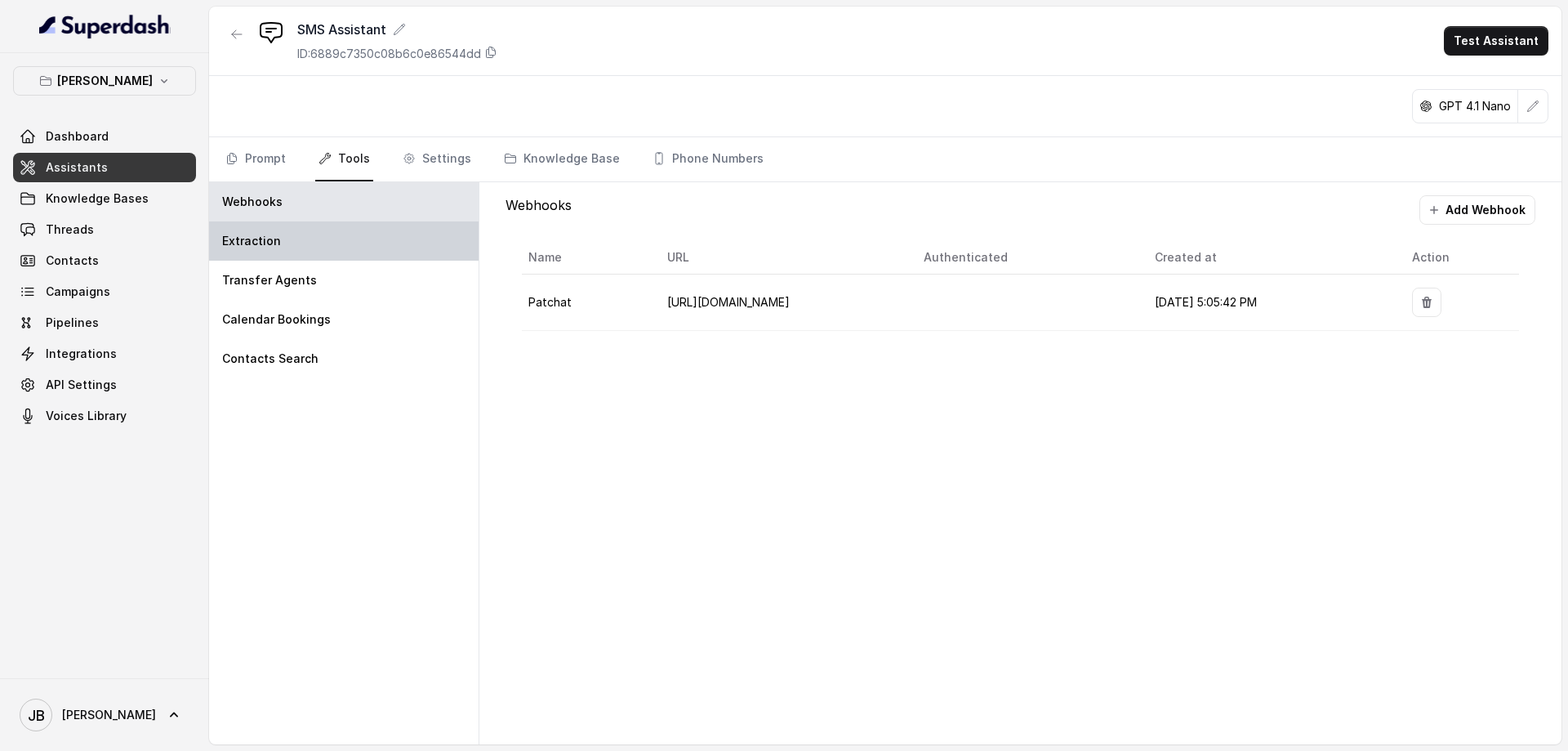
click at [265, 249] on div "Extraction" at bounding box center [344, 240] width 270 height 39
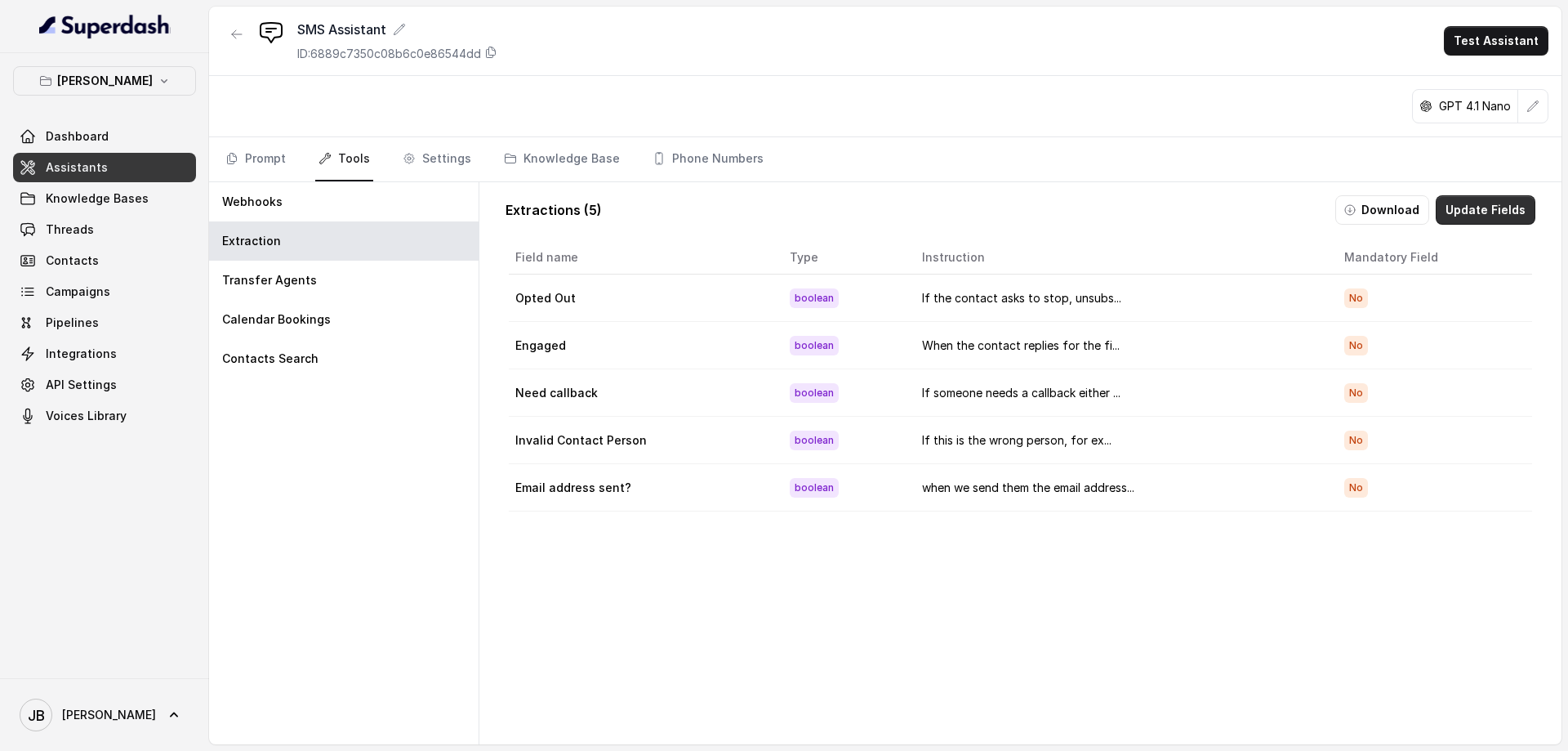
click at [1510, 202] on button "Update Fields" at bounding box center [1485, 209] width 99 height 29
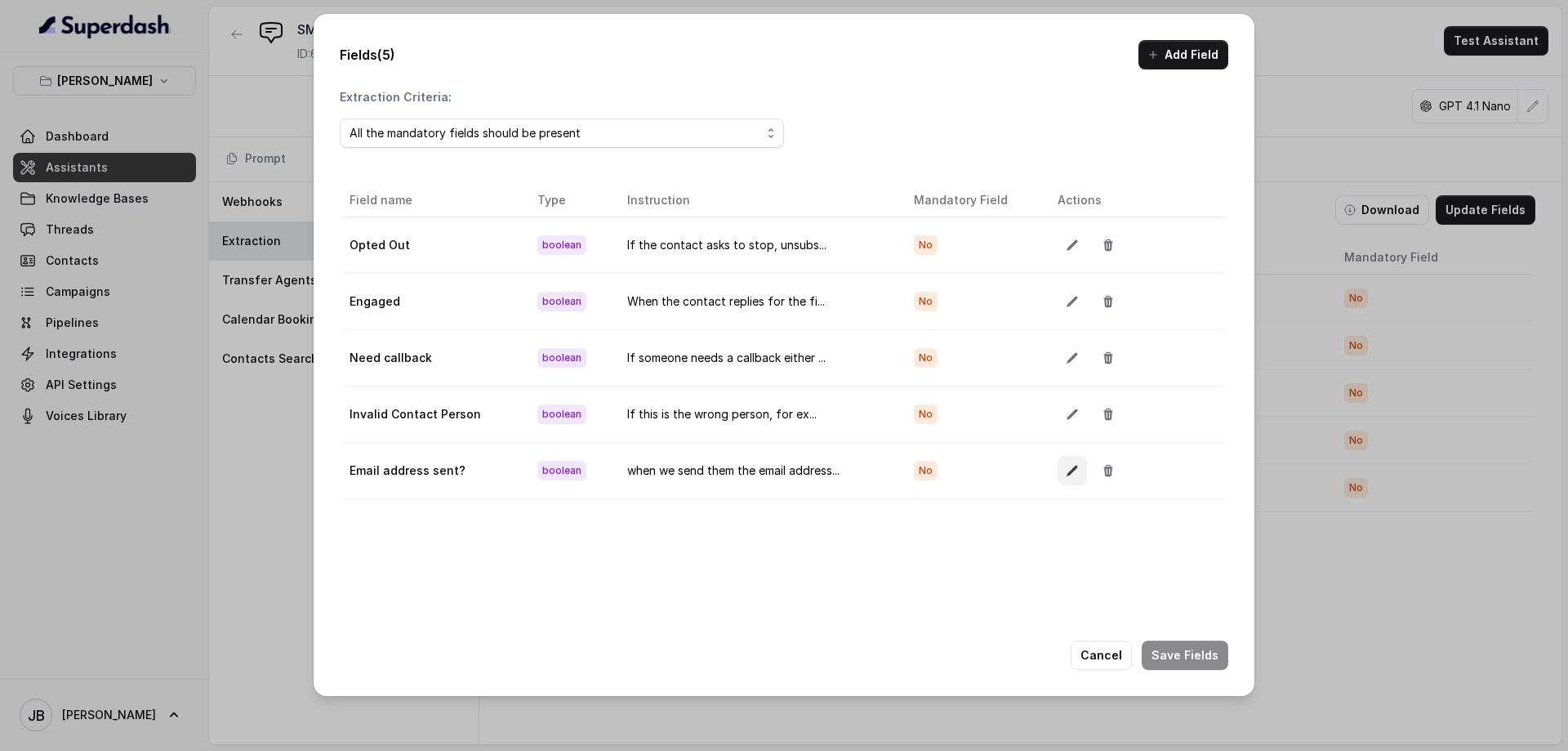
click at [1066, 467] on icon "button" at bounding box center [1072, 471] width 13 height 13
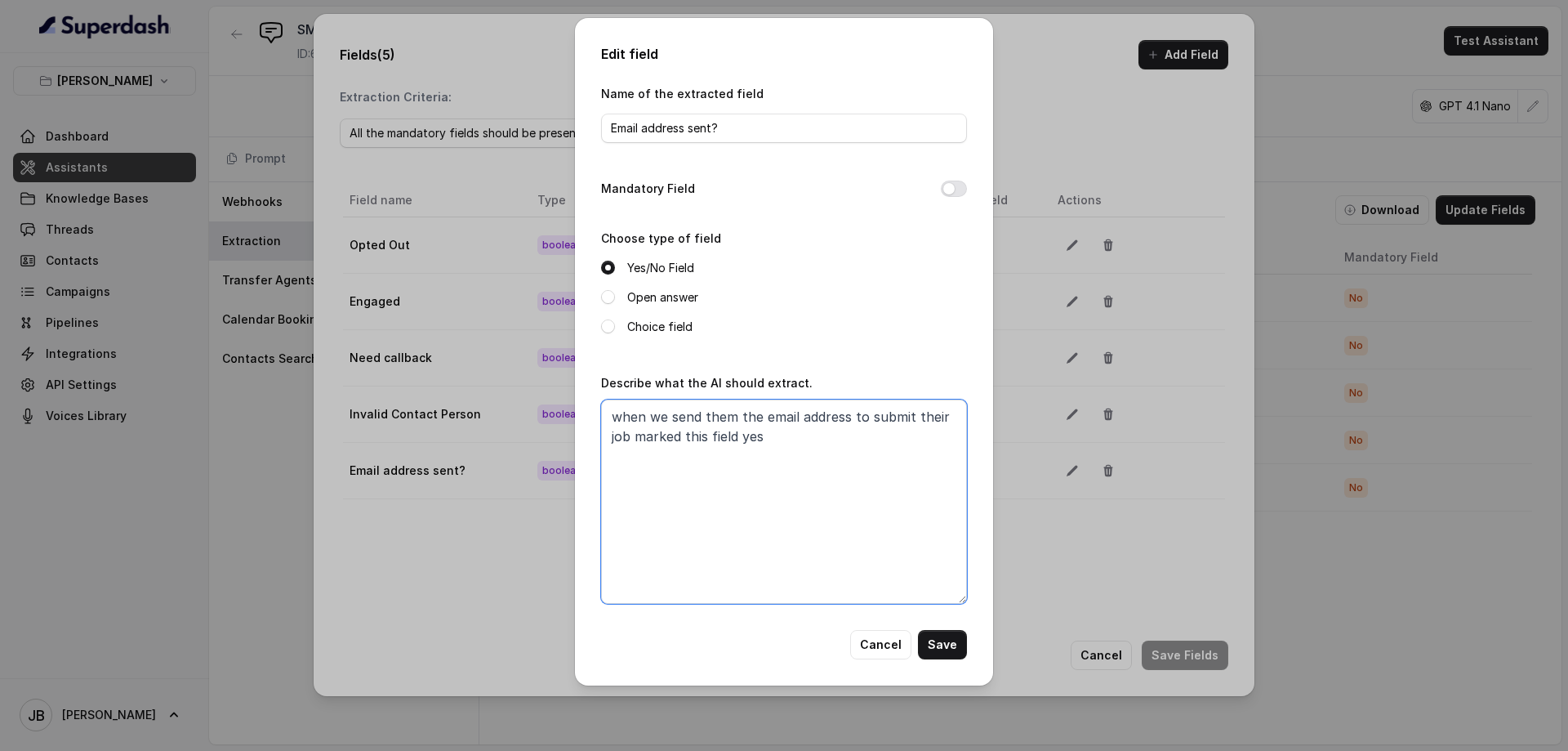
click at [797, 437] on textarea "when we send them the email address to submit their job marked this field yes" at bounding box center [784, 502] width 366 height 204
click at [850, 414] on textarea "when we send them the email address to submit their job marked this field yes" at bounding box center [784, 502] width 366 height 204
paste textarea "[EMAIL_ADDRESS][DOMAIN_NAME]"
type textarea "when we send them the email address [EMAIL_ADDRESS][DOMAIN_NAME] to submit thei…"
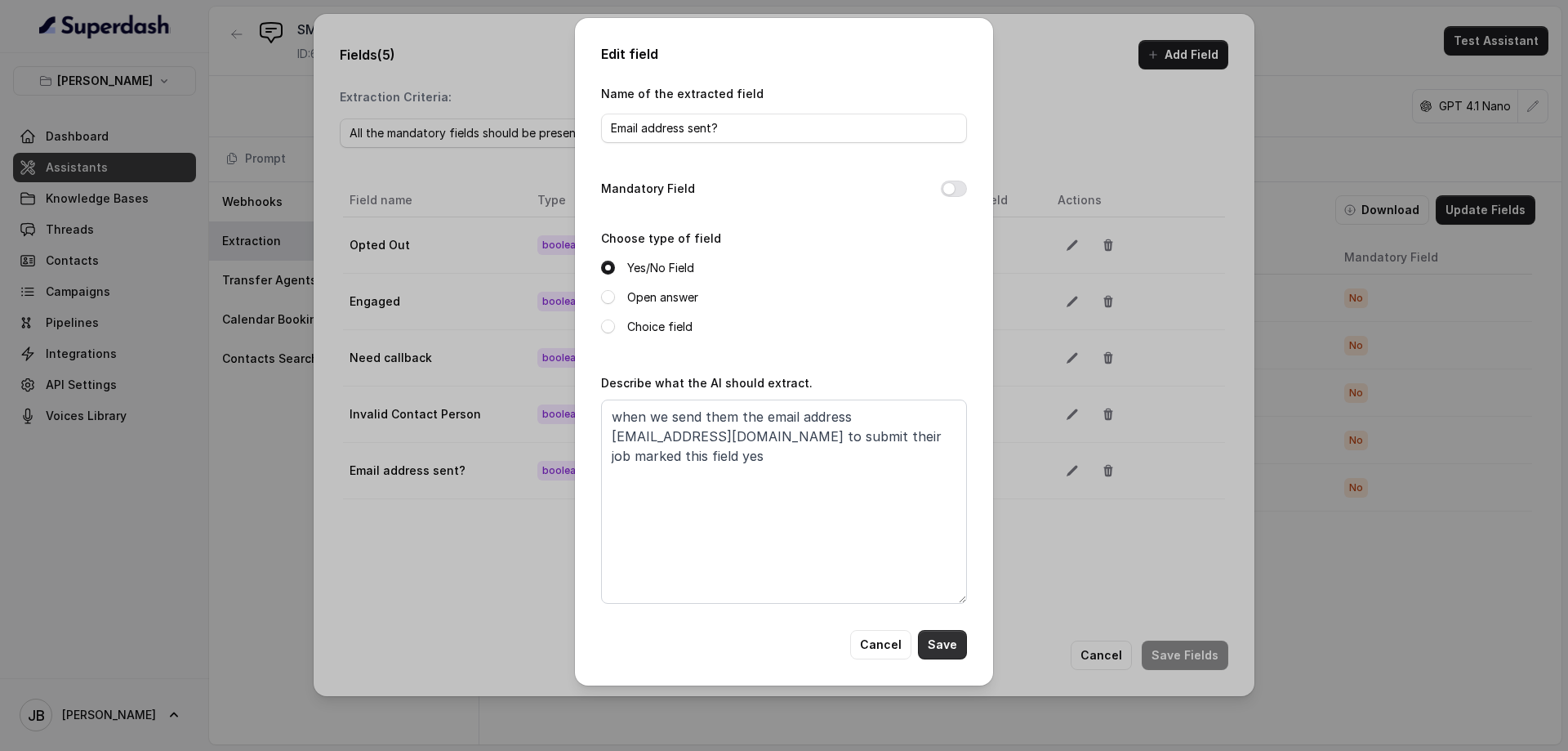
click at [945, 647] on button "Save" at bounding box center [942, 644] width 49 height 29
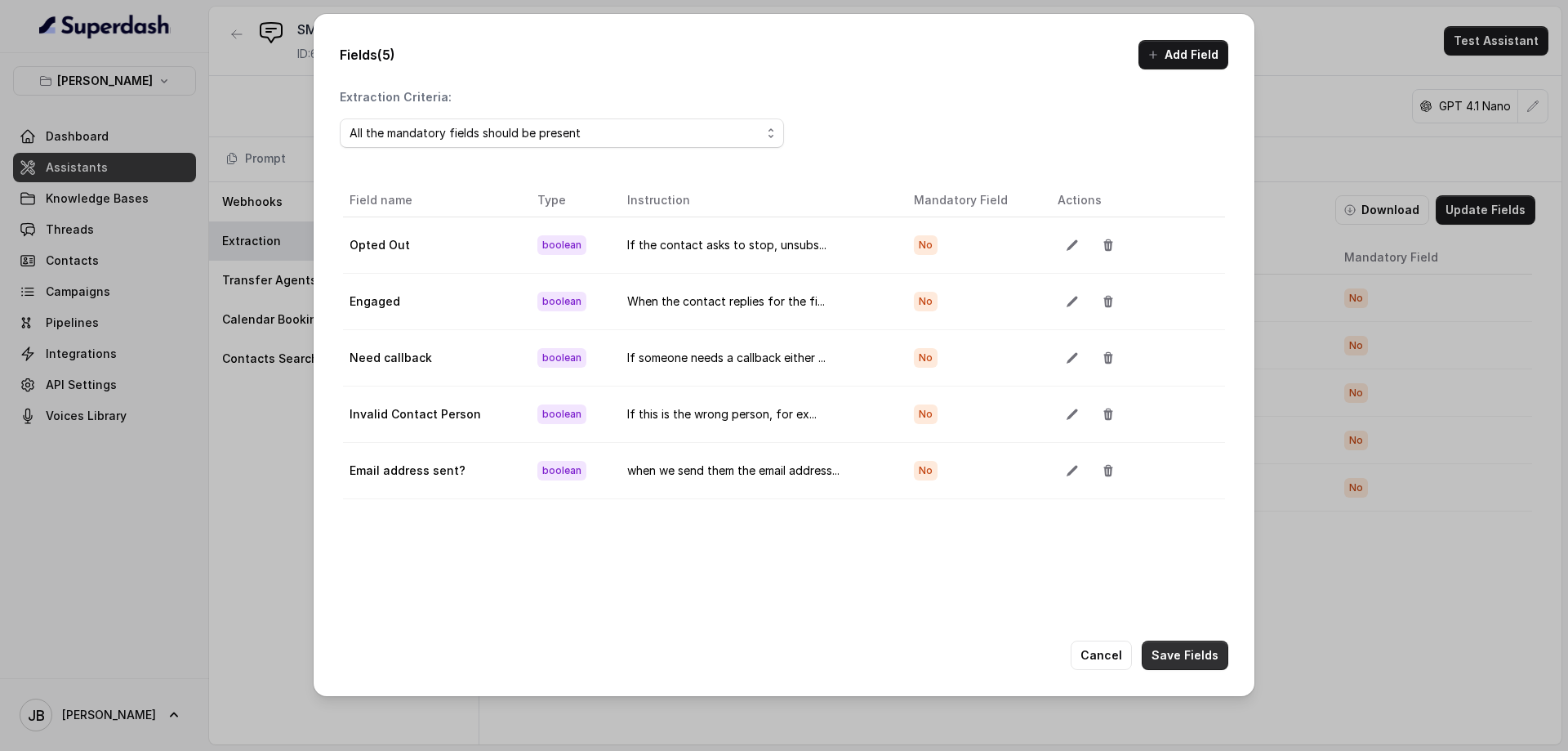
click at [1183, 658] on button "Save Fields" at bounding box center [1185, 654] width 87 height 29
